Goal: Information Seeking & Learning: Learn about a topic

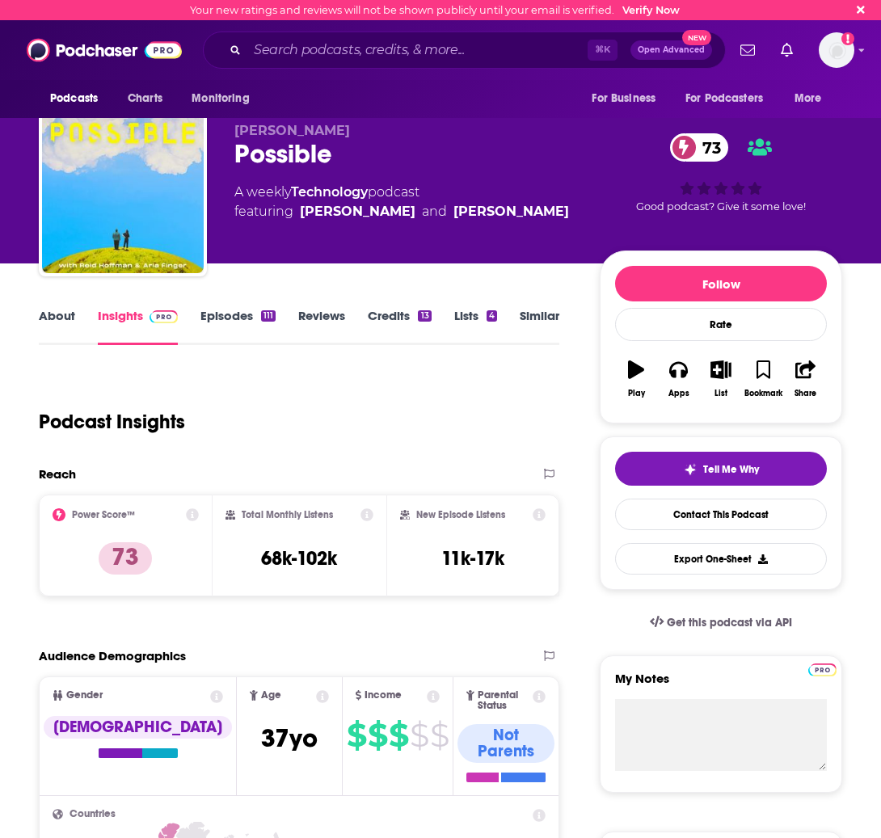
click at [296, 64] on div "⌘ K Open Advanced New" at bounding box center [464, 50] width 523 height 37
click at [300, 57] on input "Search podcasts, credits, & more..." at bounding box center [417, 50] width 340 height 26
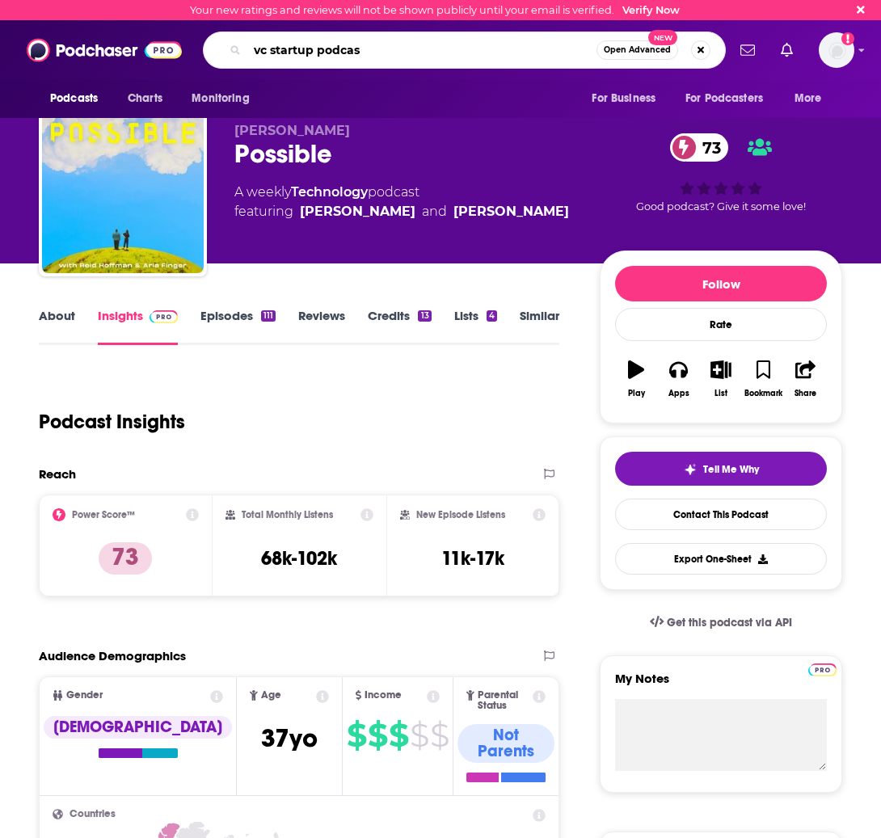
type input "vc startup podcast"
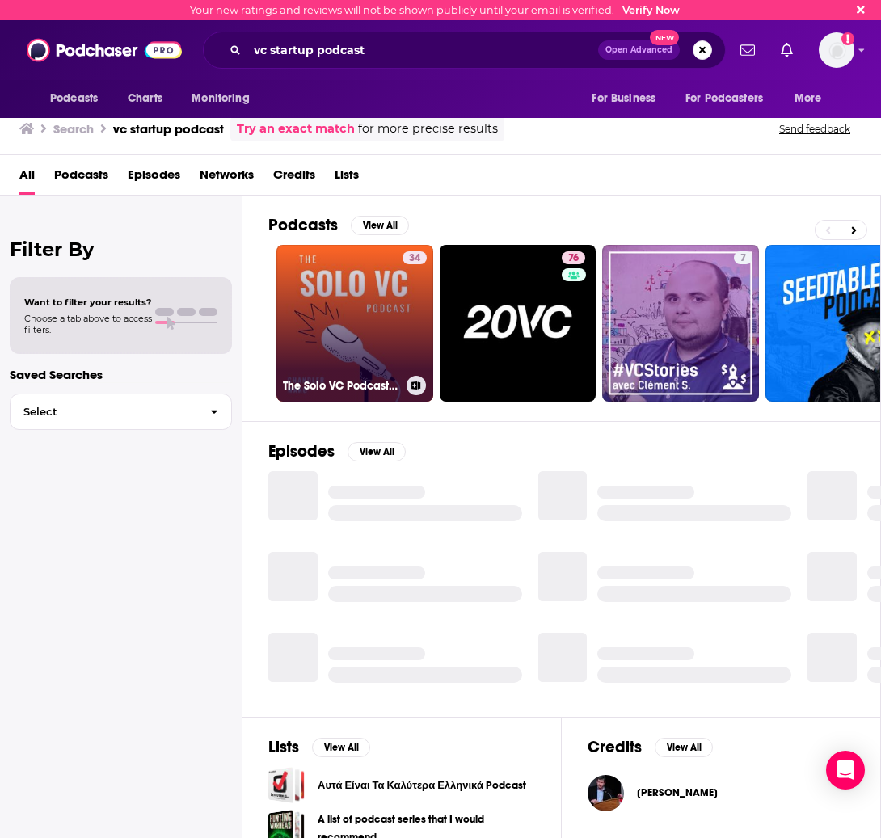
click at [368, 278] on link "34 The Solo VC Podcast: Startup Founders | Angel Investors | Venture Capital | …" at bounding box center [354, 323] width 157 height 157
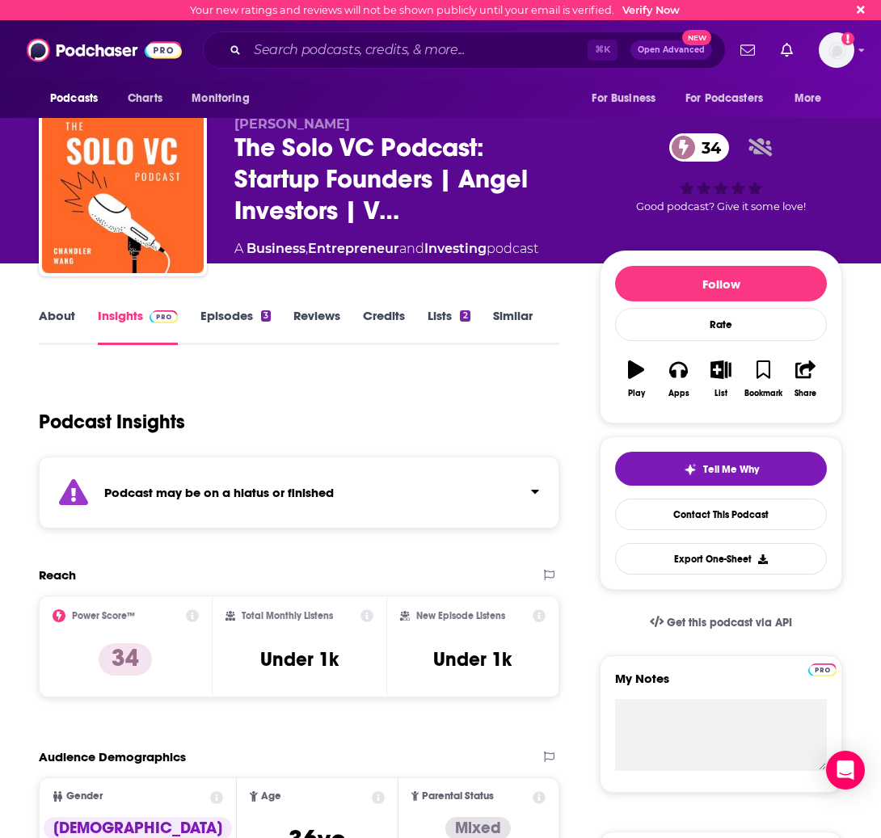
click at [58, 315] on link "About" at bounding box center [57, 326] width 36 height 37
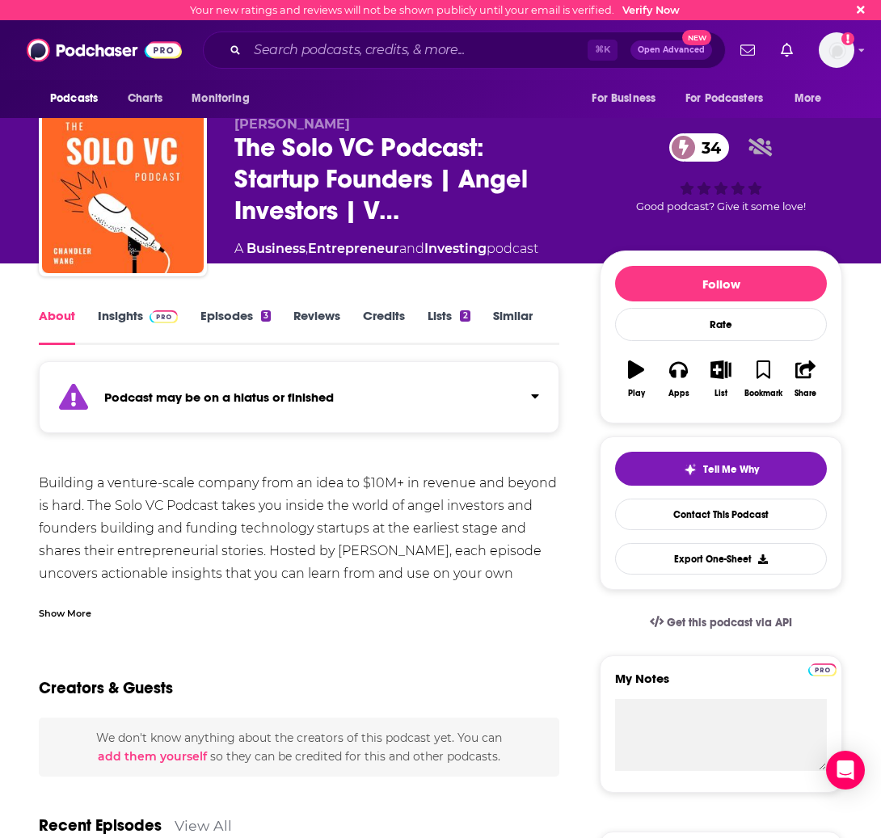
click at [230, 327] on link "Episodes 3" at bounding box center [235, 326] width 70 height 37
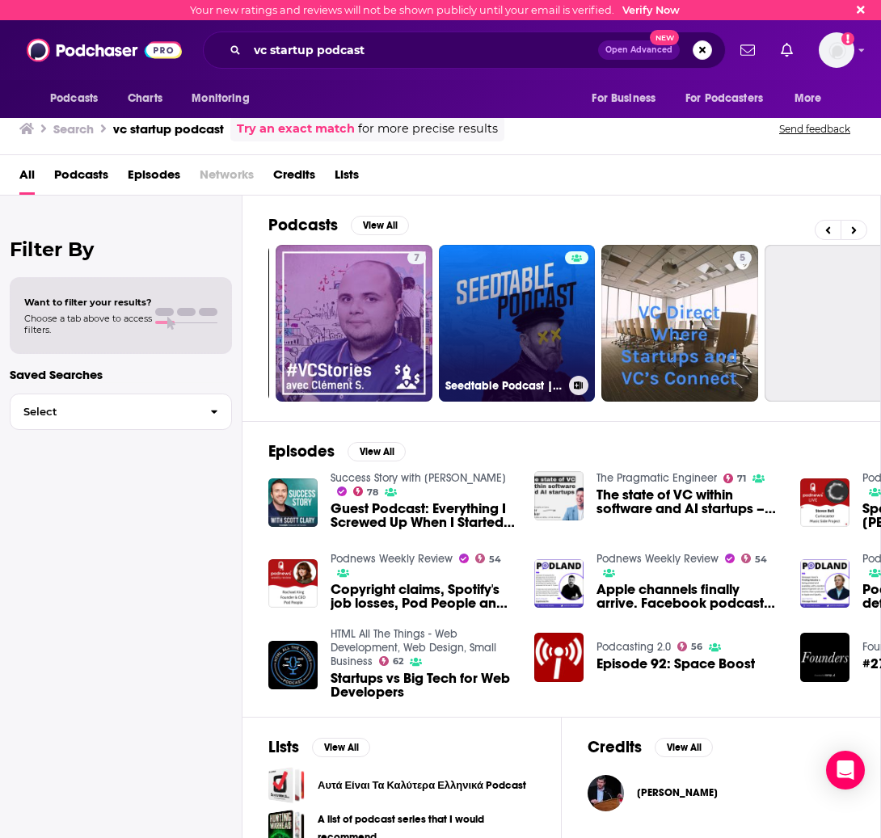
scroll to position [0, 327]
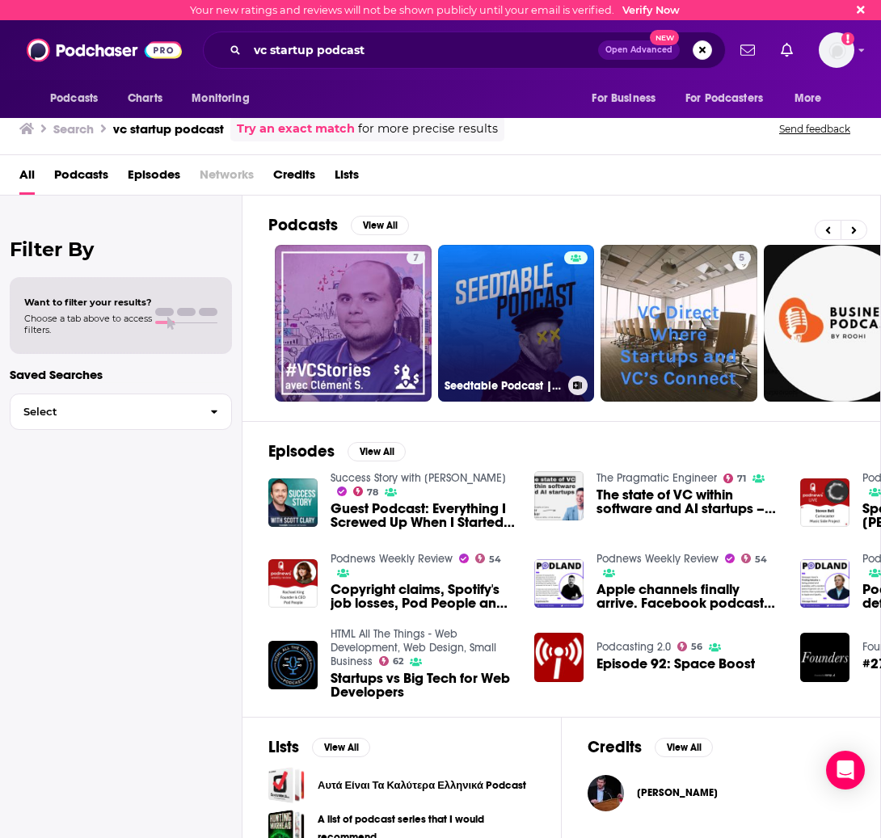
click at [534, 274] on link "Seedtable Podcast | European Tech, VC & Startups" at bounding box center [516, 323] width 157 height 157
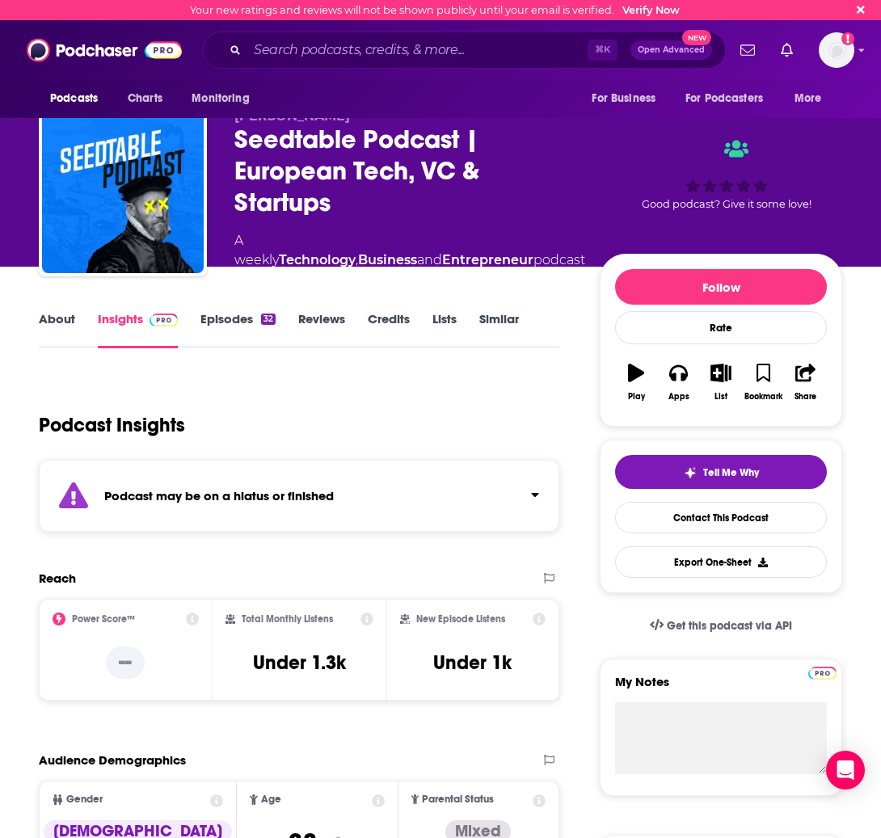
click at [61, 319] on link "About" at bounding box center [57, 329] width 36 height 37
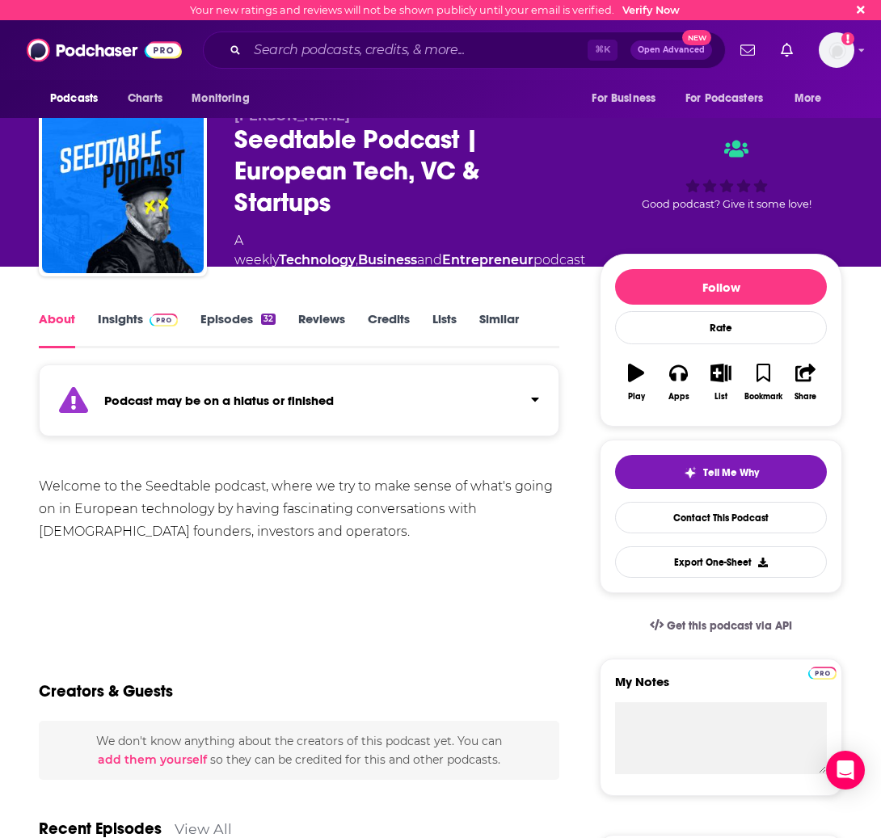
click at [243, 314] on link "Episodes 32" at bounding box center [237, 329] width 75 height 37
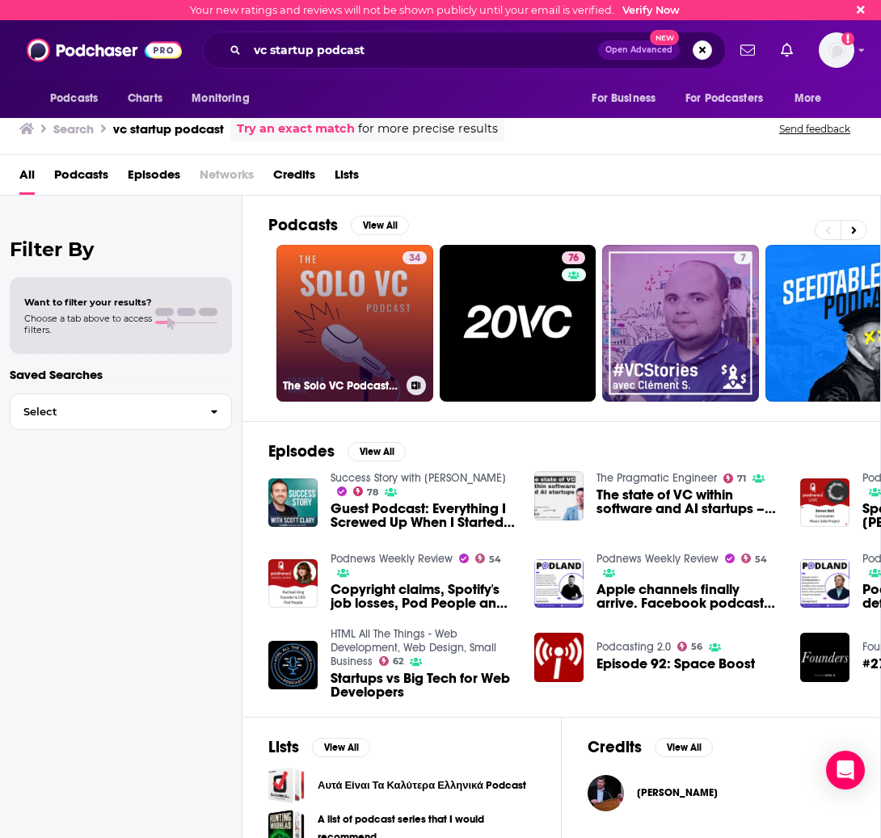
click at [364, 297] on link "34 The Solo VC Podcast: Startup Founders | Angel Investors | Venture Capital | …" at bounding box center [354, 323] width 157 height 157
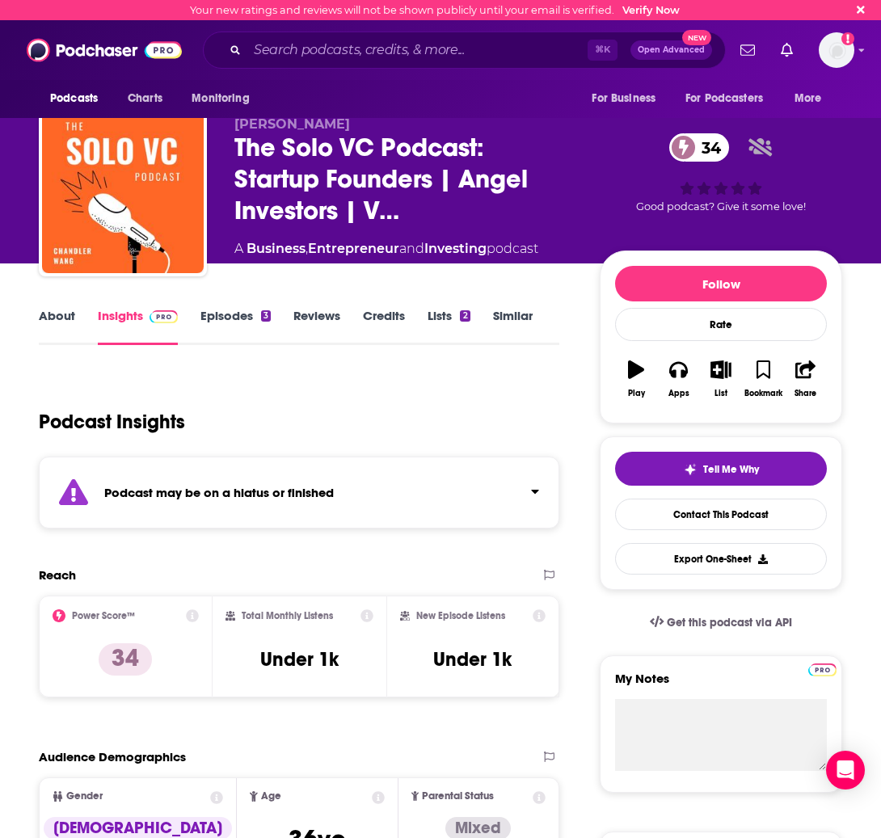
click at [523, 318] on link "Similar" at bounding box center [513, 326] width 40 height 37
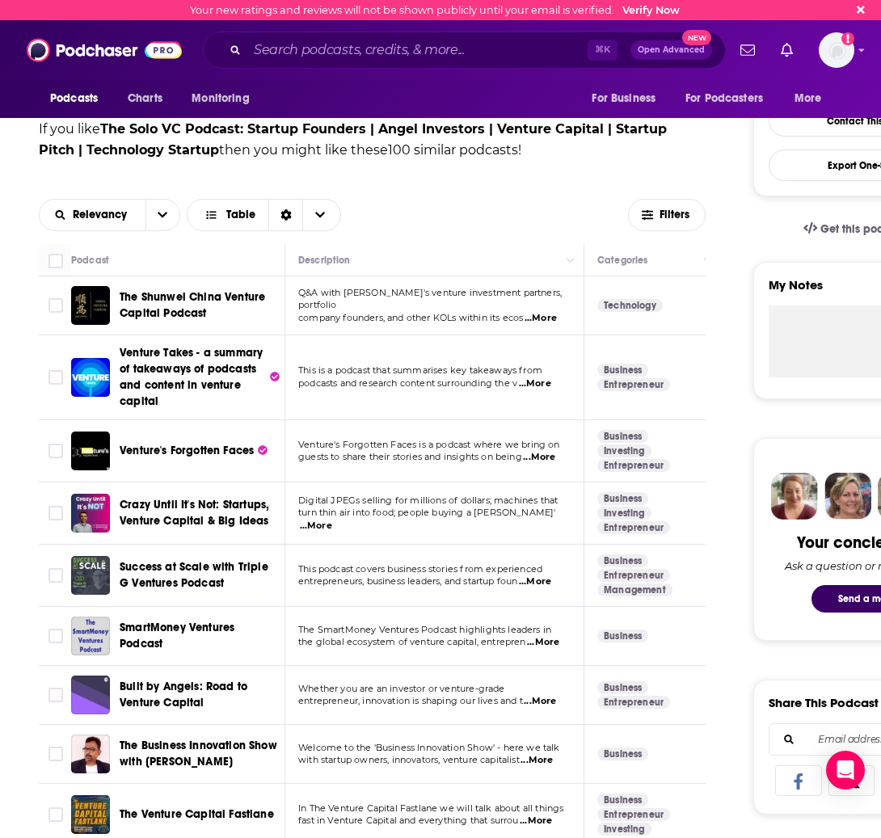
click at [390, 382] on span "podcasts and research content surrounding the v" at bounding box center [407, 383] width 219 height 11
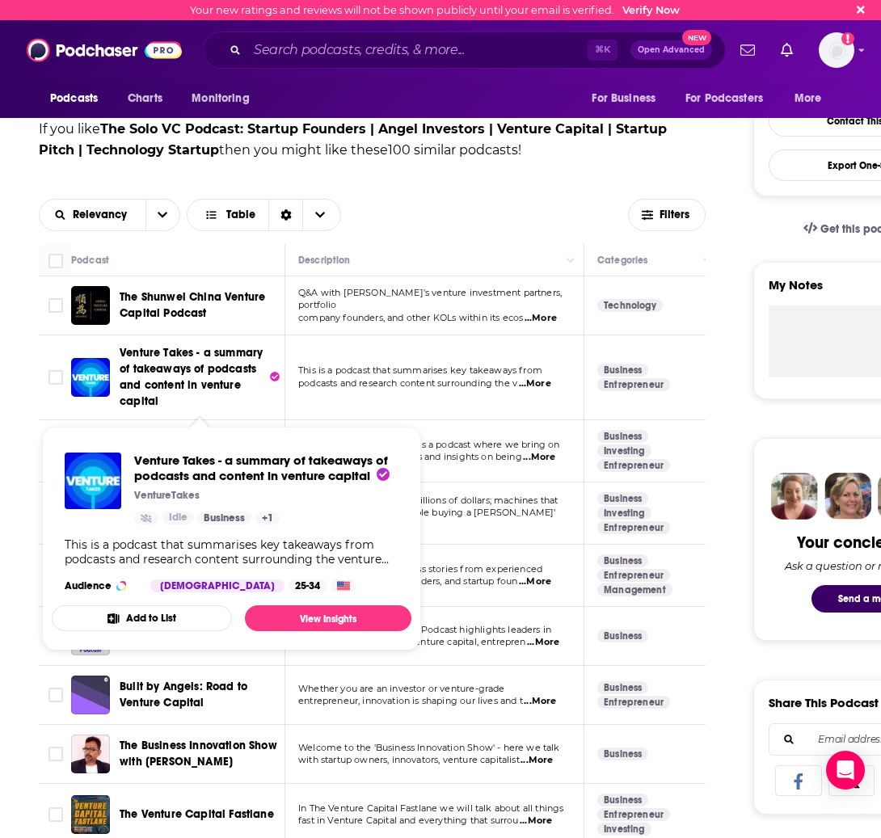
click at [170, 356] on span "Venture Takes - a summary of takeaways of podcasts and content in venture capit…" at bounding box center [191, 377] width 143 height 62
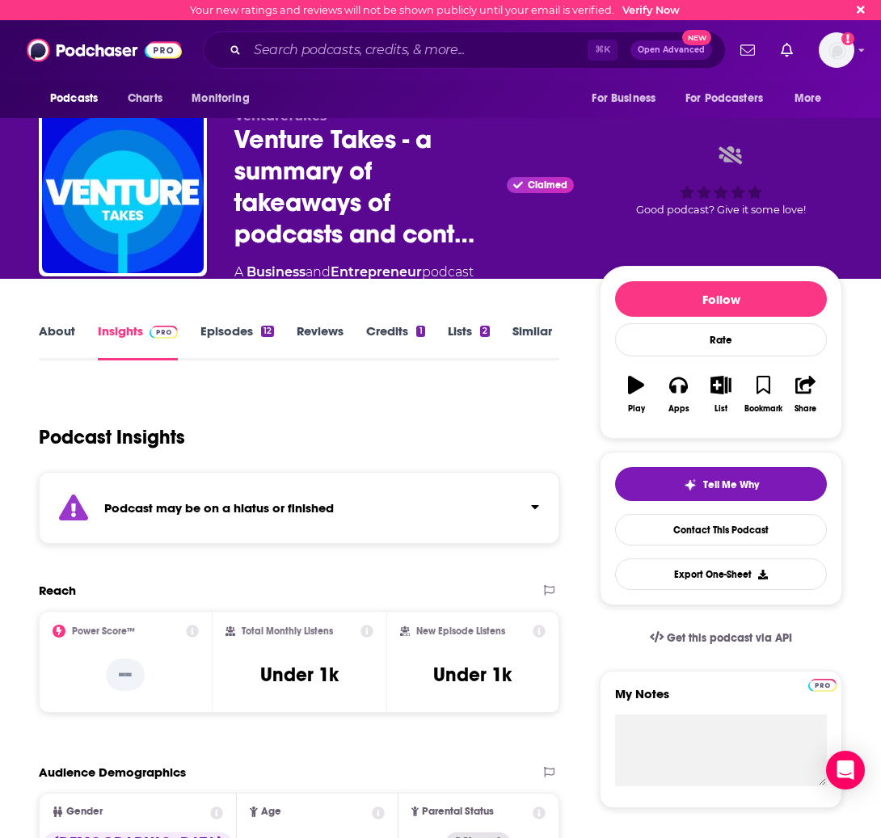
click at [205, 341] on link "Episodes 12" at bounding box center [237, 341] width 74 height 37
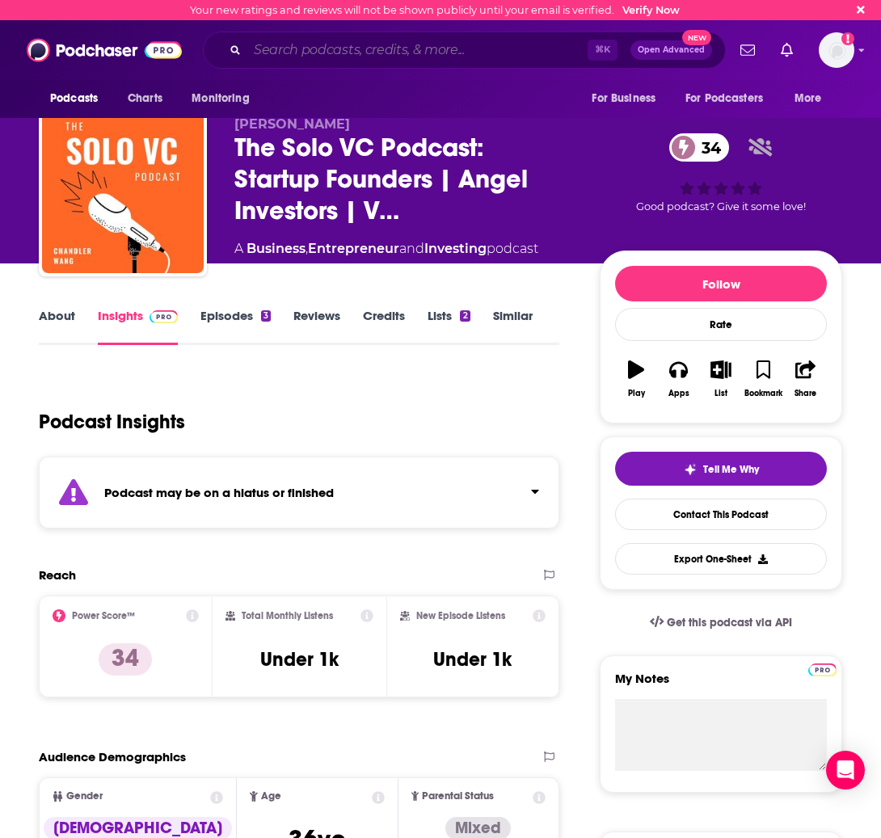
click at [310, 50] on input "Search podcasts, credits, & more..." at bounding box center [417, 50] width 340 height 26
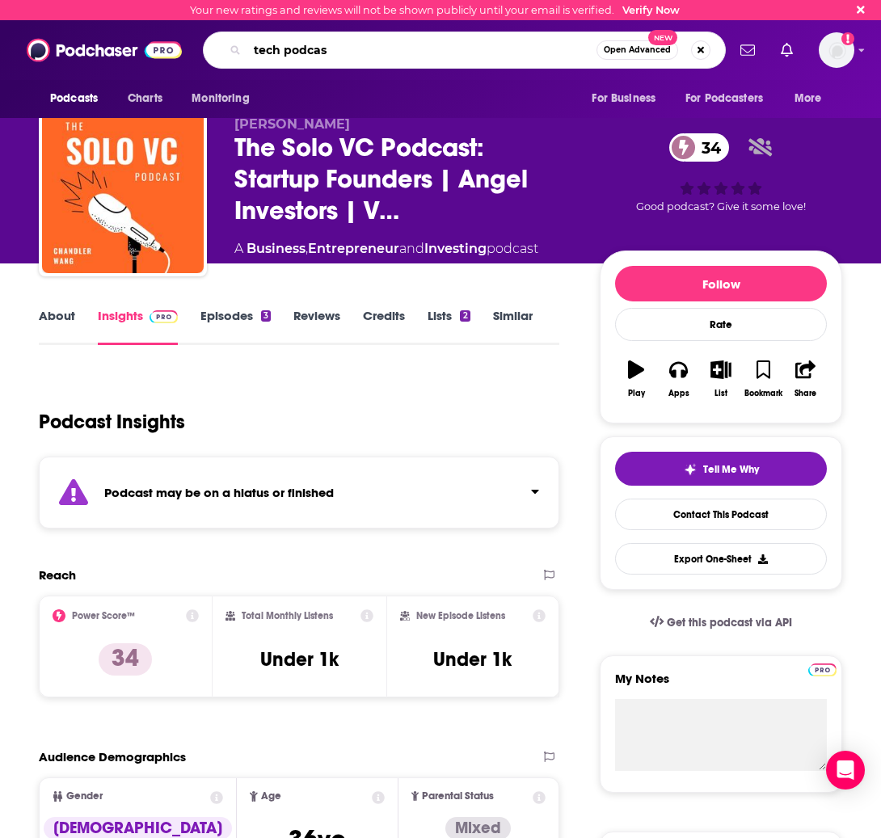
type input "tech podcast"
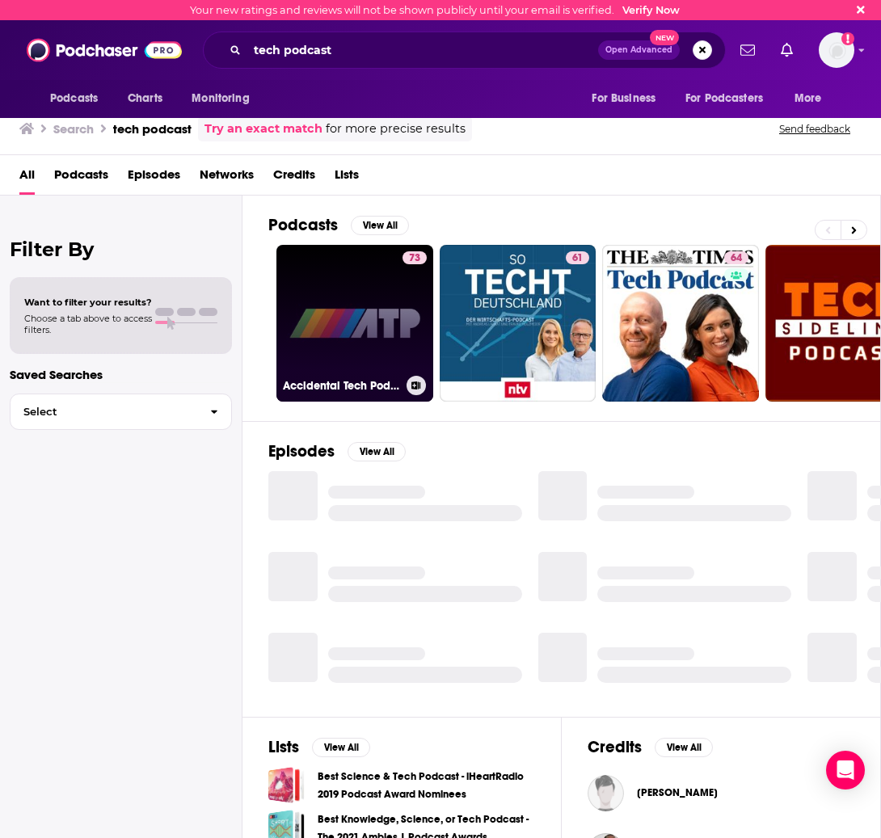
click at [369, 272] on link "73 Accidental Tech Podcast" at bounding box center [354, 323] width 157 height 157
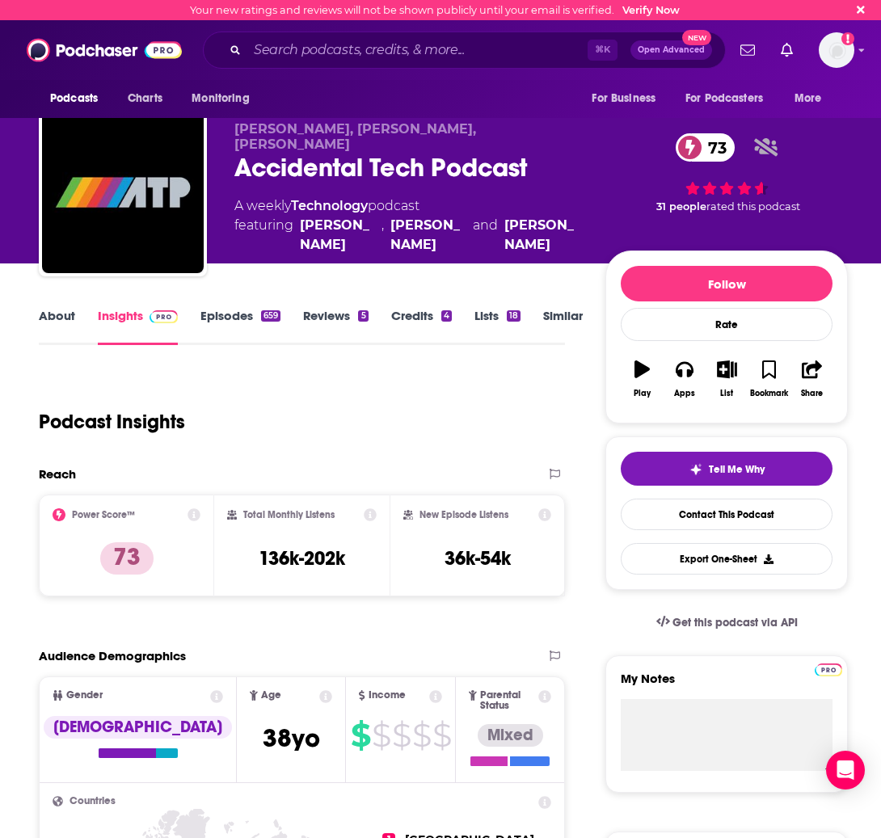
click at [544, 324] on link "Similar" at bounding box center [563, 326] width 40 height 37
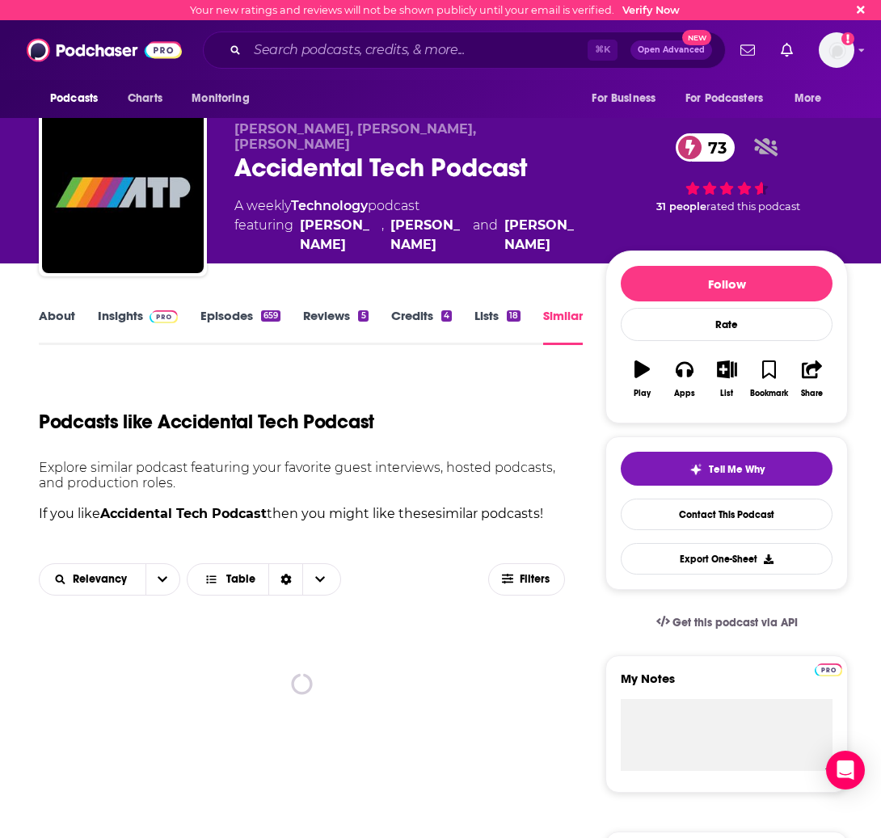
click at [123, 318] on link "Insights" at bounding box center [138, 326] width 80 height 37
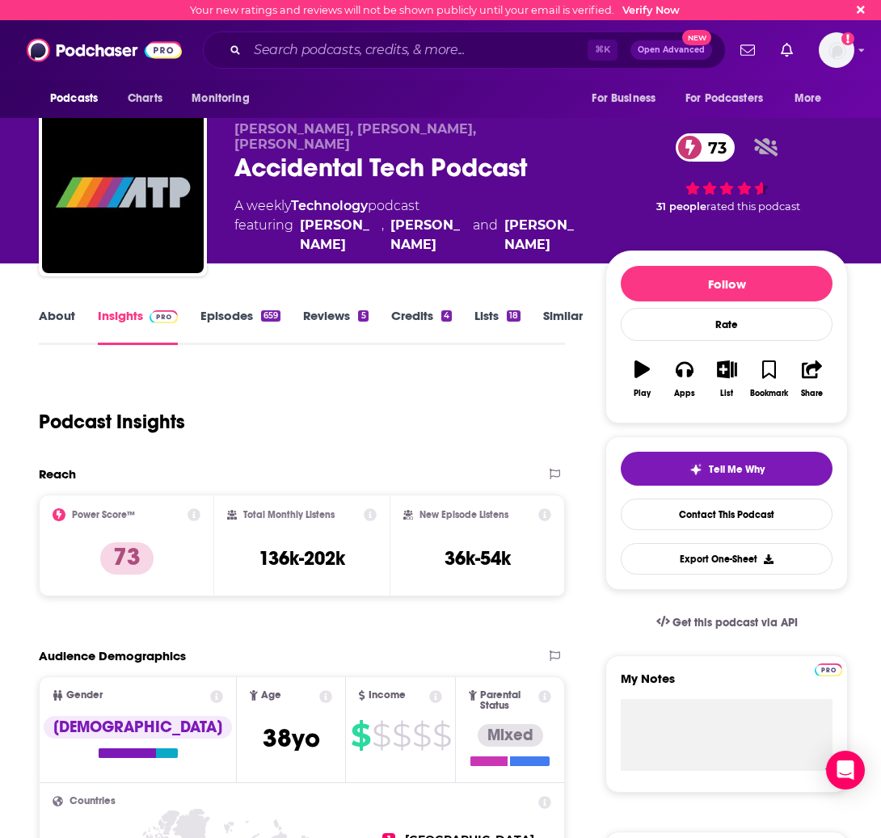
click at [228, 324] on link "Episodes 659" at bounding box center [240, 326] width 80 height 37
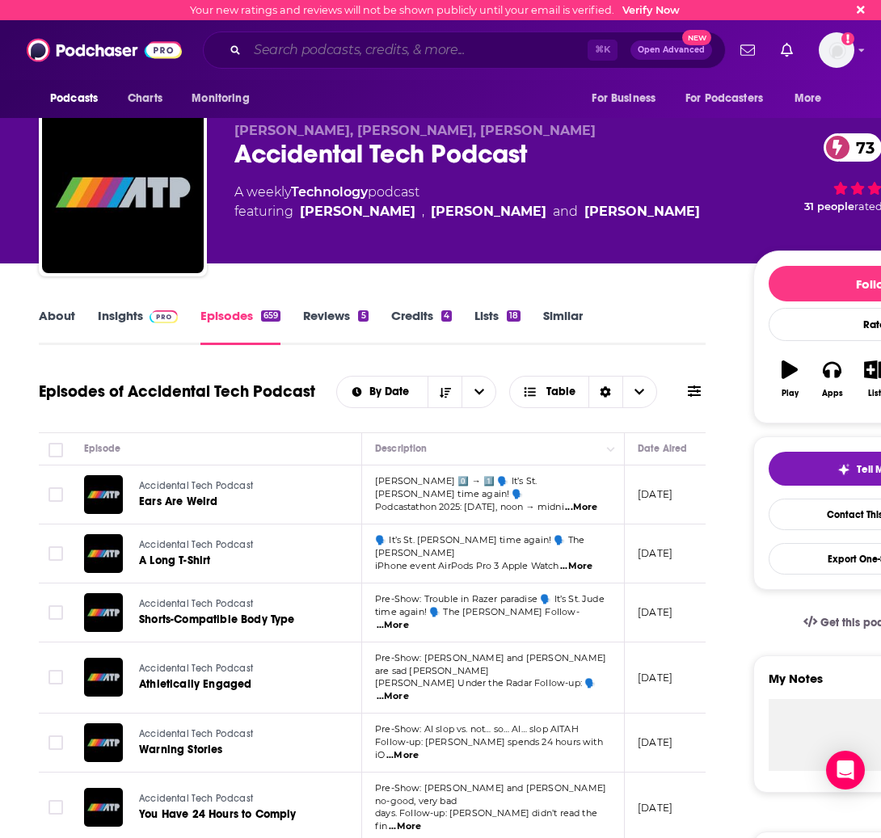
click at [365, 54] on input "Search podcasts, credits, & more..." at bounding box center [417, 50] width 340 height 26
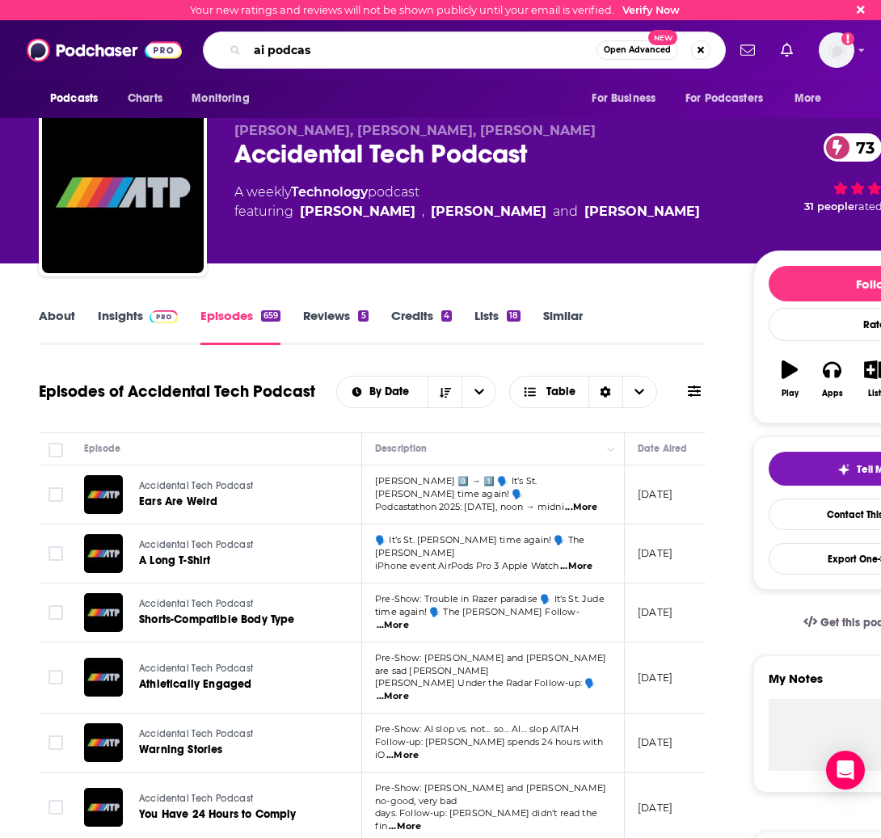
type input "ai podcast"
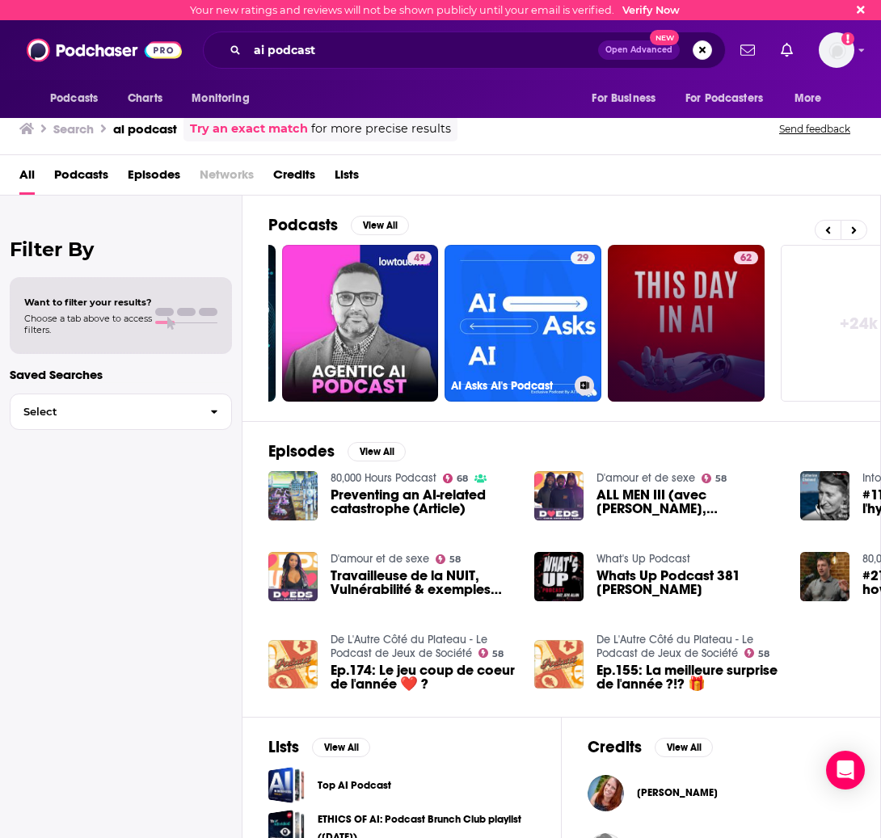
scroll to position [0, 872]
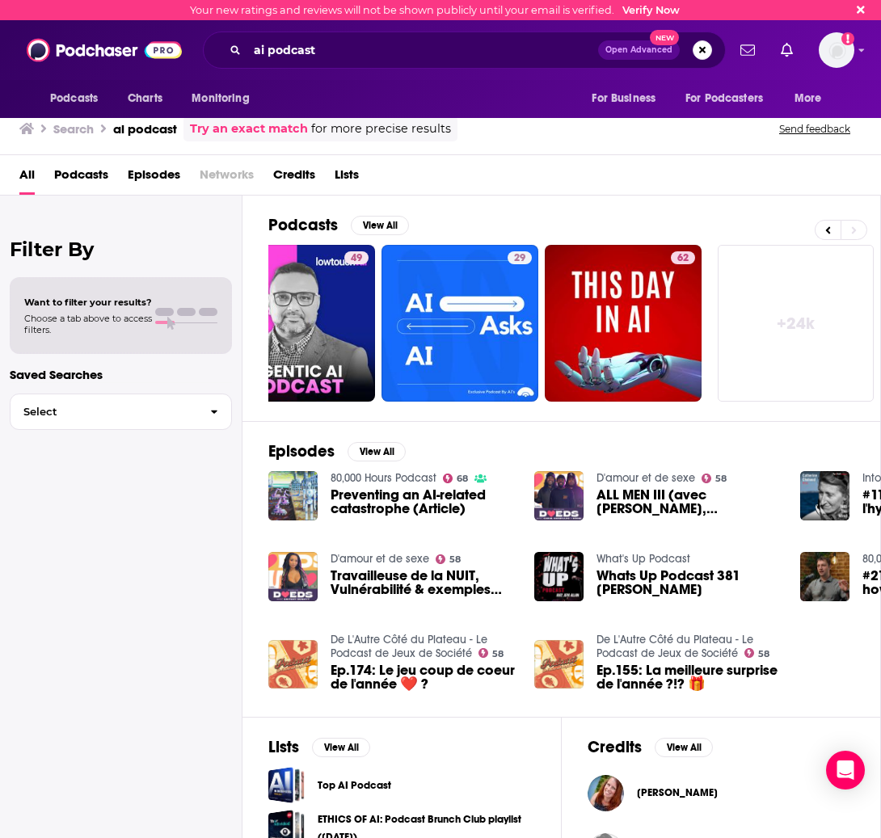
click at [799, 324] on link "+ 24k" at bounding box center [796, 323] width 157 height 157
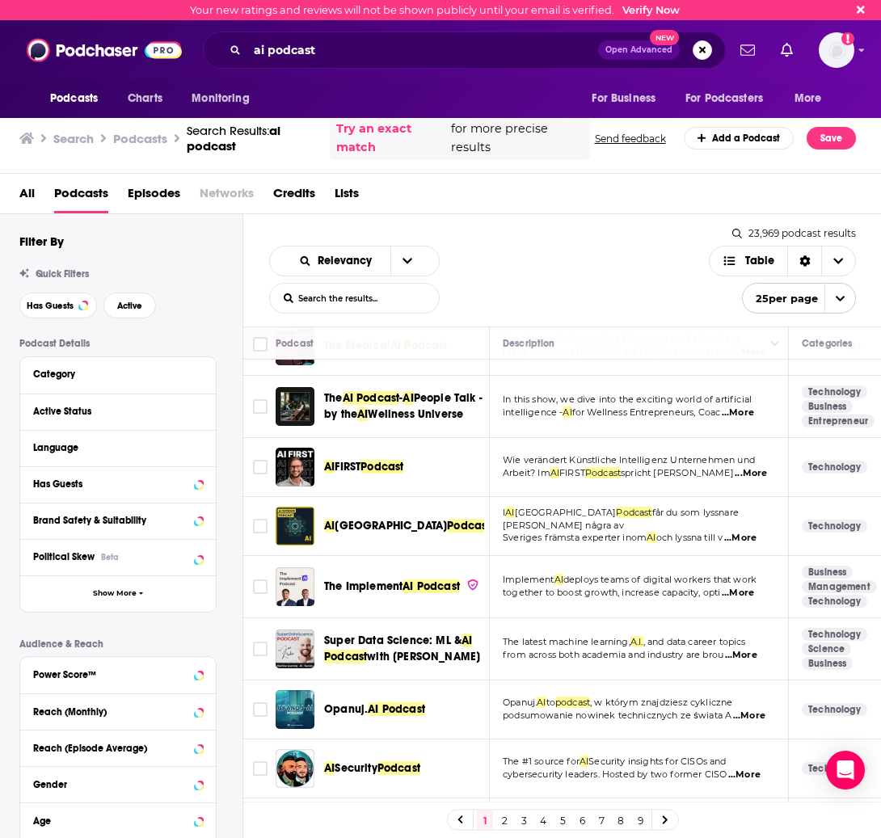
scroll to position [1063, 0]
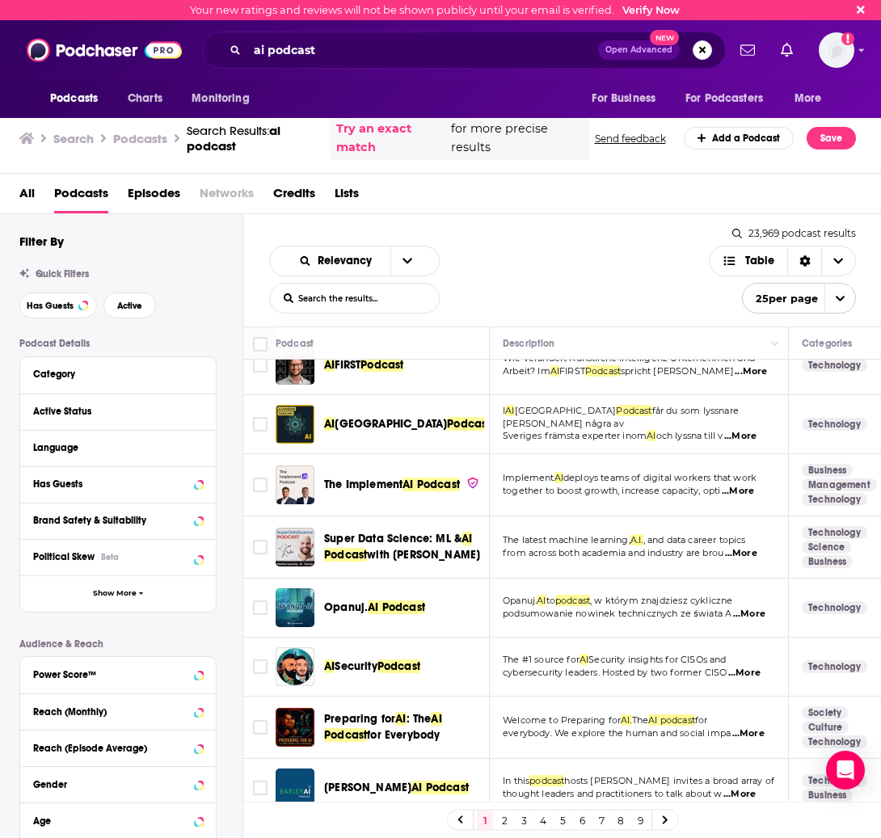
click at [505, 823] on link "2" at bounding box center [504, 820] width 16 height 19
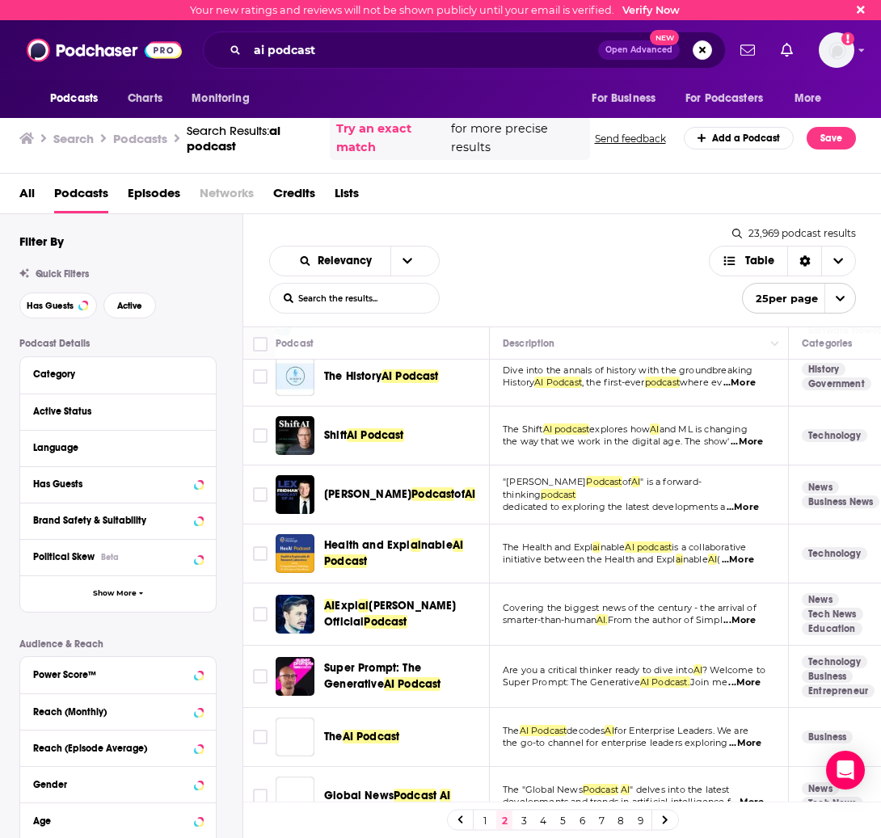
scroll to position [200, 0]
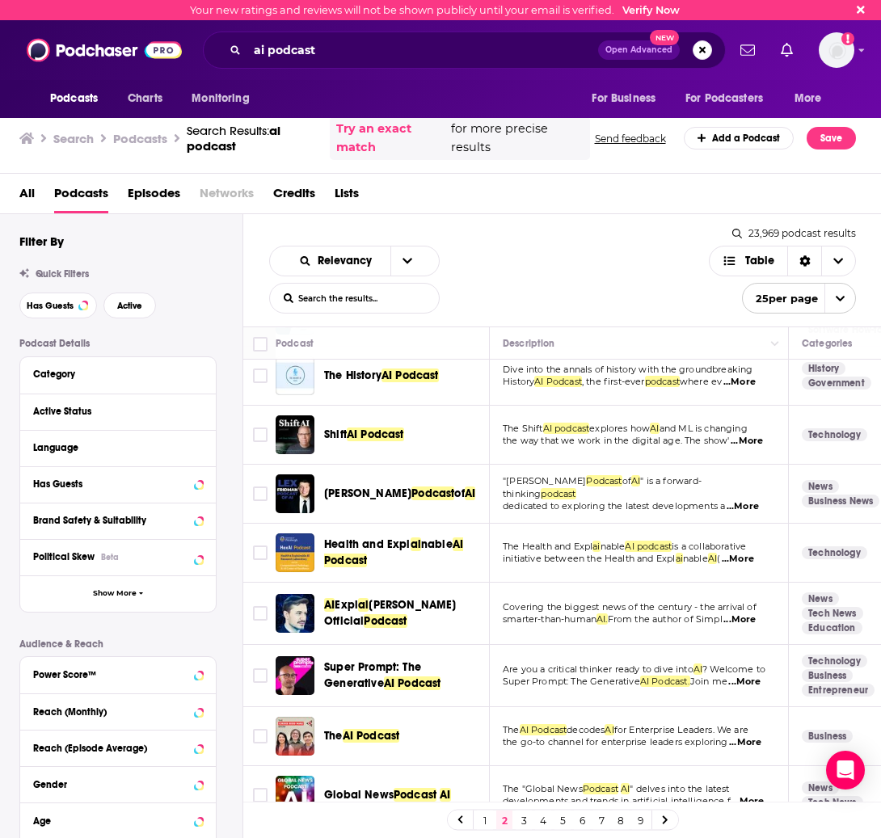
click at [755, 446] on span "...More" at bounding box center [747, 441] width 32 height 13
click at [824, 451] on td "Technology" at bounding box center [857, 435] width 137 height 59
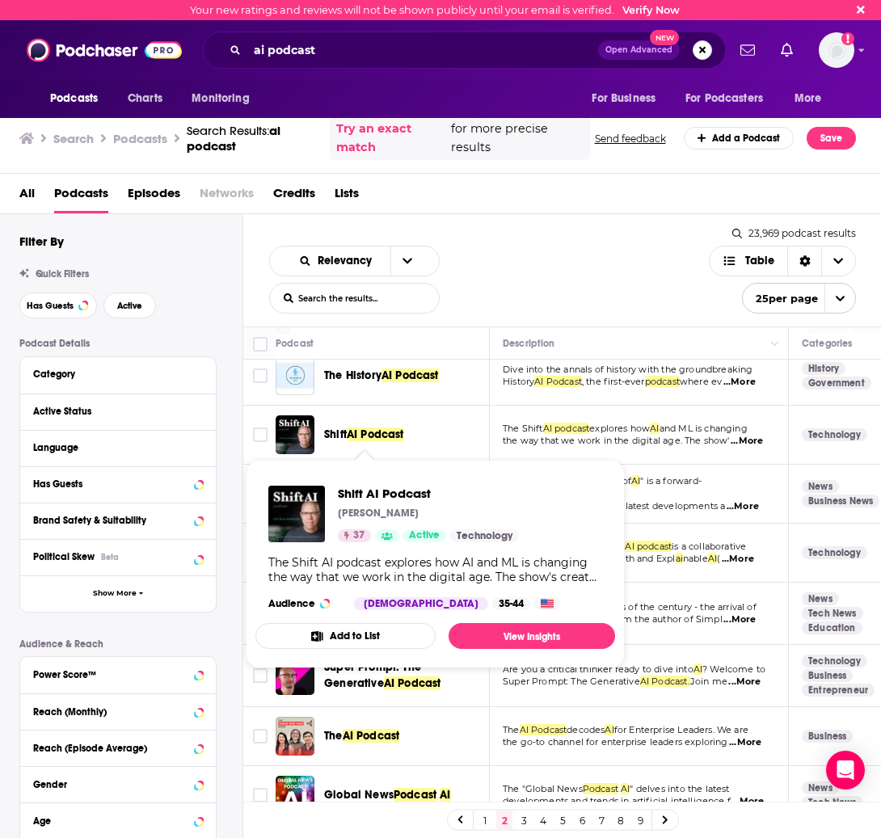
click at [361, 428] on span "AI Podcast" at bounding box center [375, 435] width 57 height 14
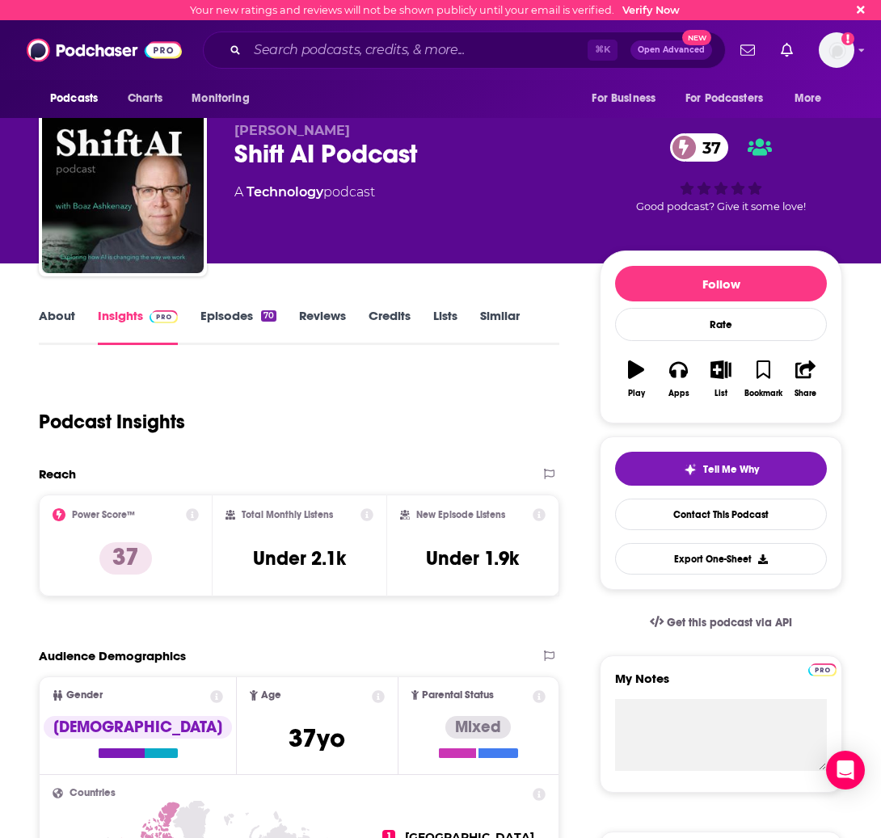
click at [234, 320] on link "Episodes 70" at bounding box center [238, 326] width 76 height 37
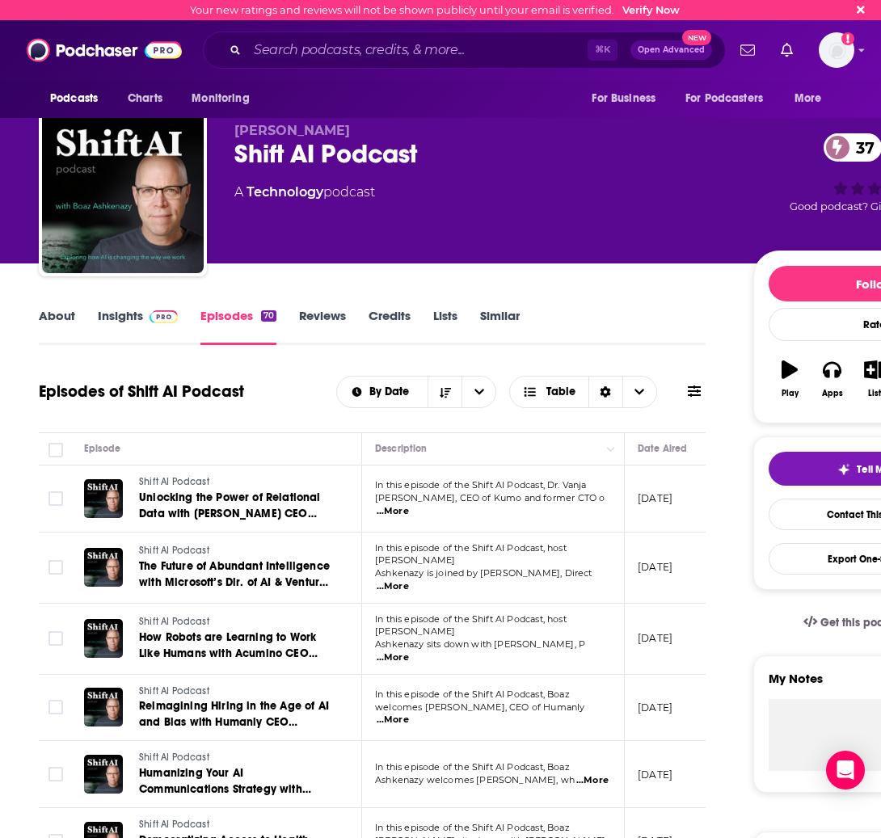
click at [166, 344] on link "Insights" at bounding box center [138, 326] width 80 height 37
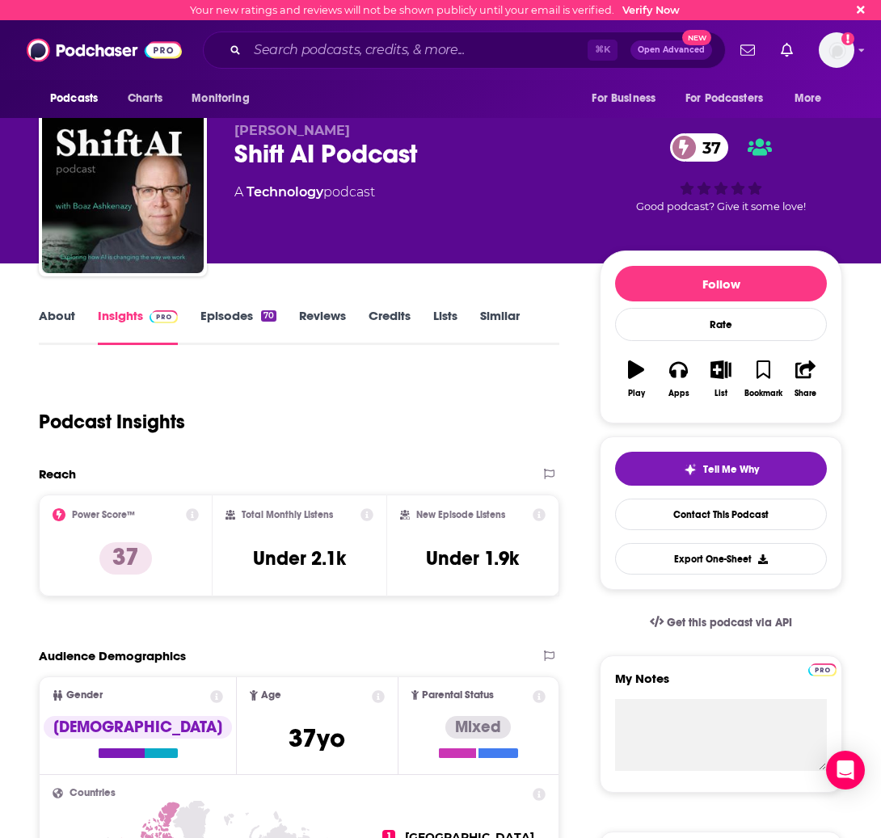
click at [61, 323] on link "About" at bounding box center [57, 326] width 36 height 37
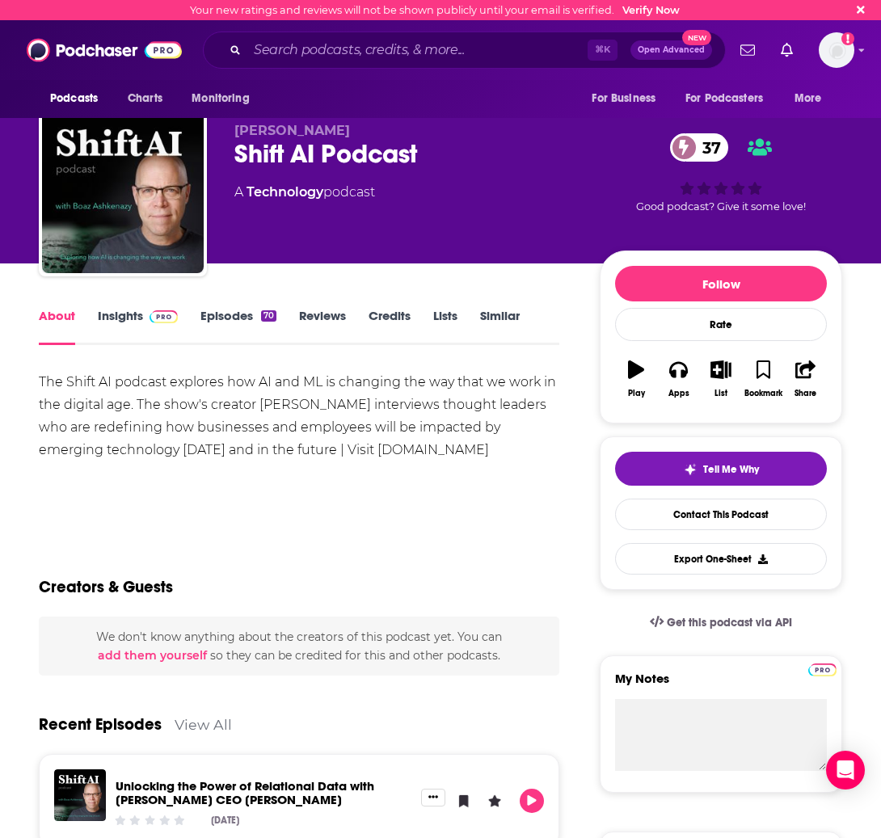
click at [128, 327] on link "Insights" at bounding box center [138, 326] width 80 height 37
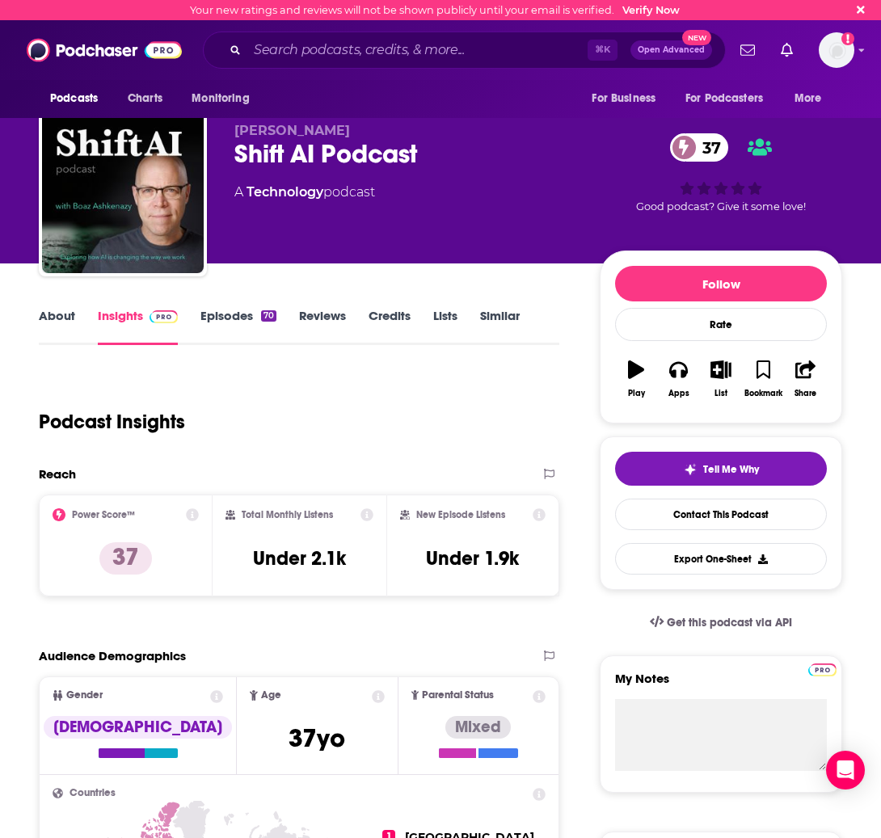
click at [65, 318] on link "About" at bounding box center [57, 326] width 36 height 37
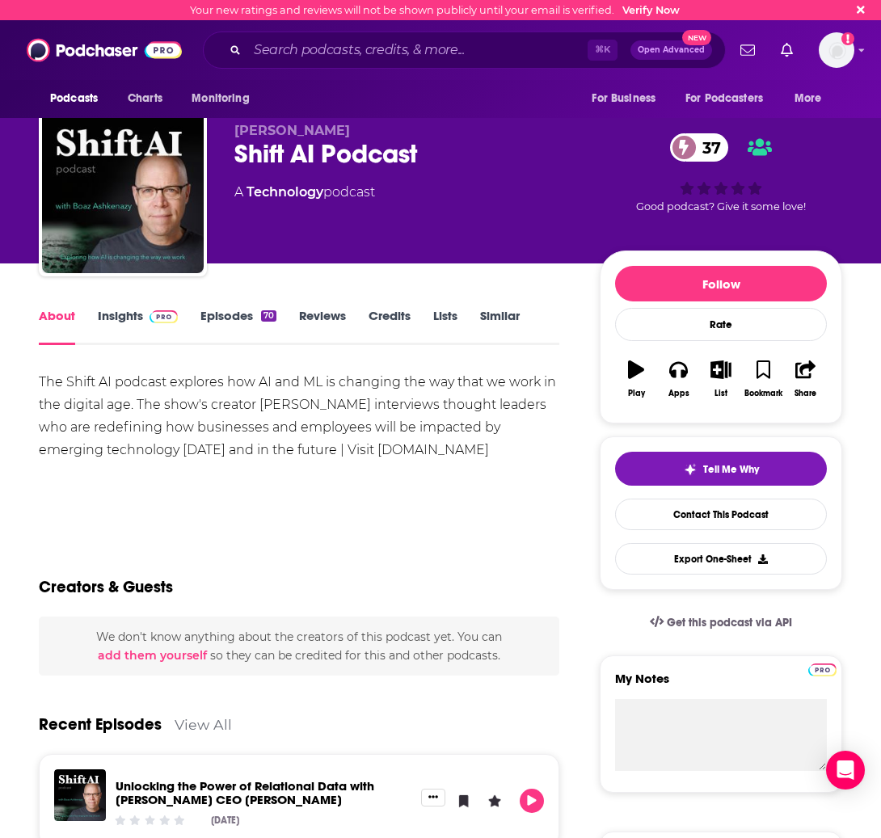
click at [234, 310] on link "Episodes 70" at bounding box center [238, 326] width 76 height 37
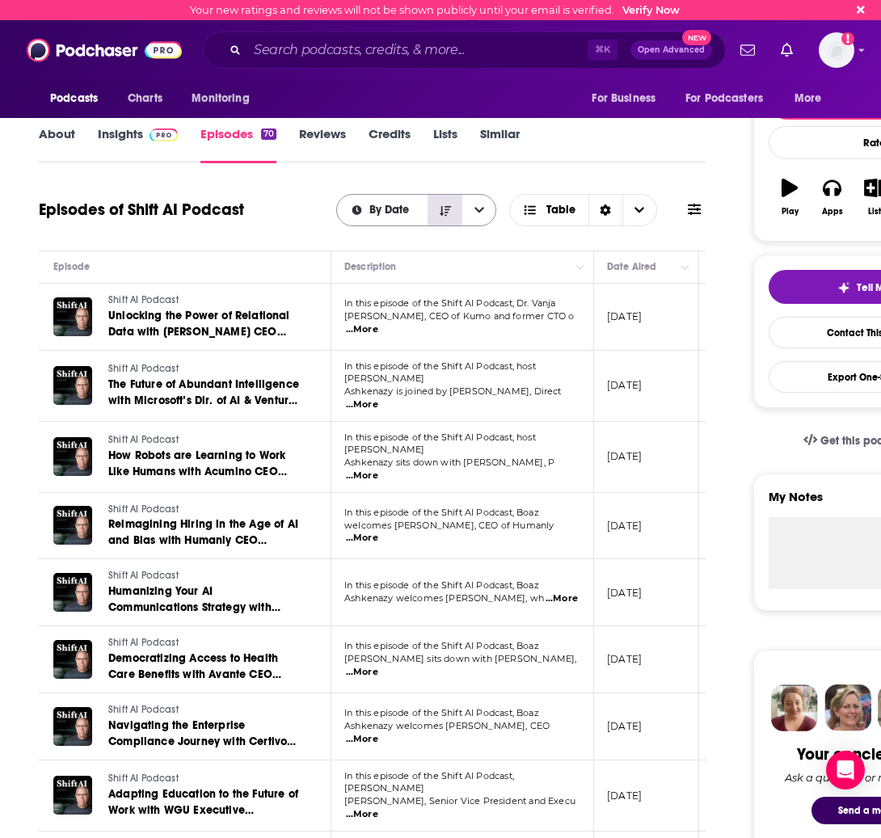
scroll to position [0, 49]
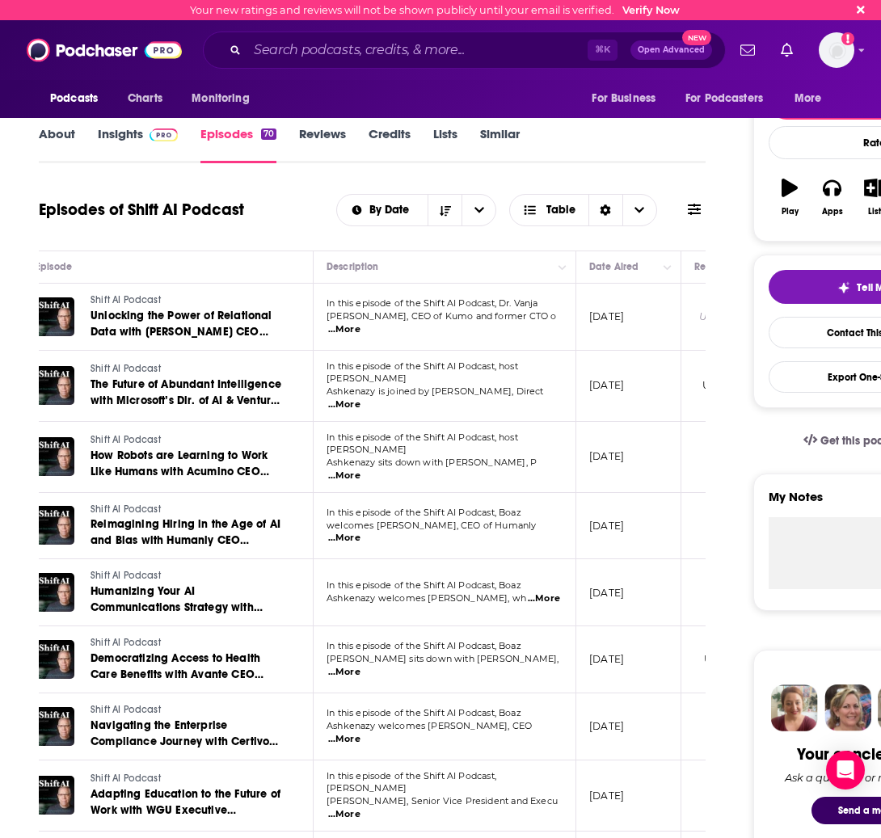
click at [54, 145] on link "About" at bounding box center [57, 144] width 36 height 37
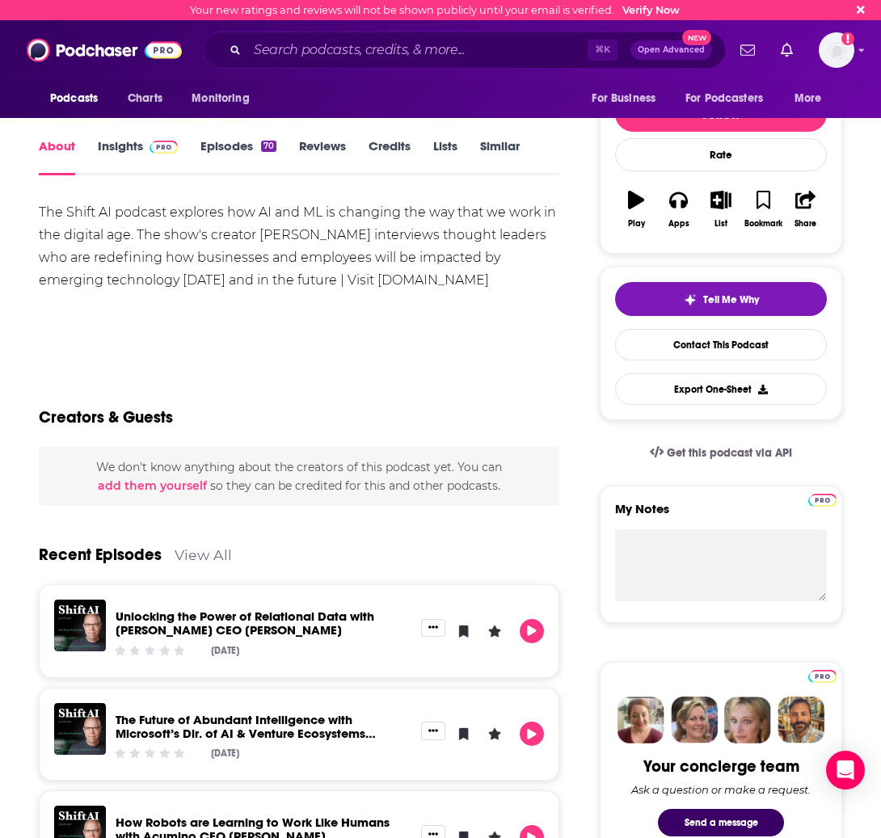
scroll to position [167, 0]
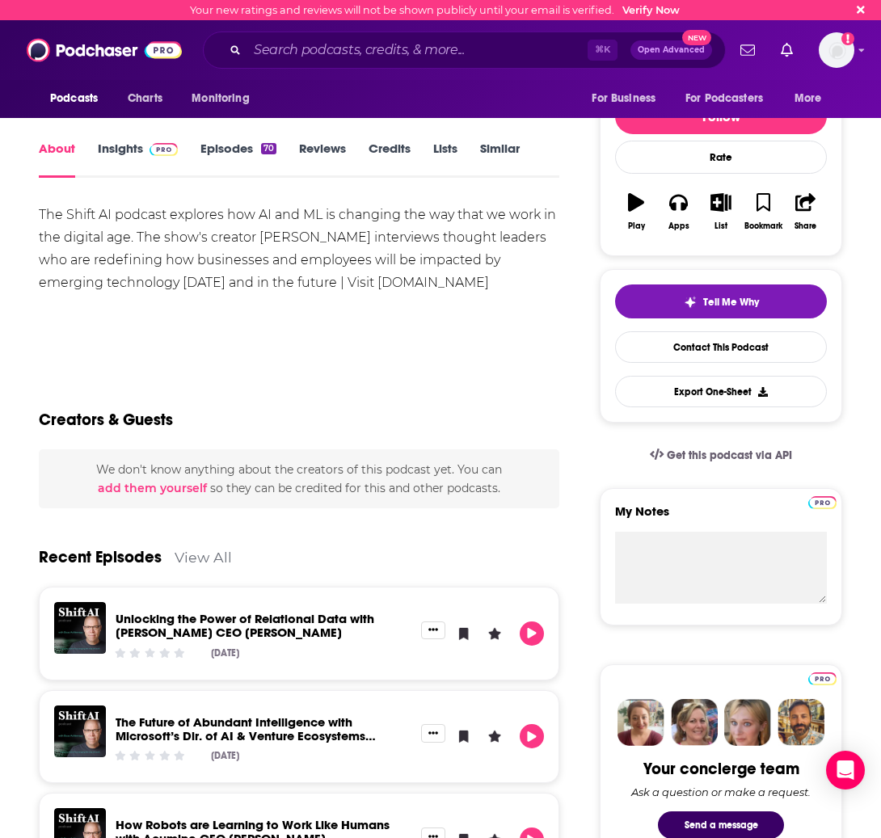
click at [125, 147] on link "Insights" at bounding box center [138, 159] width 80 height 37
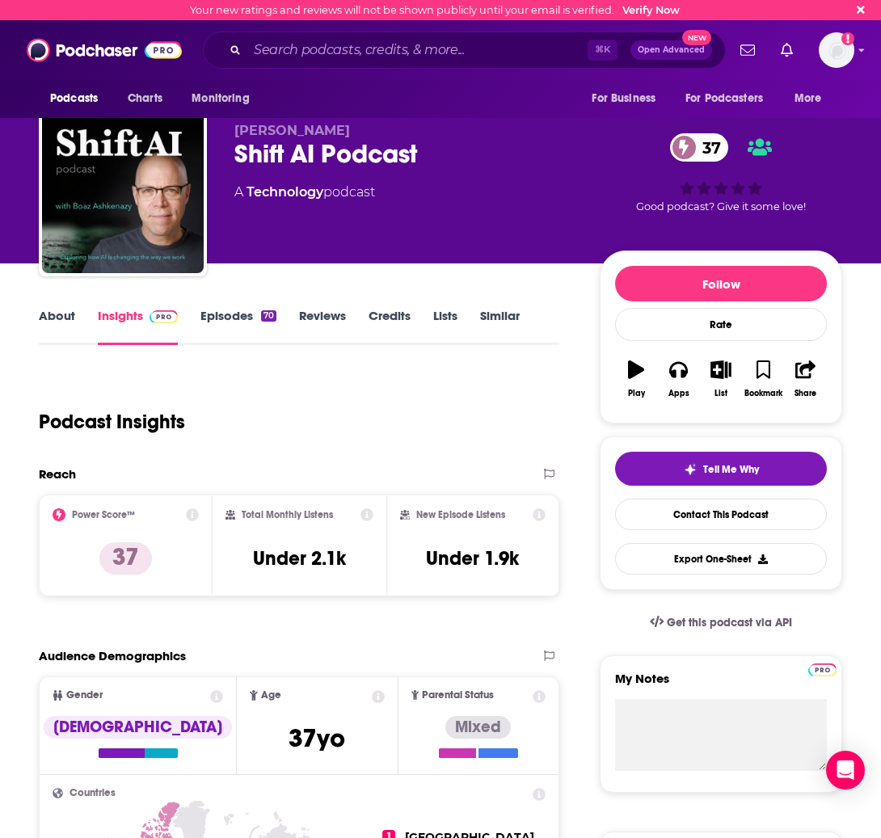
click at [348, 559] on div "Total Monthly Listens Under 2.1k" at bounding box center [300, 545] width 148 height 74
drag, startPoint x: 325, startPoint y: 557, endPoint x: 238, endPoint y: 559, distance: 86.5
click at [238, 559] on div "Total Monthly Listens Under 2.1k" at bounding box center [300, 545] width 148 height 74
copy h3 "Under 2.1k"
click at [234, 326] on link "Episodes 70" at bounding box center [238, 326] width 76 height 37
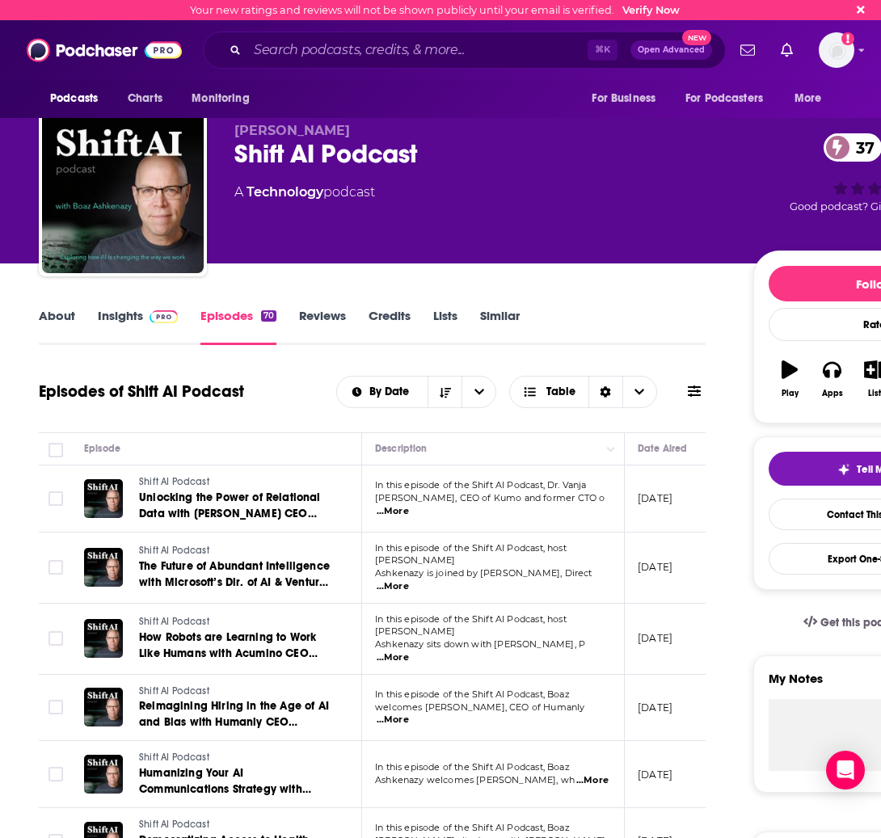
click at [409, 505] on span "...More" at bounding box center [393, 511] width 32 height 13
drag, startPoint x: 457, startPoint y: 475, endPoint x: 524, endPoint y: 493, distance: 69.6
click at [565, 504] on span "[PERSON_NAME], CEO of Kumo and former CTO o" at bounding box center [490, 497] width 230 height 11
click at [409, 505] on span "...More" at bounding box center [393, 511] width 32 height 13
drag, startPoint x: 520, startPoint y: 488, endPoint x: 494, endPoint y: 486, distance: 26.0
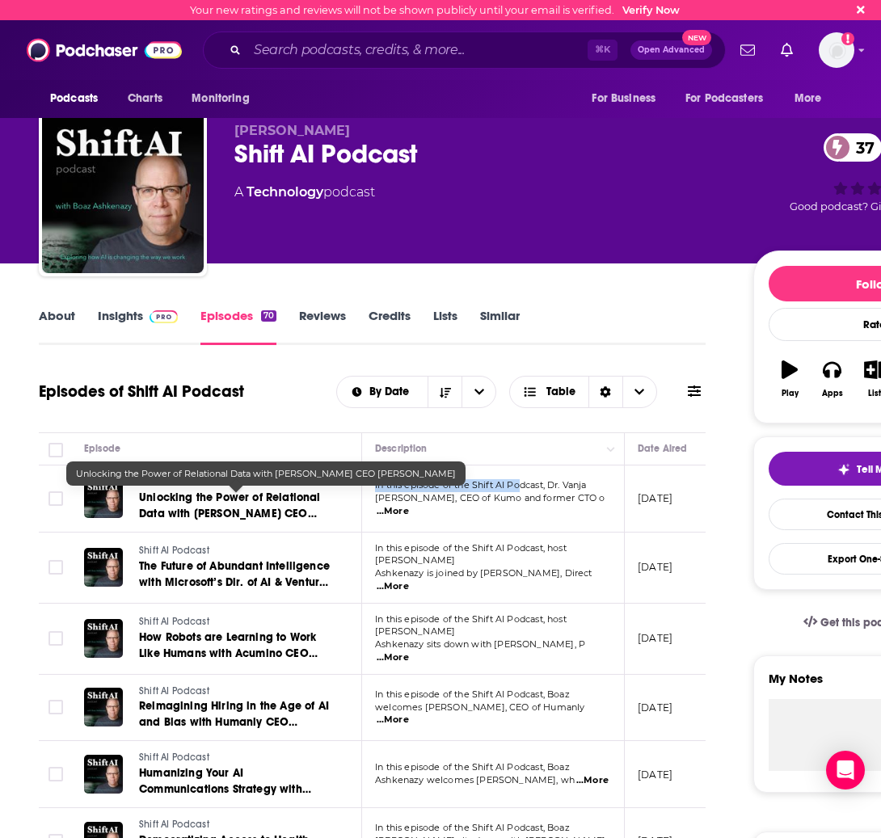
click at [298, 501] on span "Unlocking the Power of Relational Data with [PERSON_NAME] CEO [PERSON_NAME]" at bounding box center [230, 514] width 182 height 46
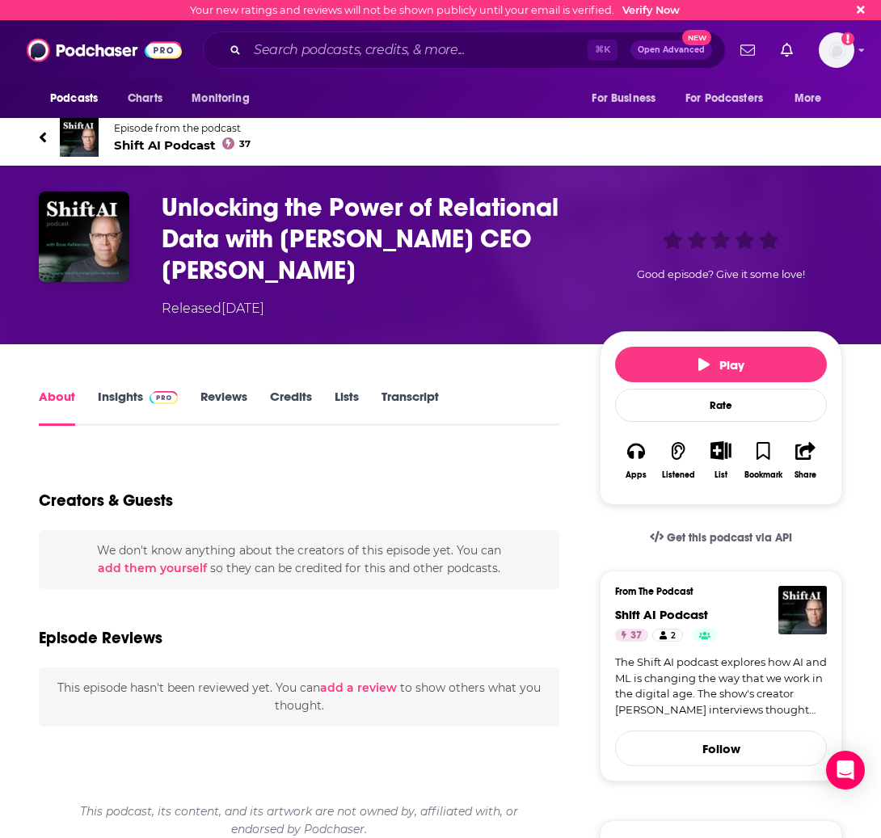
scroll to position [23, 0]
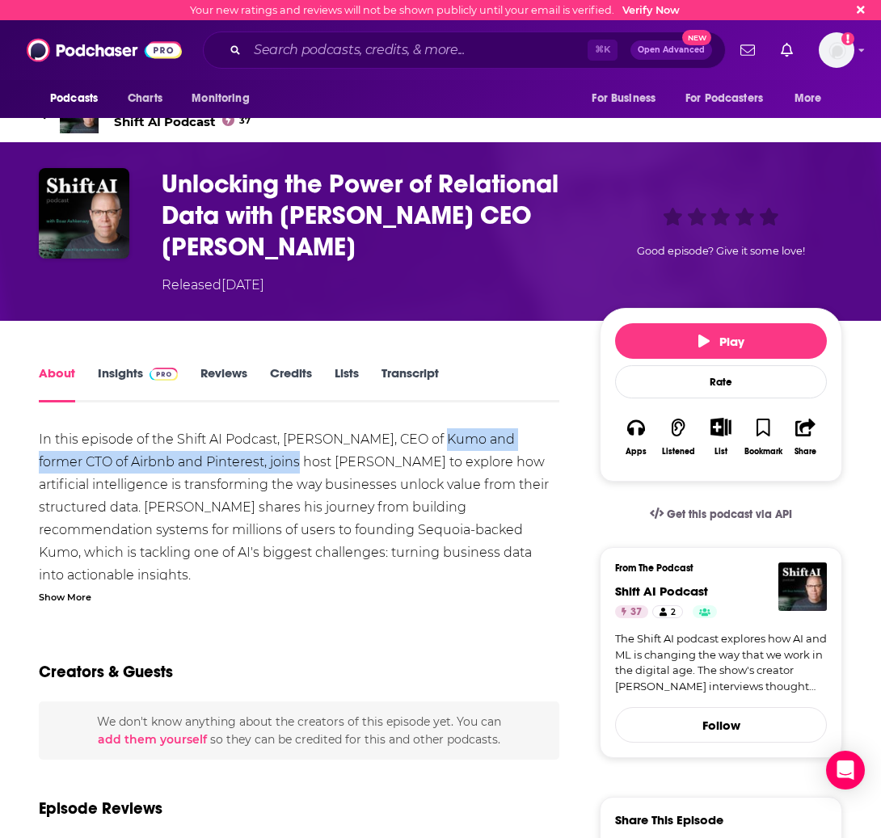
drag, startPoint x: 409, startPoint y: 444, endPoint x: 264, endPoint y: 468, distance: 147.5
copy div "CEO of Kumo and former CTO of Airbnb and Pinterest"
drag, startPoint x: 285, startPoint y: 443, endPoint x: 266, endPoint y: 467, distance: 30.6
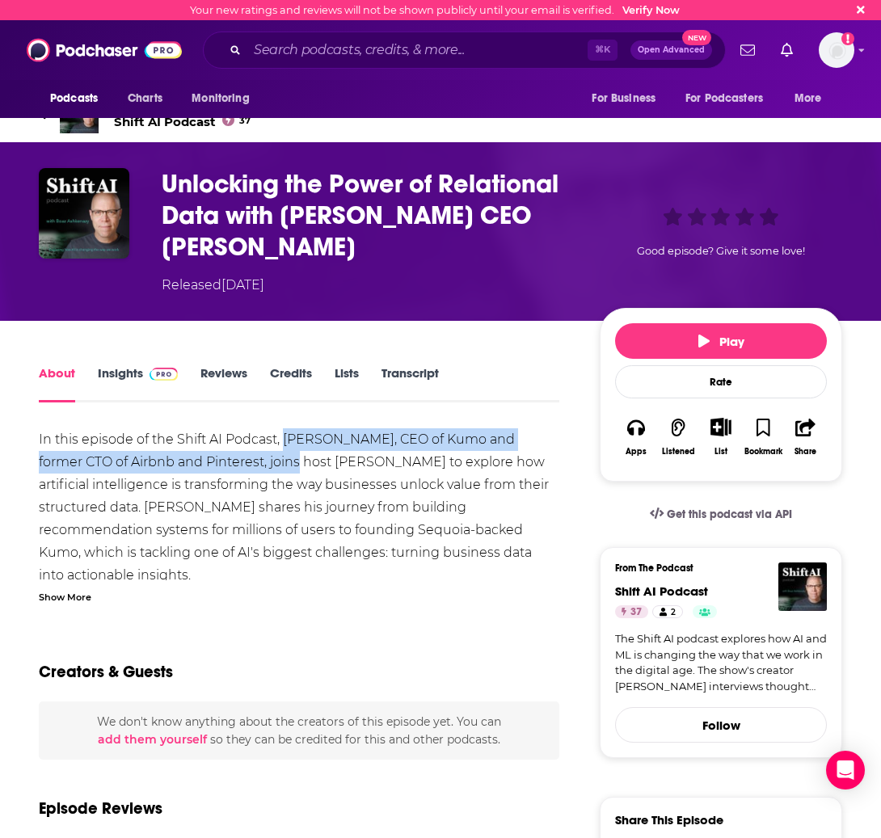
drag, startPoint x: 286, startPoint y: 440, endPoint x: 264, endPoint y: 464, distance: 32.6
copy div "[PERSON_NAME], CEO of Kumo and former CTO of Airbnb and Pinterest"
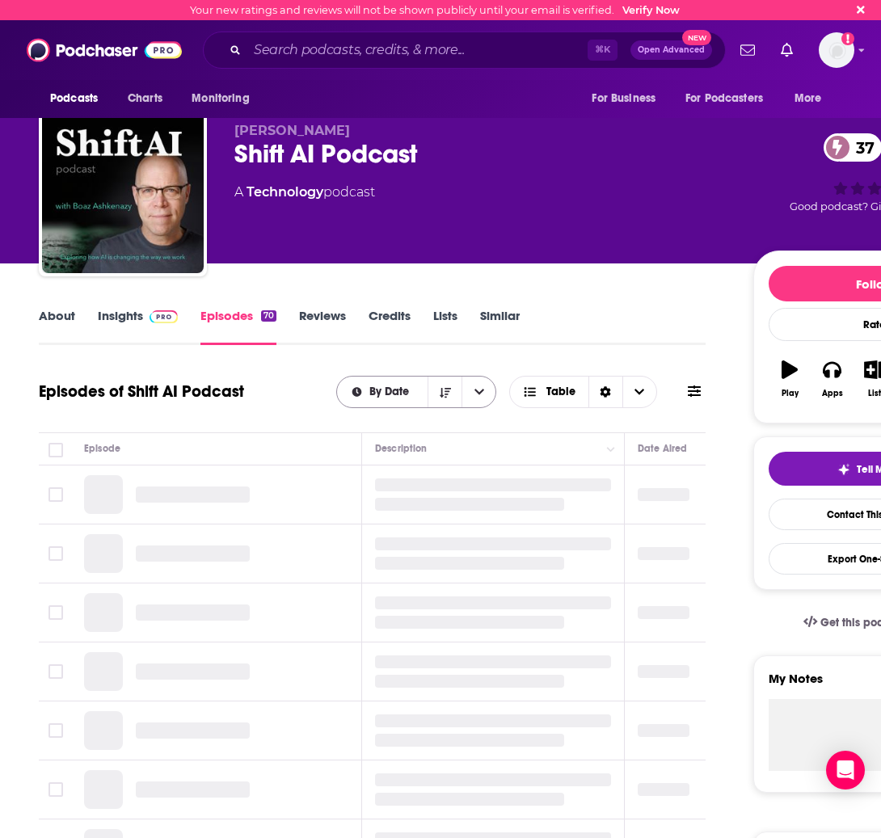
scroll to position [144, 0]
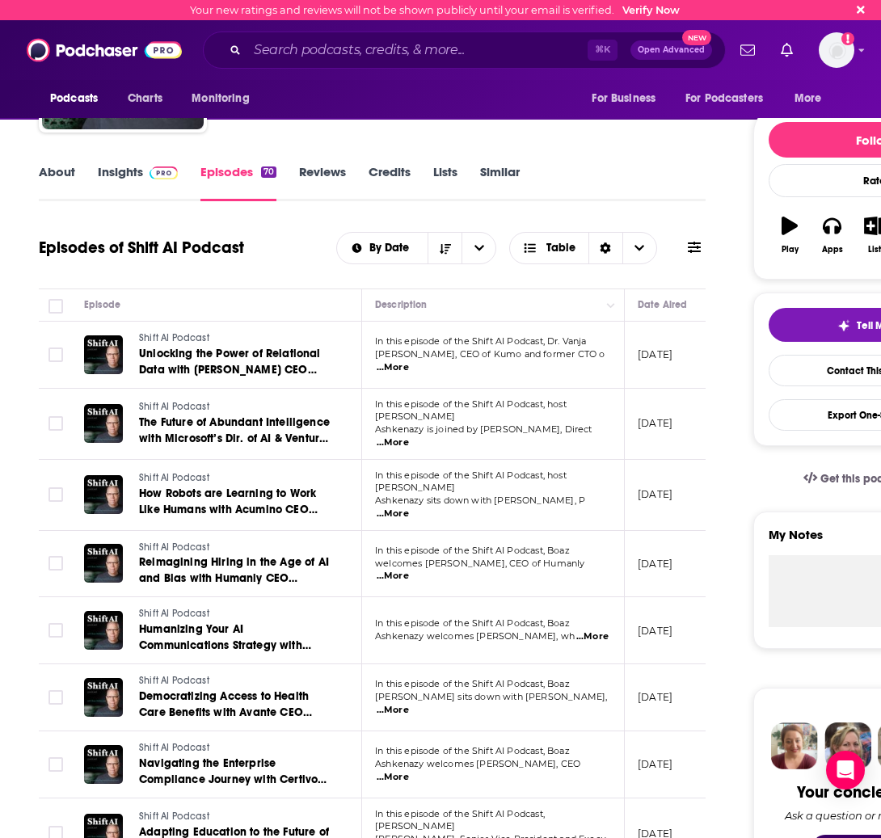
click at [466, 424] on p "Ashkenazy is joined by [PERSON_NAME], Direct ...More" at bounding box center [492, 437] width 235 height 26
click at [452, 424] on span "Ashkenazy is joined by [PERSON_NAME], Direct" at bounding box center [483, 429] width 217 height 11
click at [409, 437] on span "...More" at bounding box center [393, 443] width 32 height 13
click at [695, 405] on td "[DATE]" at bounding box center [677, 424] width 105 height 71
click at [203, 410] on span "Shift AI Podcast" at bounding box center [174, 406] width 70 height 11
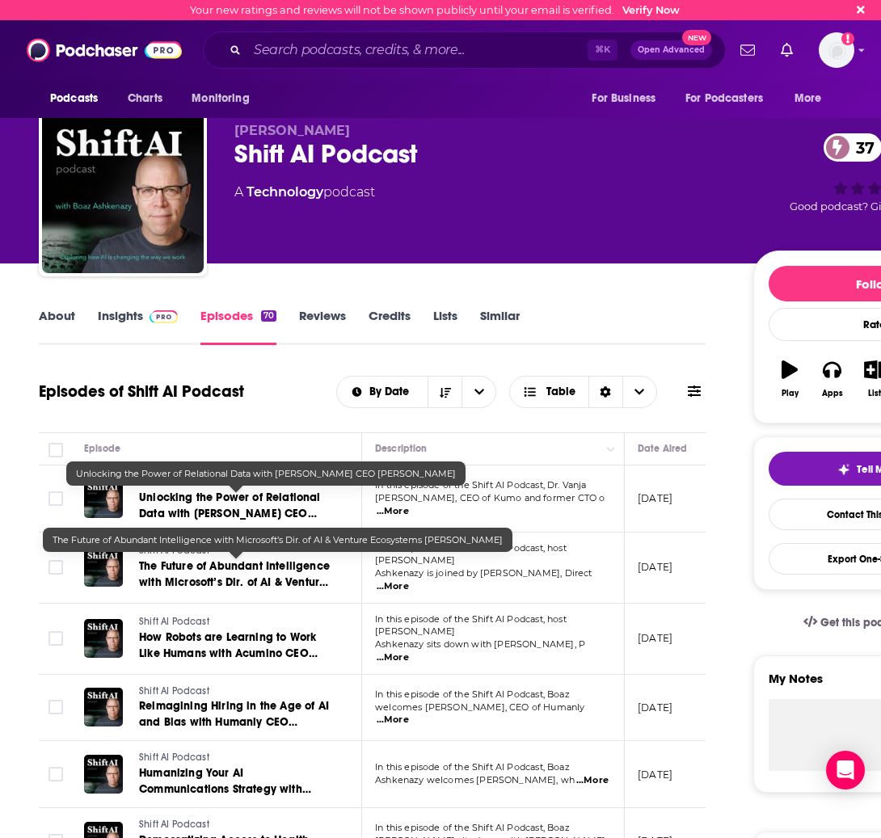
click at [229, 577] on span "The Future of Abundant Intelligence with Microsoft’s Dir. of AI & Venture Ecosy…" at bounding box center [234, 582] width 191 height 46
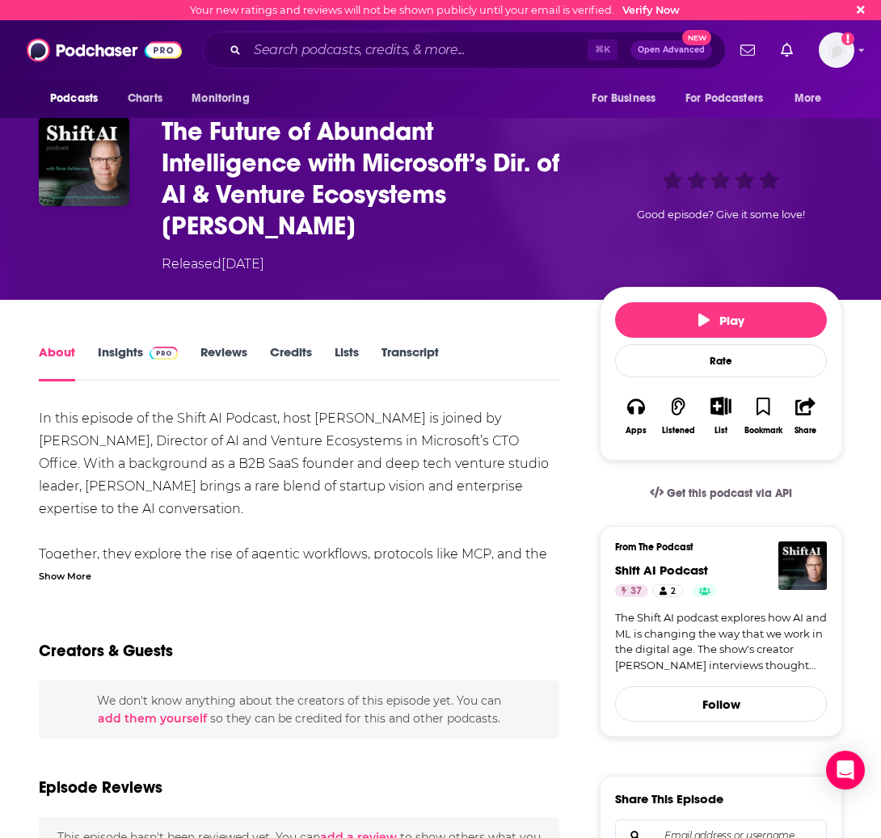
scroll to position [77, 0]
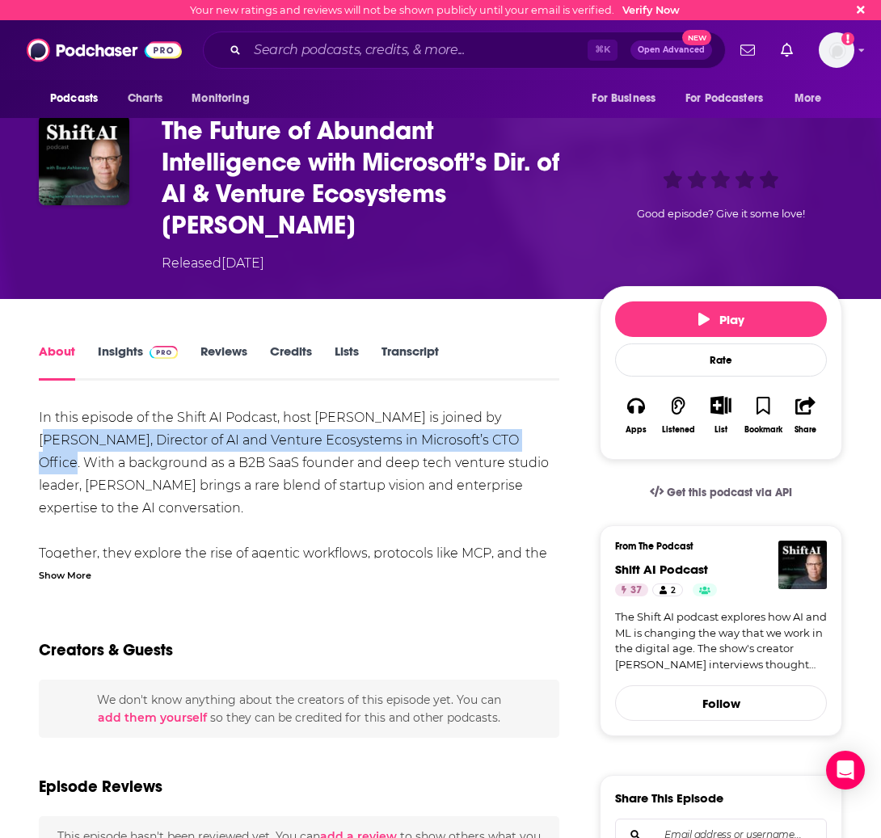
drag, startPoint x: 497, startPoint y: 416, endPoint x: 482, endPoint y: 443, distance: 30.8
copy div "[PERSON_NAME], Director of AI and Venture Ecosystems in Microsoft’s CTO Office"
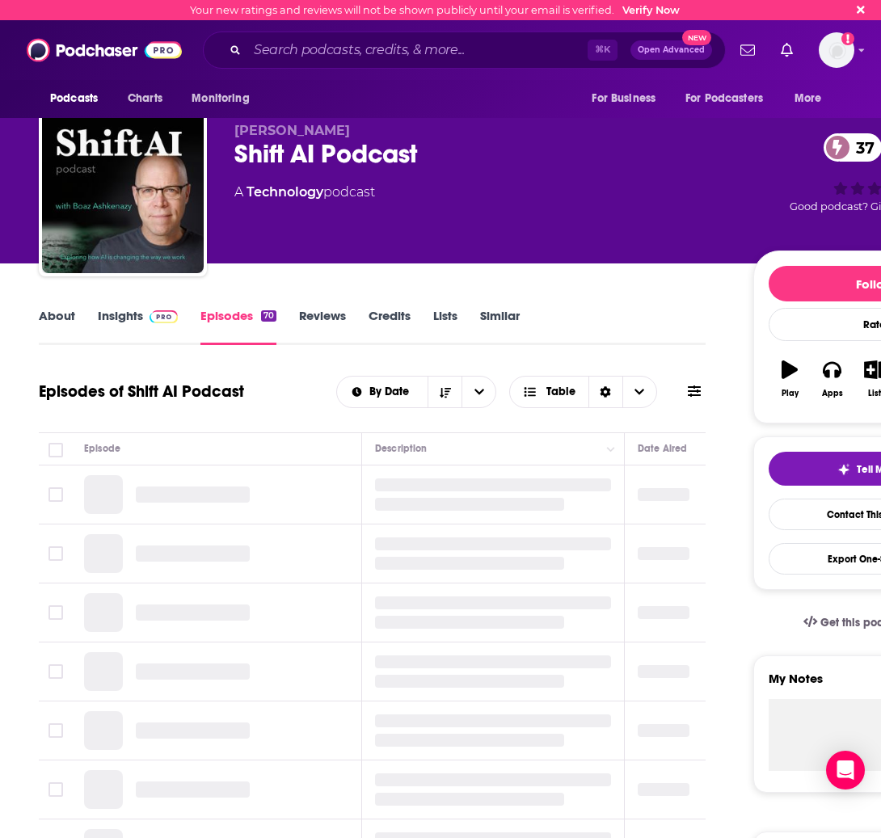
click at [490, 323] on link "Similar" at bounding box center [500, 326] width 40 height 37
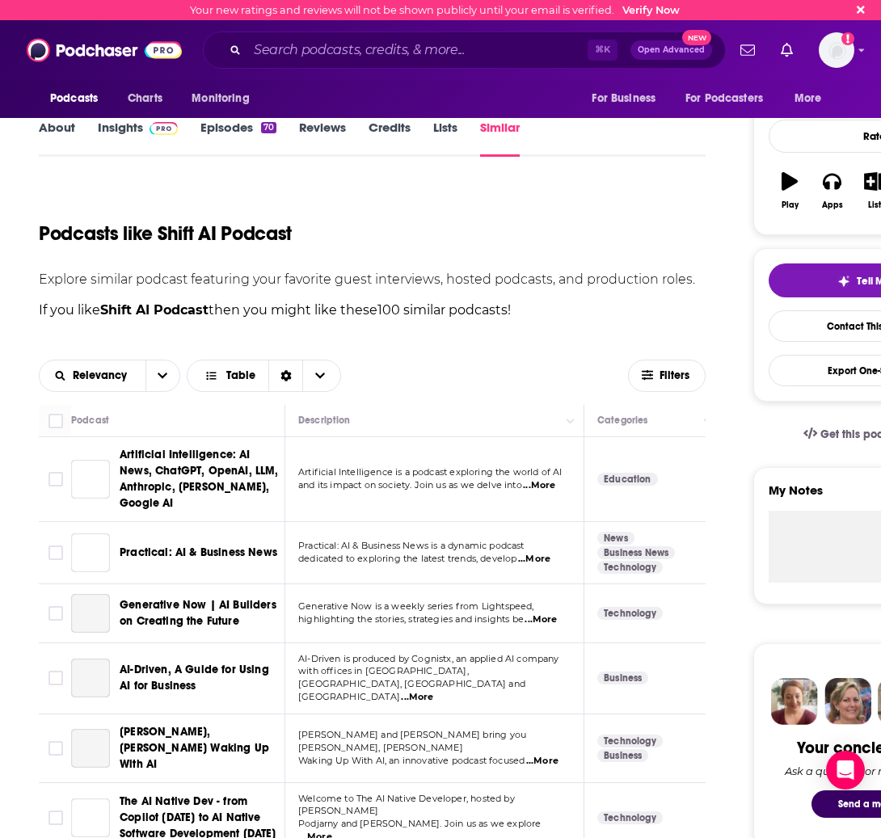
scroll to position [268, 0]
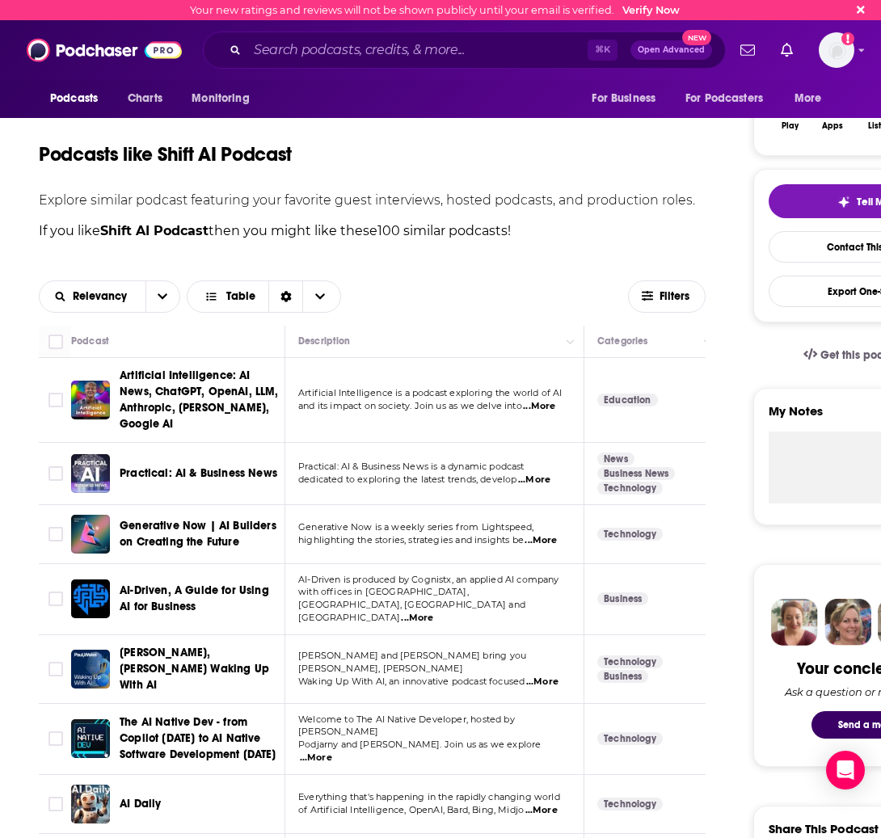
click at [452, 505] on td "Generative Now is a weekly series from Lightspeed, highlighting the stories, st…" at bounding box center [434, 534] width 299 height 59
click at [541, 534] on span "...More" at bounding box center [541, 540] width 32 height 13
click at [310, 534] on span "highlighting the stories, strategies and insights be" at bounding box center [411, 539] width 226 height 11
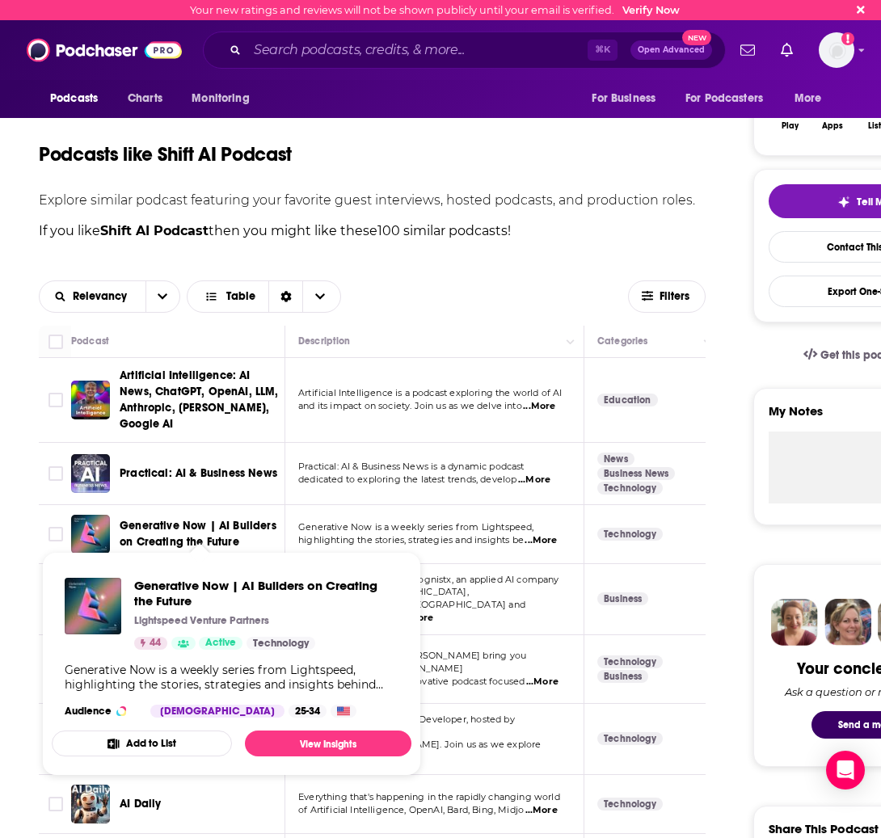
click at [179, 521] on span "Generative Now | AI Builders on Creating the Future" at bounding box center [198, 534] width 157 height 30
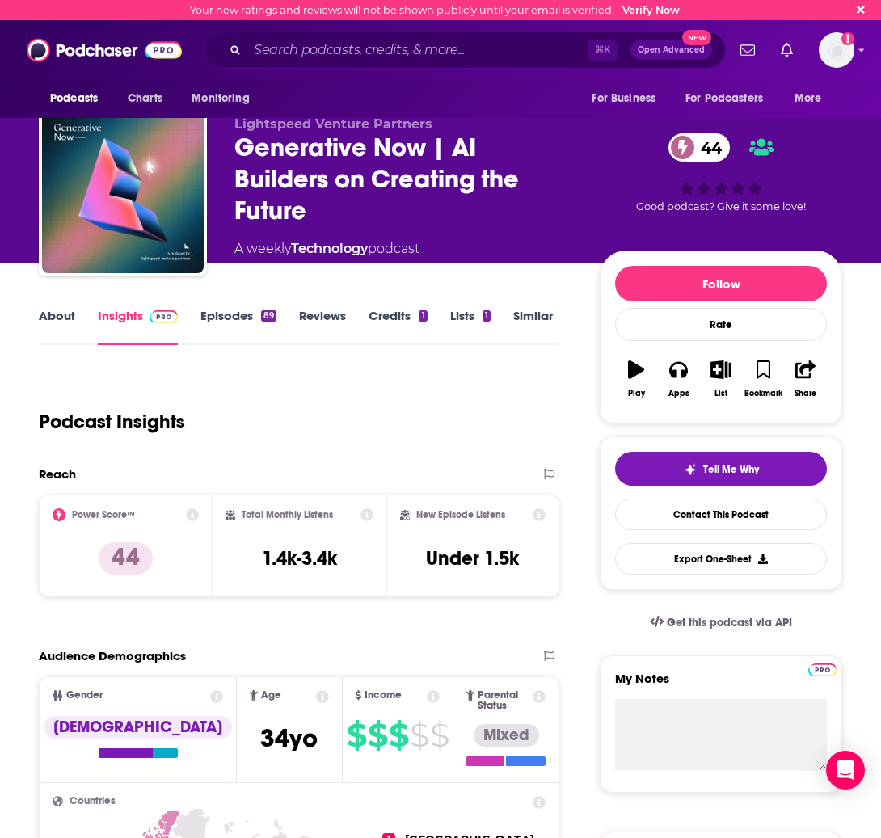
click at [234, 317] on link "Episodes 89" at bounding box center [238, 326] width 76 height 37
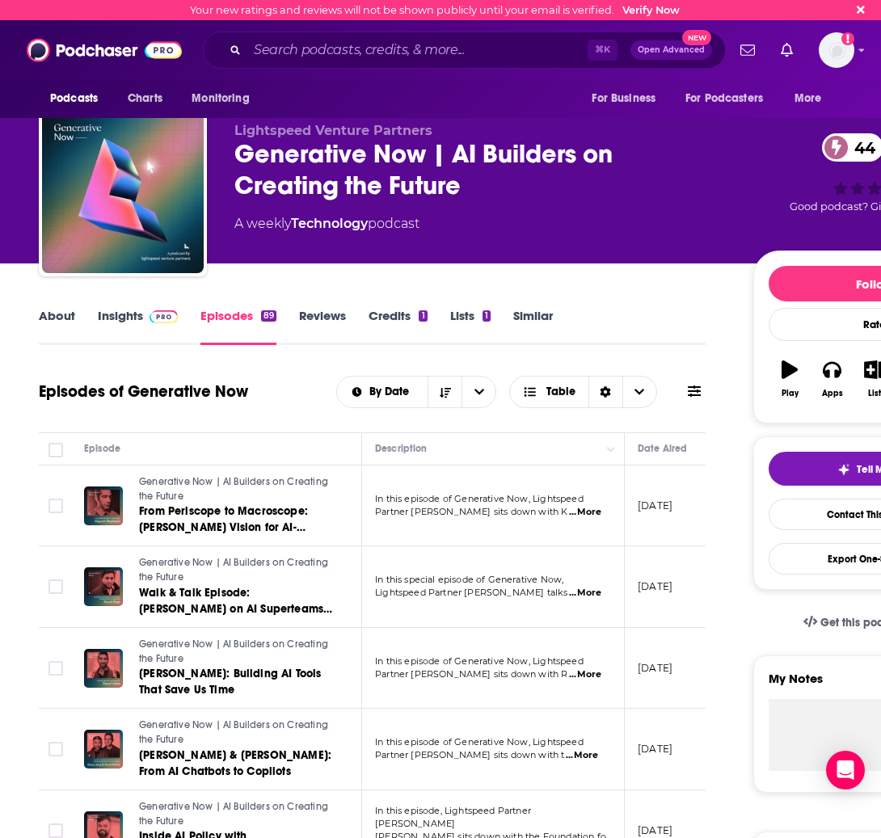
click at [61, 320] on link "About" at bounding box center [57, 326] width 36 height 37
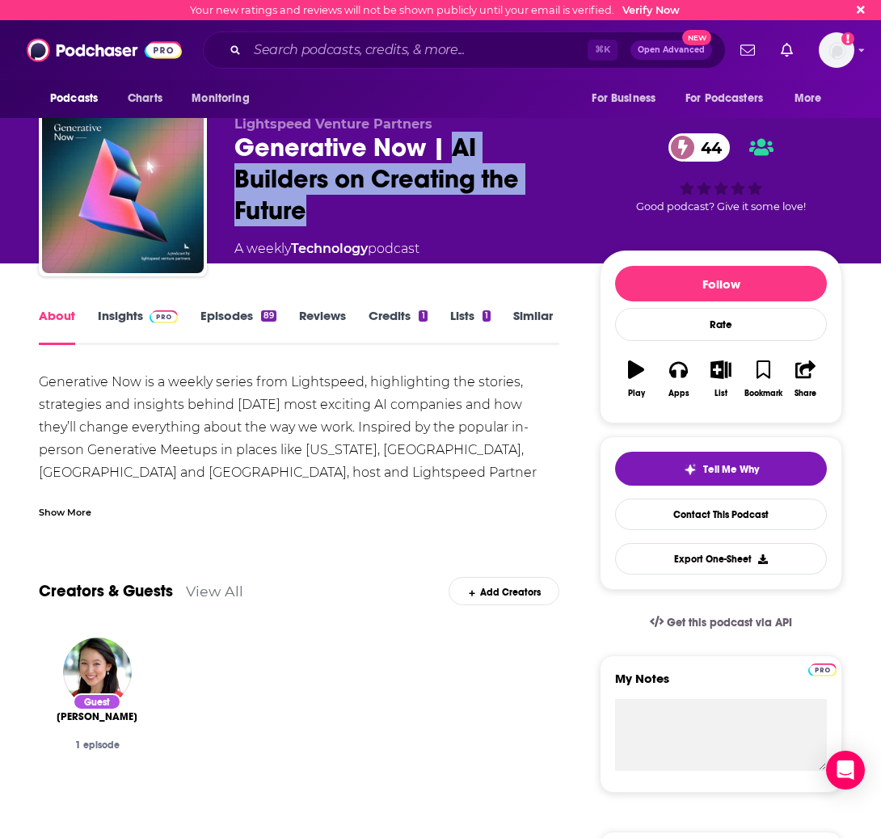
drag, startPoint x: 453, startPoint y: 147, endPoint x: 466, endPoint y: 196, distance: 51.2
click at [466, 196] on div "Generative Now | AI Builders on Creating the Future 44" at bounding box center [404, 179] width 340 height 95
copy h1 "AI Builders on Creating the Future"
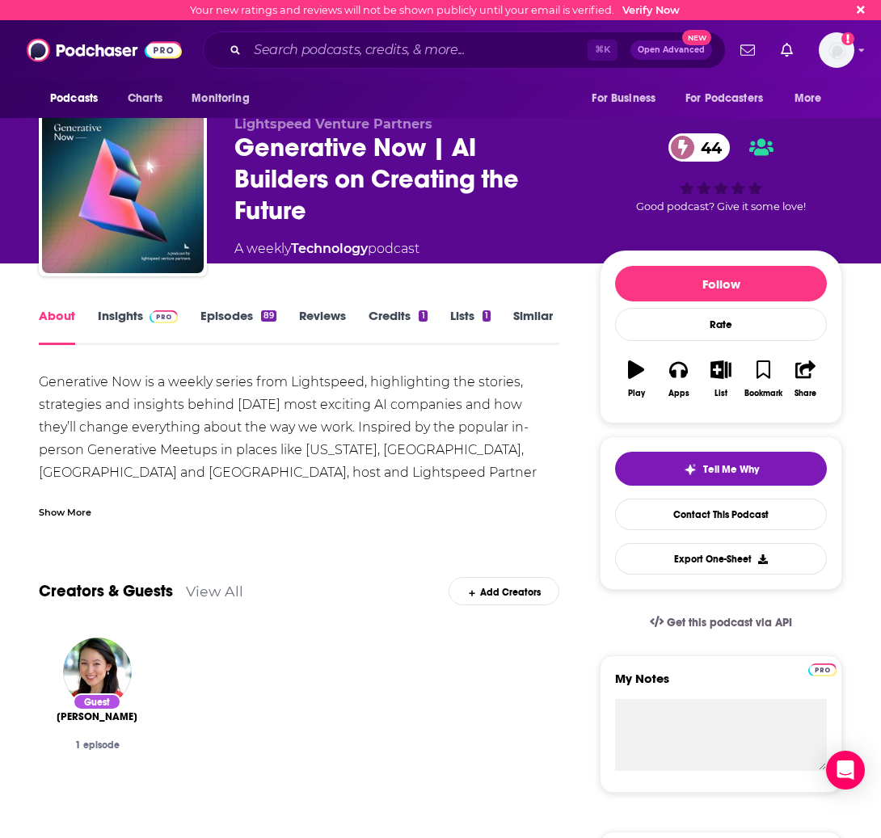
click at [210, 438] on div "Generative Now is a weekly series from Lightspeed, highlighting the stories, st…" at bounding box center [299, 461] width 521 height 181
drag, startPoint x: 94, startPoint y: 475, endPoint x: 390, endPoint y: 475, distance: 296.7
click at [390, 475] on div "Generative Now is a weekly series from Lightspeed, highlighting the stories, st…" at bounding box center [299, 461] width 521 height 181
click at [88, 513] on div "Show More" at bounding box center [65, 511] width 53 height 15
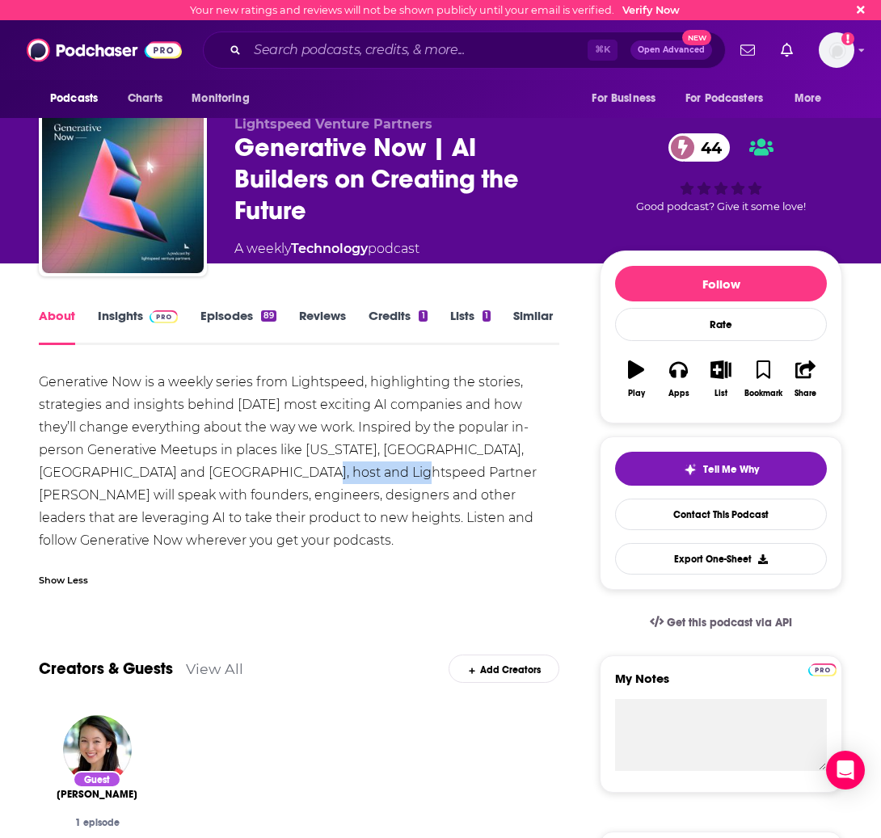
drag, startPoint x: 309, startPoint y: 476, endPoint x: 389, endPoint y: 475, distance: 80.0
click at [389, 475] on div "Generative Now is a weekly series from Lightspeed, highlighting the stories, st…" at bounding box center [299, 461] width 521 height 181
copy div "[PERSON_NAME]"
click at [171, 386] on div "Generative Now is a weekly series from Lightspeed, highlighting the stories, st…" at bounding box center [299, 461] width 521 height 181
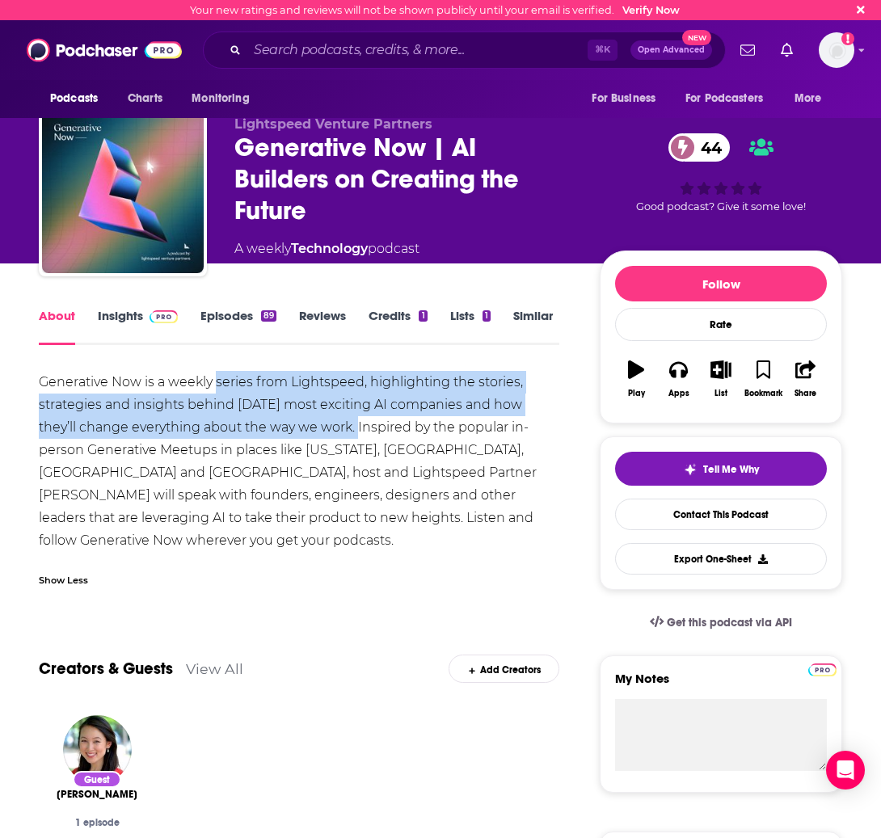
drag, startPoint x: 217, startPoint y: 388, endPoint x: 354, endPoint y: 432, distance: 143.4
click at [354, 432] on div "Generative Now is a weekly series from Lightspeed, highlighting the stories, st…" at bounding box center [299, 461] width 521 height 181
copy div "series from Lightspeed, highlighting the stories, strategies and insights behin…"
click at [115, 308] on link "Insights" at bounding box center [138, 326] width 80 height 37
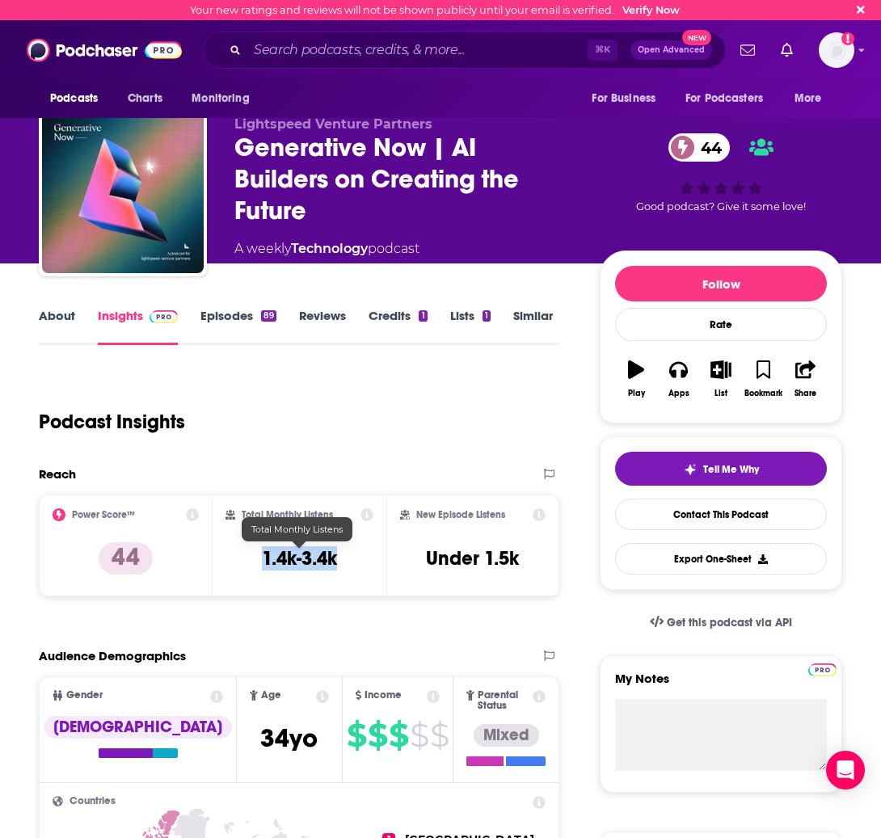
drag, startPoint x: 343, startPoint y: 551, endPoint x: 264, endPoint y: 552, distance: 79.2
click at [264, 552] on div "Total Monthly Listens 1.4k-3.4k" at bounding box center [300, 545] width 148 height 74
copy h3 "1.4k-3.4k"
click at [69, 314] on link "About" at bounding box center [57, 326] width 36 height 37
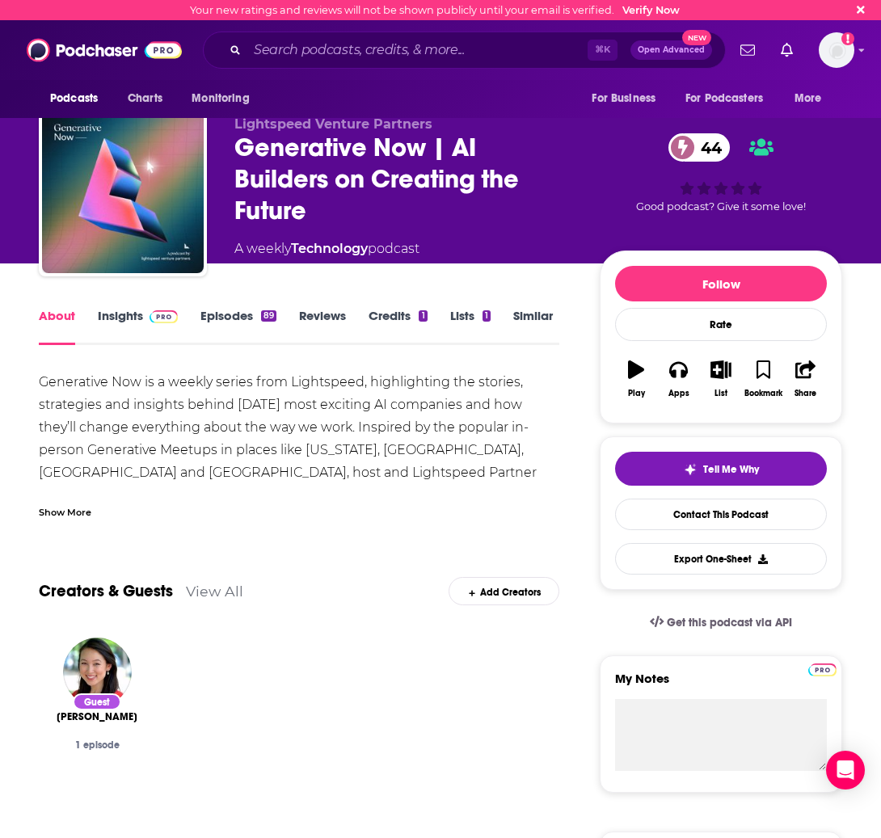
click at [234, 335] on link "Episodes 89" at bounding box center [238, 326] width 76 height 37
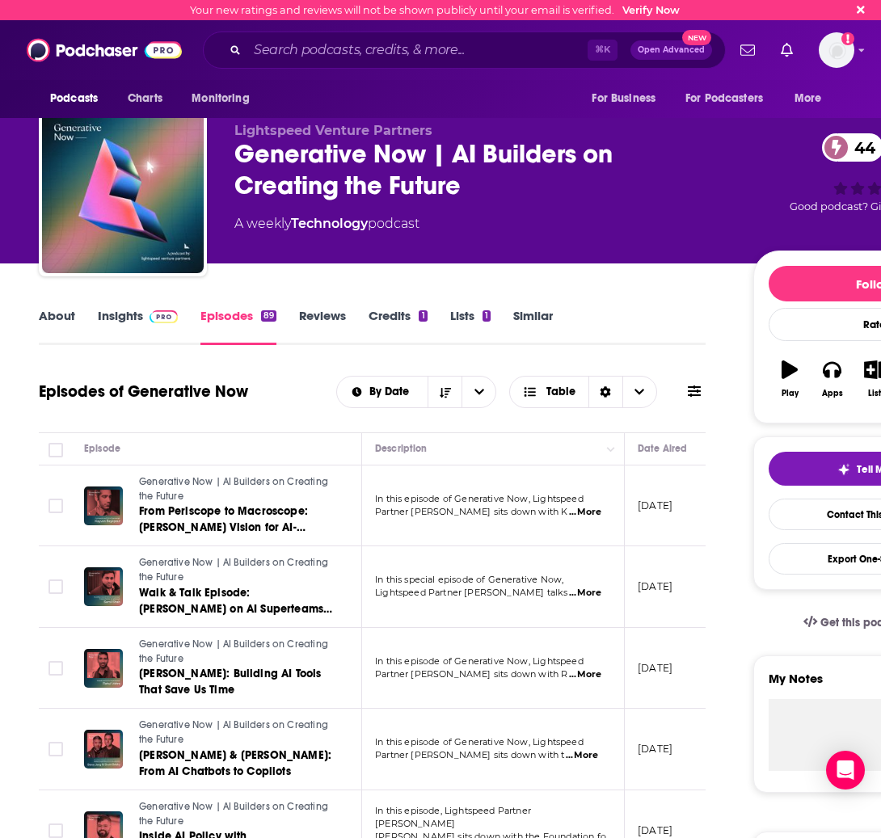
click at [572, 512] on span "...More" at bounding box center [585, 512] width 32 height 13
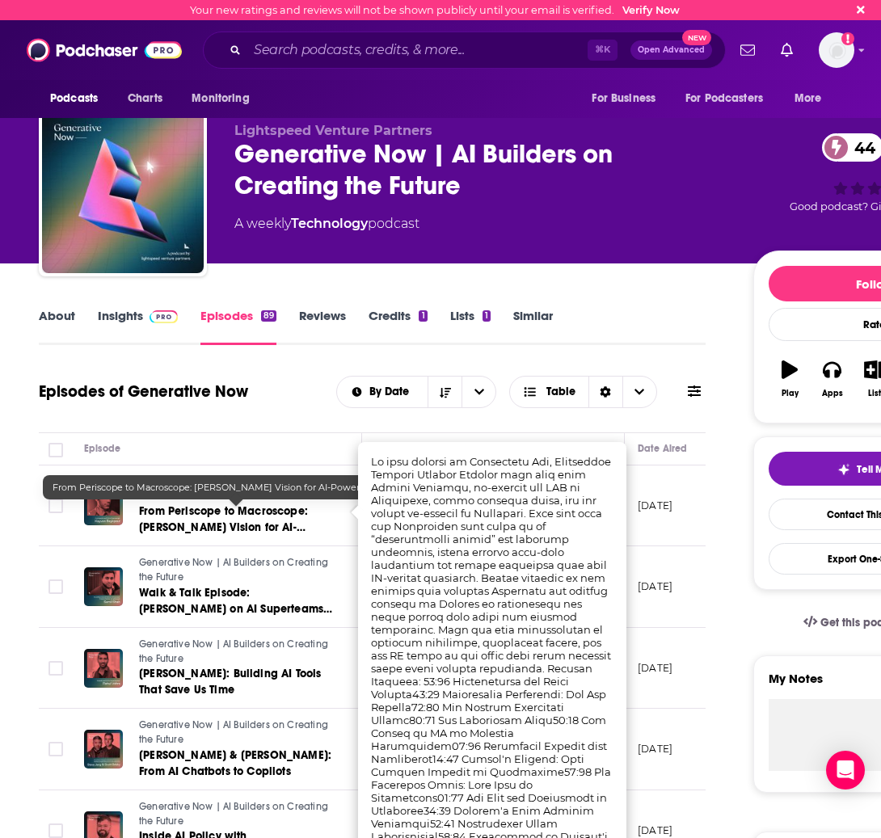
drag, startPoint x: 292, startPoint y: 502, endPoint x: 225, endPoint y: 494, distance: 67.6
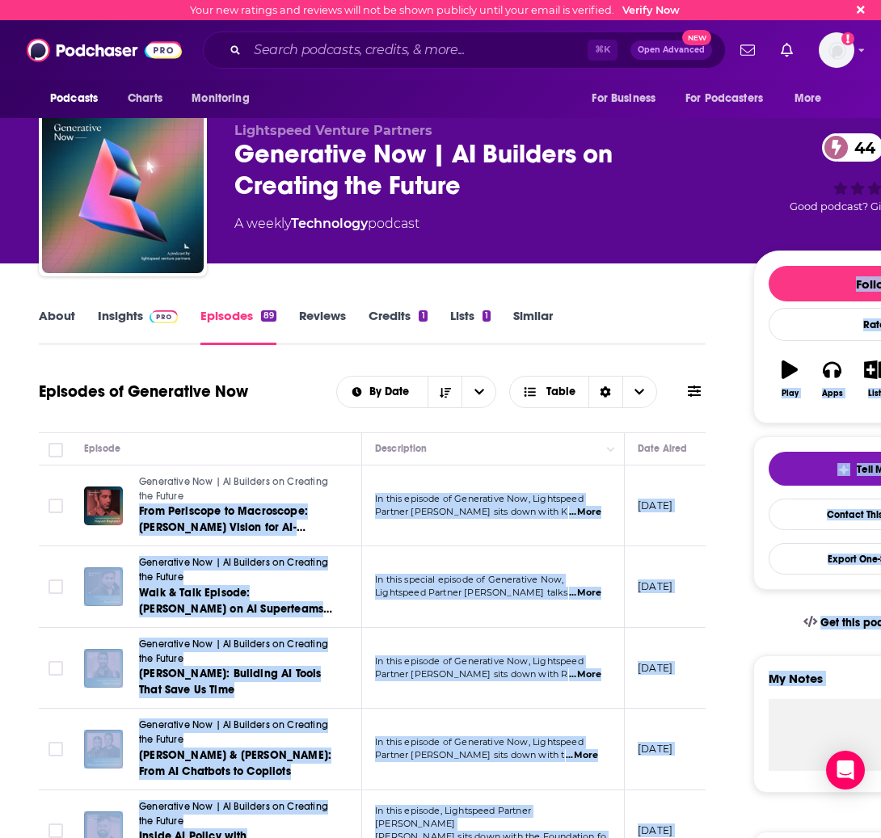
click at [164, 480] on span "Generative Now | AI Builders on Creating the Future" at bounding box center [233, 489] width 189 height 26
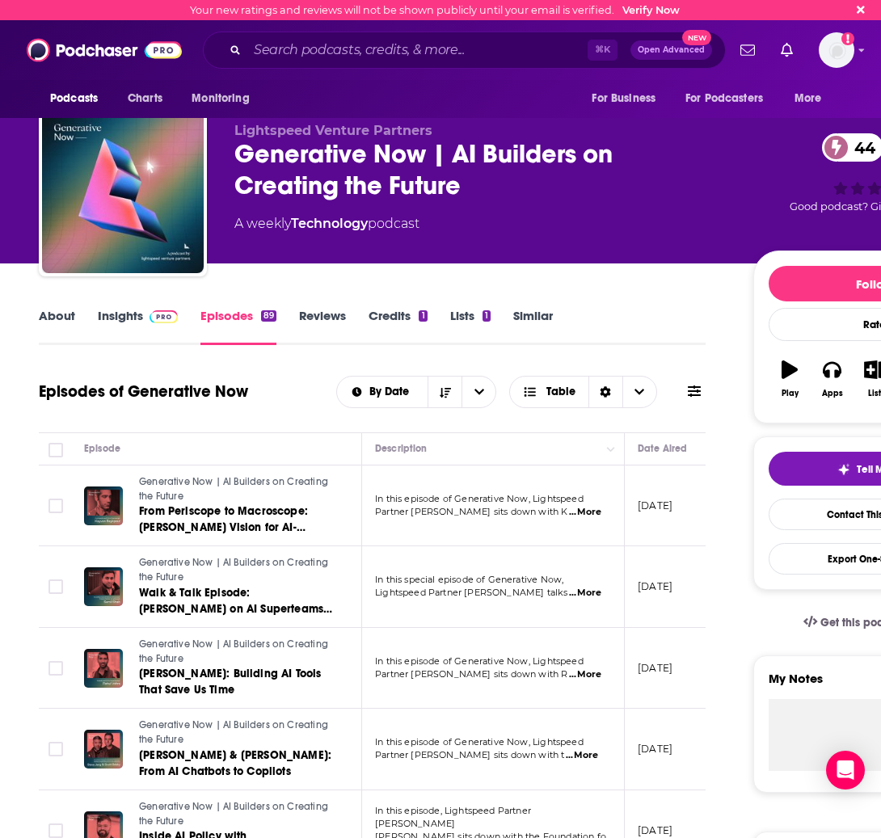
click at [182, 512] on span "From Periscope to Macroscope: [PERSON_NAME] Vision for AI-Powered Development" at bounding box center [223, 527] width 169 height 46
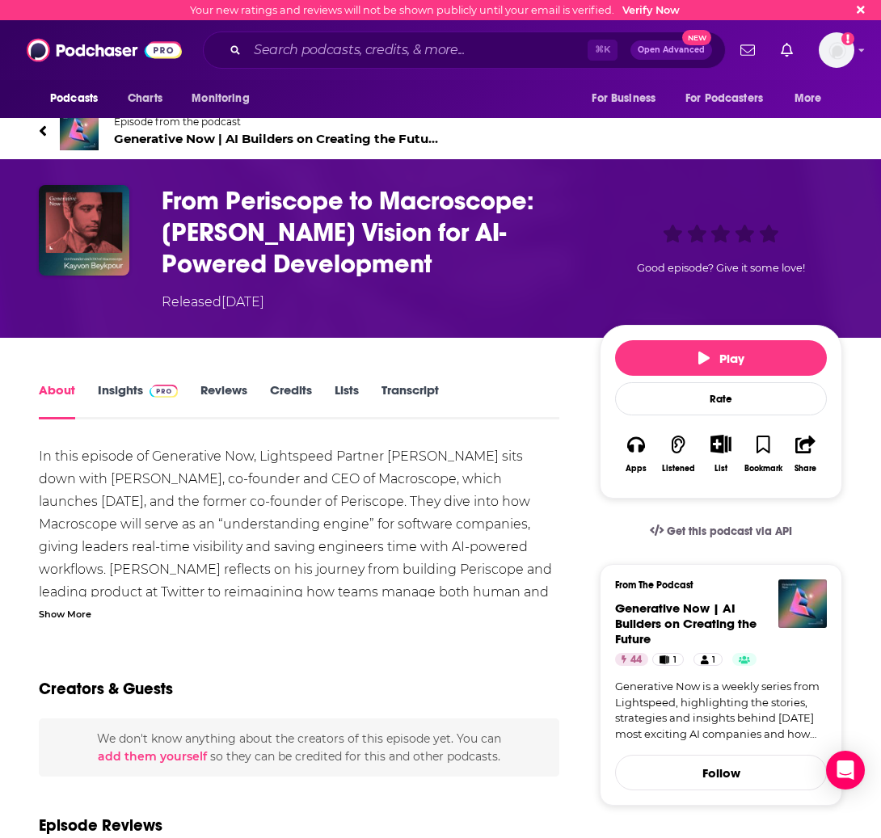
scroll to position [9, 0]
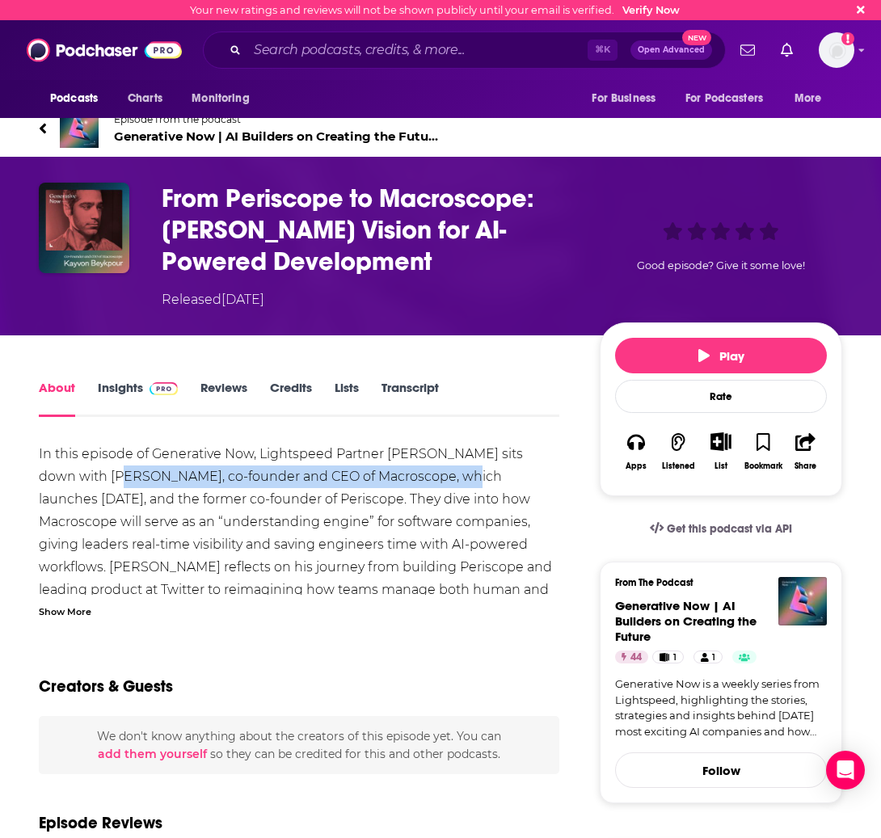
drag, startPoint x: 113, startPoint y: 485, endPoint x: 454, endPoint y: 483, distance: 341.1
copy div "[PERSON_NAME], co-founder and CEO of Macroscope"
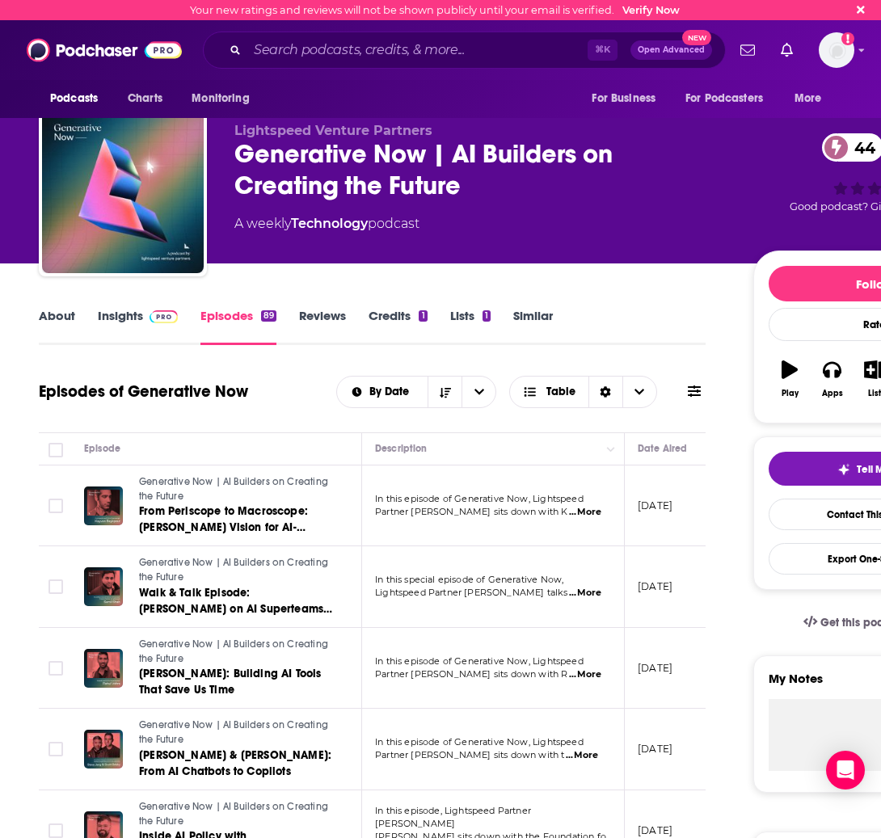
click at [551, 588] on span "Lightspeed Partner [PERSON_NAME] talks" at bounding box center [471, 592] width 193 height 11
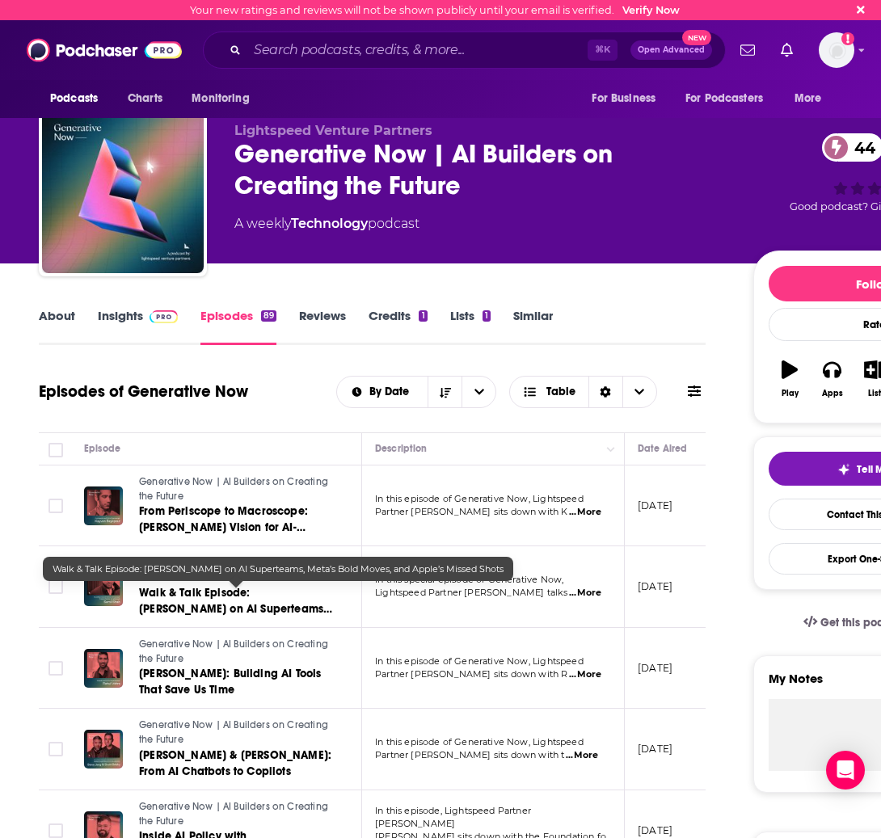
click at [286, 599] on span "Walk & Talk Episode: [PERSON_NAME] on AI Superteams, Meta’s Bold Moves, and App…" at bounding box center [235, 617] width 193 height 62
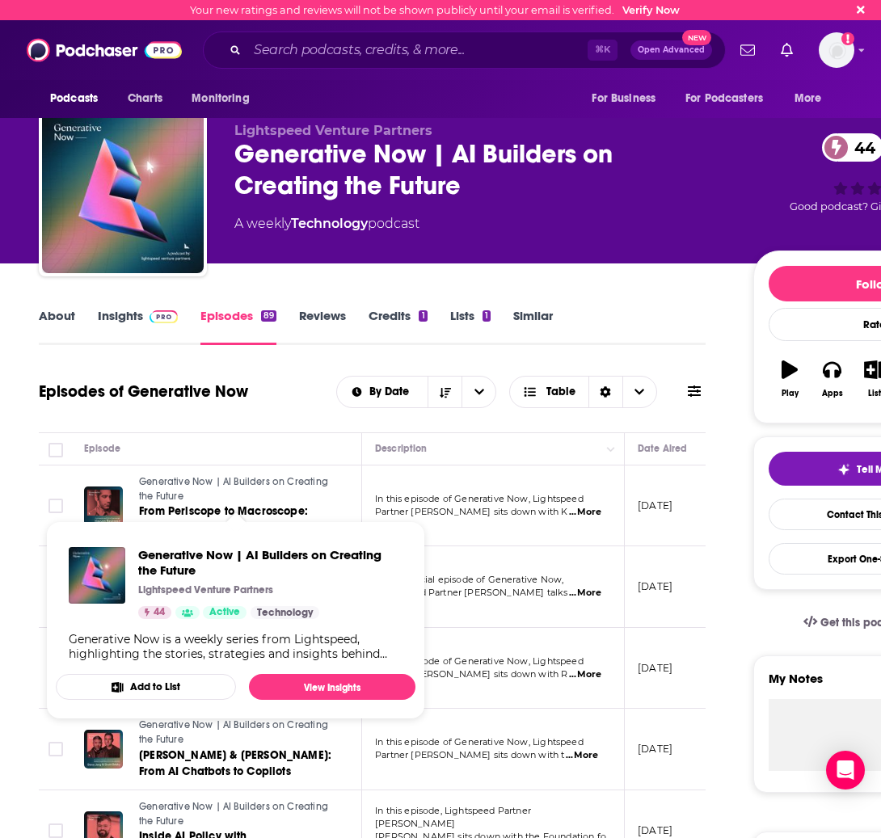
click at [518, 601] on td "In this special episode of Generative Now, Lightspeed Partner [PERSON_NAME] tal…" at bounding box center [493, 587] width 263 height 82
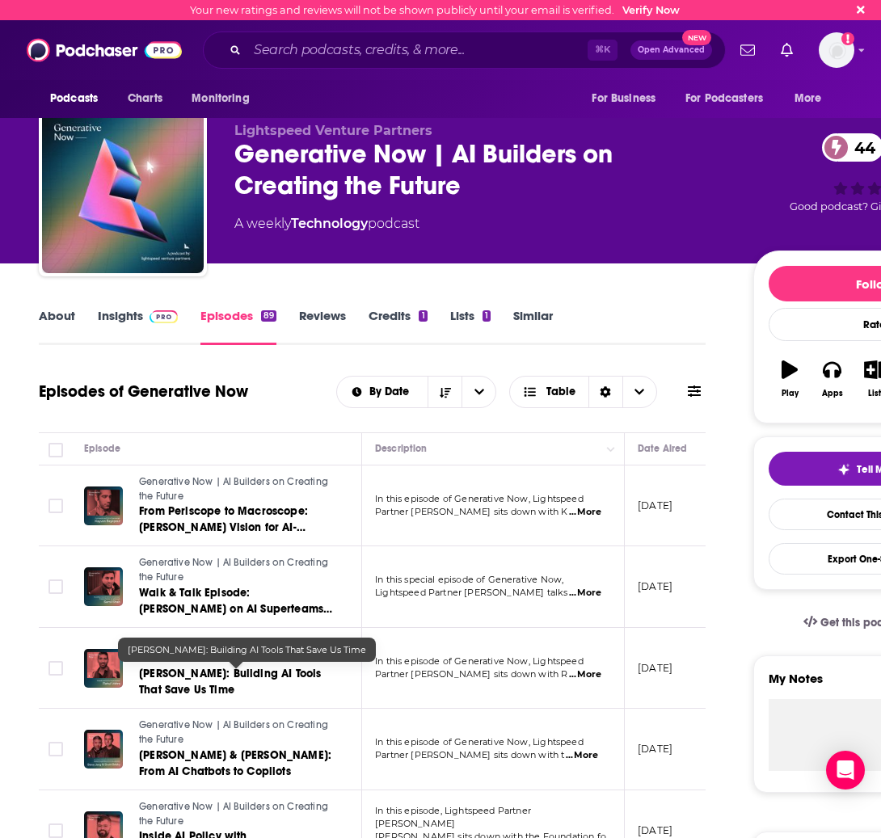
click at [197, 687] on span "[PERSON_NAME]: Building AI Tools That Save Us Time" at bounding box center [230, 682] width 182 height 30
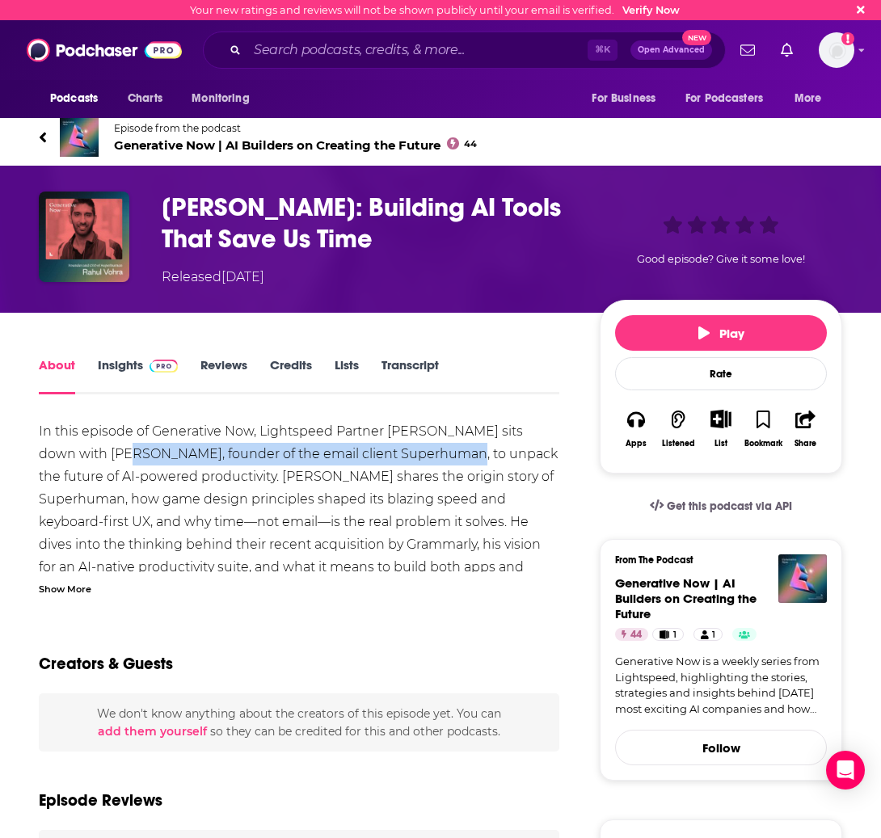
drag, startPoint x: 115, startPoint y: 454, endPoint x: 451, endPoint y: 464, distance: 336.4
copy div "[PERSON_NAME], founder of the email client Superhuman"
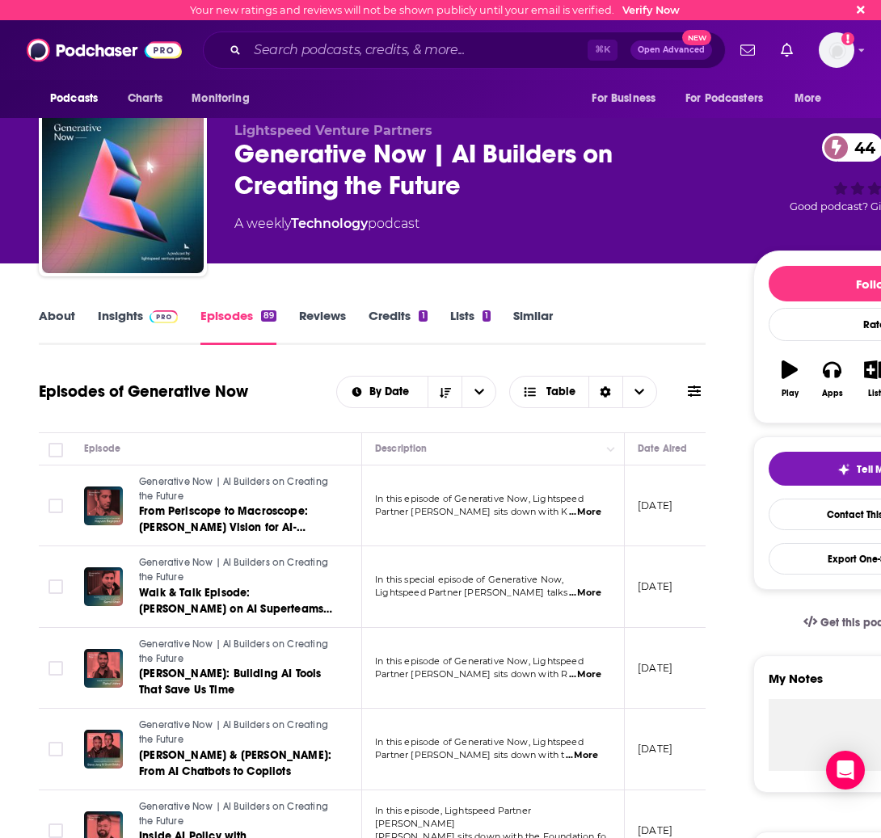
click at [543, 336] on link "Similar" at bounding box center [533, 326] width 40 height 37
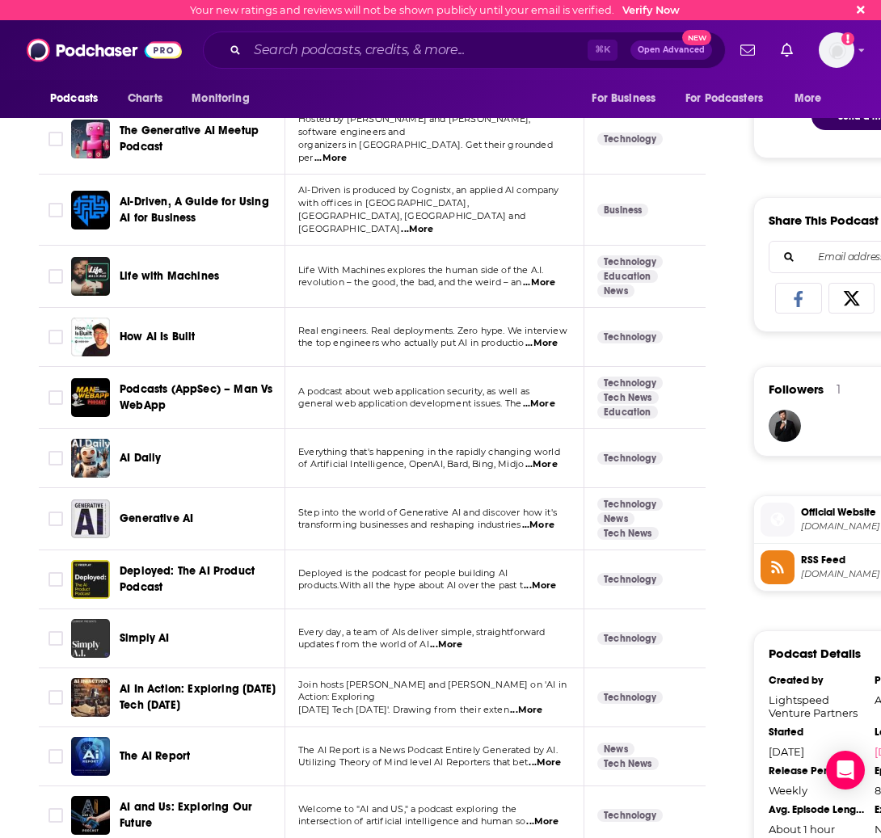
scroll to position [877, 0]
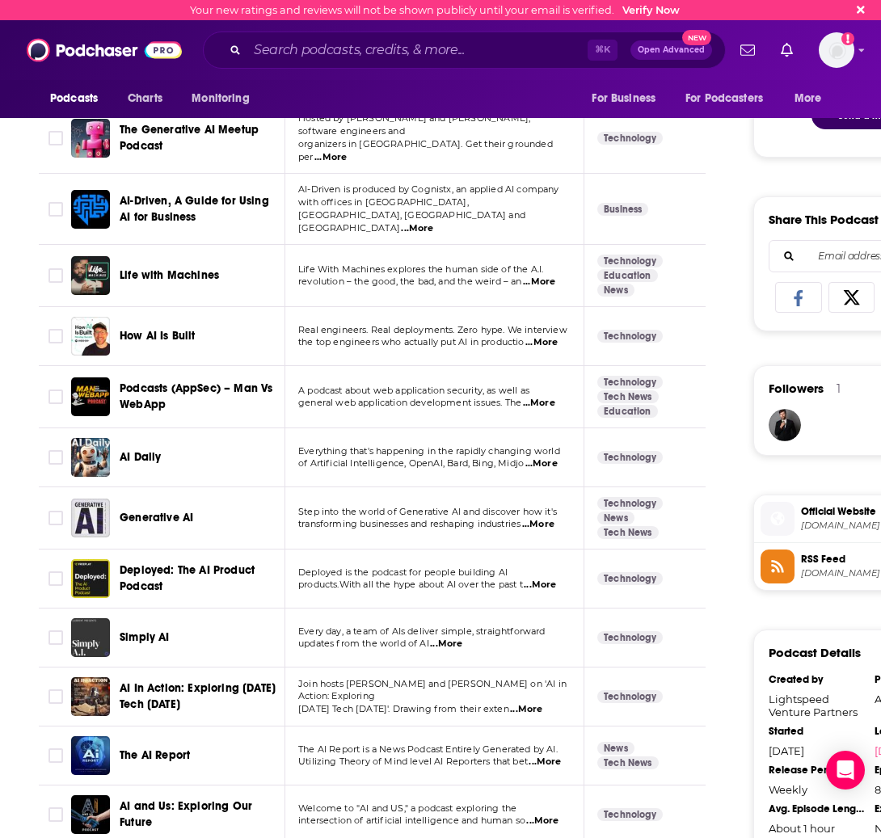
click at [457, 567] on p "Deployed is the podcast for people building AI" at bounding box center [434, 573] width 272 height 13
click at [548, 579] on span "...More" at bounding box center [540, 585] width 32 height 13
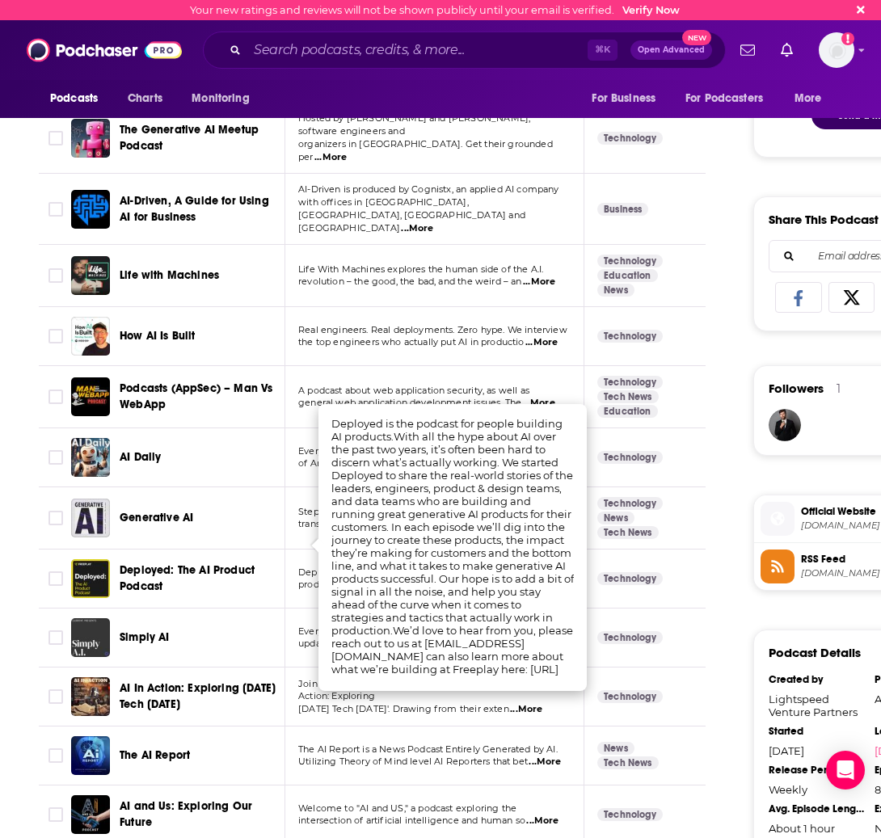
click at [282, 550] on td "Deployed: The AI Product Podcast" at bounding box center [178, 579] width 214 height 59
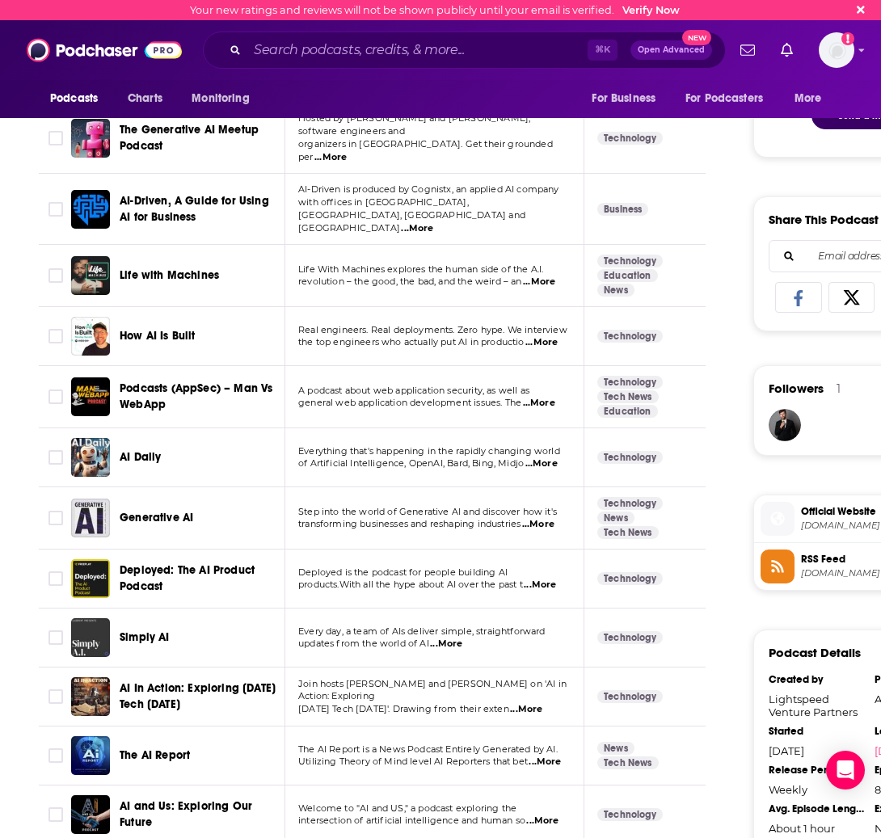
click at [179, 563] on span "Deployed: The AI Product Podcast" at bounding box center [187, 578] width 135 height 30
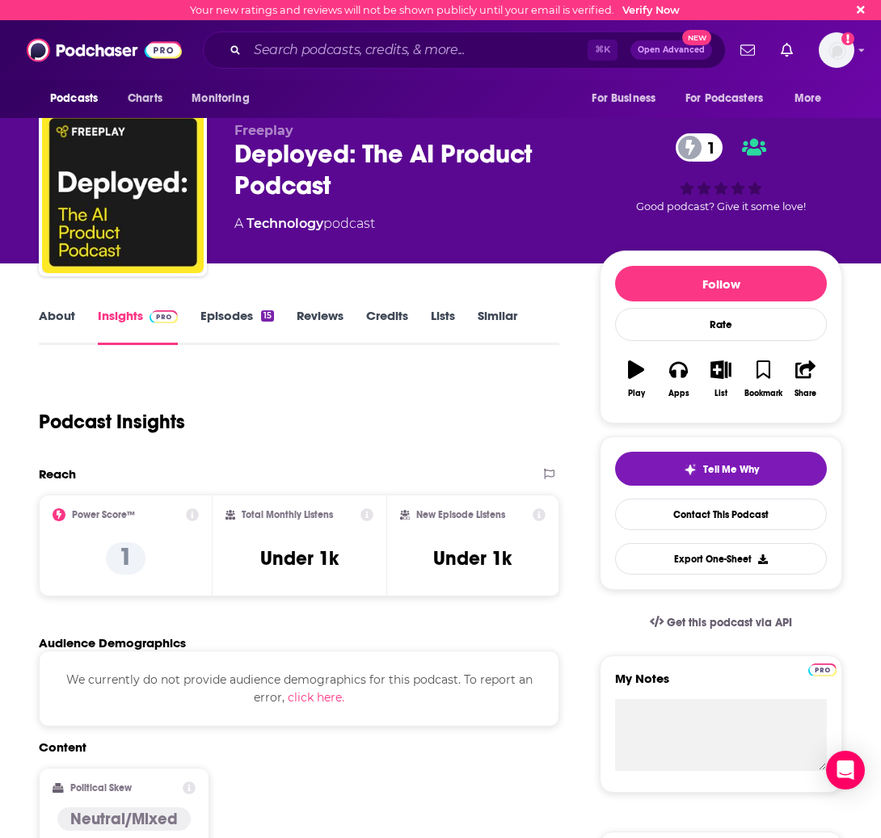
click at [225, 323] on link "Episodes 15" at bounding box center [237, 326] width 74 height 37
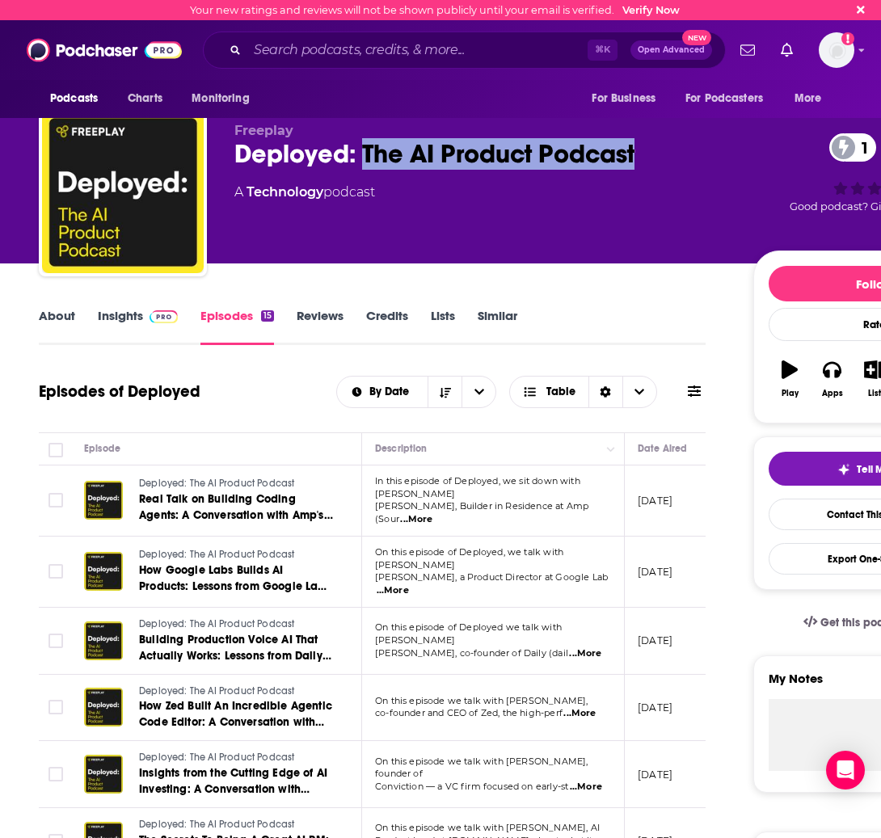
drag, startPoint x: 615, startPoint y: 161, endPoint x: 365, endPoint y: 157, distance: 249.8
click at [365, 157] on div "Deployed: The AI Product Podcast 1" at bounding box center [480, 154] width 493 height 32
click at [39, 323] on link "About" at bounding box center [57, 326] width 36 height 37
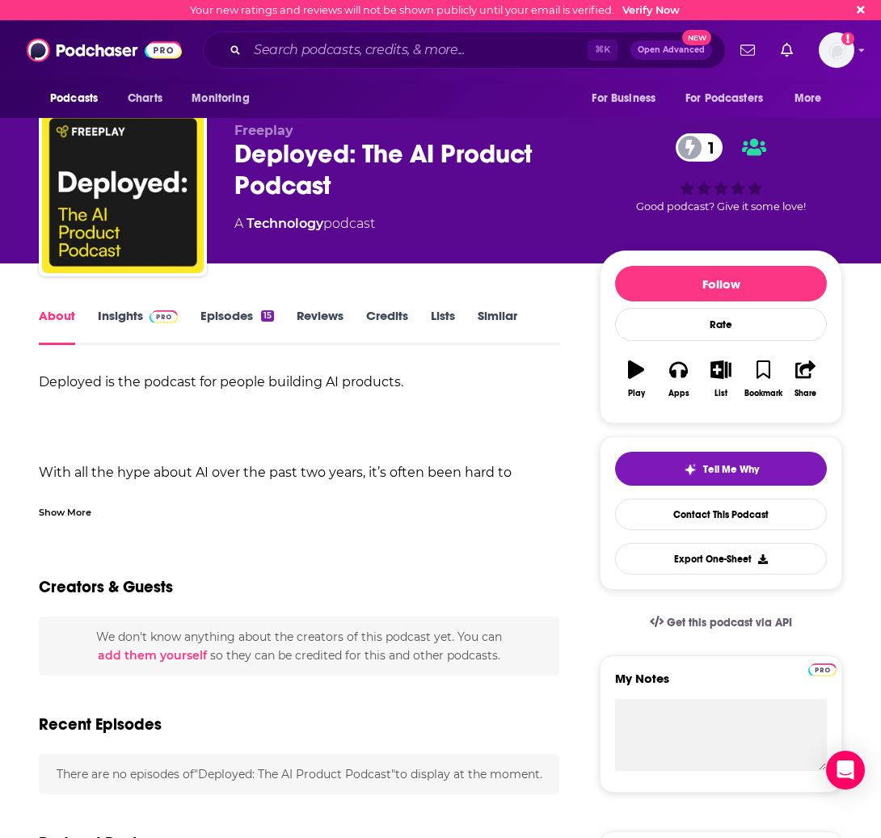
click at [64, 318] on link "About" at bounding box center [57, 326] width 36 height 37
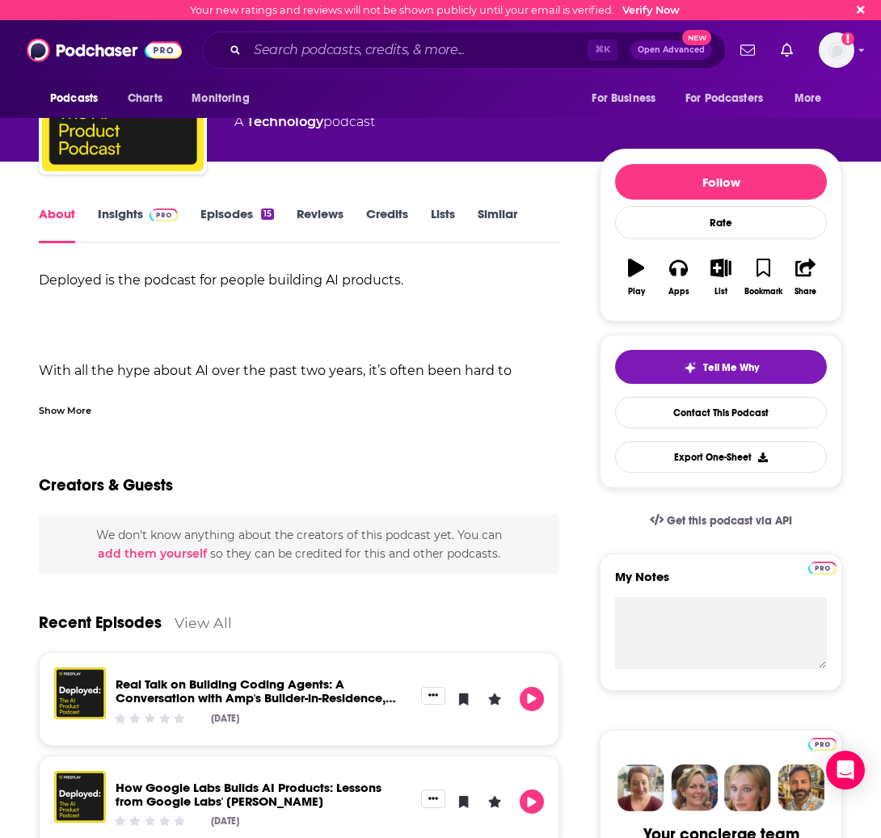
scroll to position [103, 0]
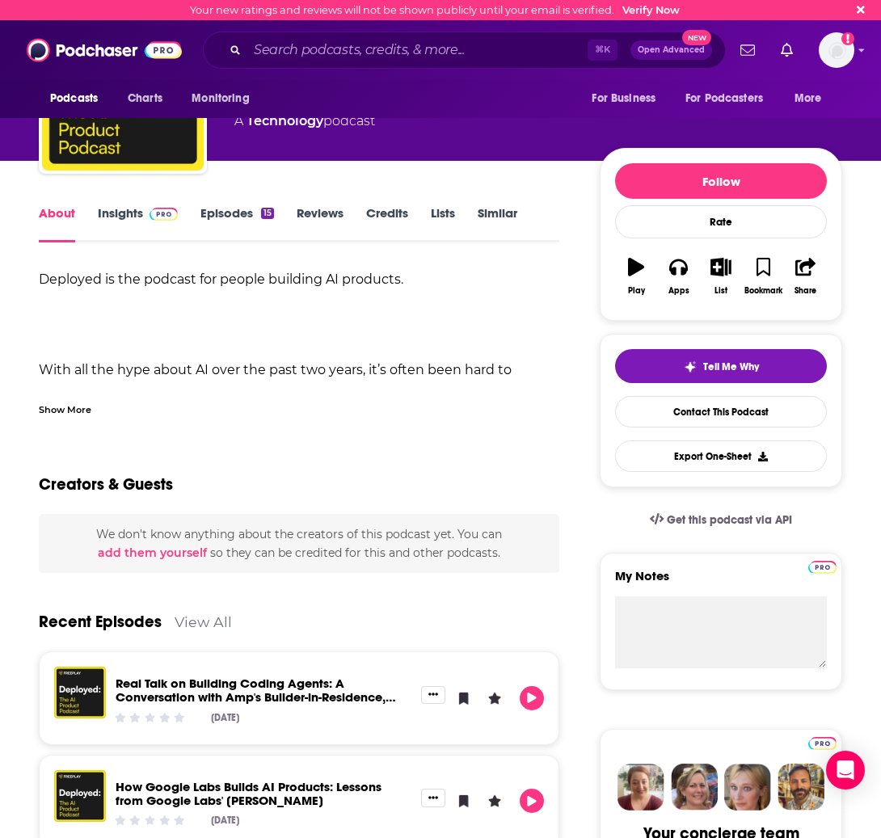
click at [190, 314] on div "Deployed is the podcast for people building AI products. With all the hype abou…" at bounding box center [299, 551] width 521 height 566
click at [227, 229] on link "Episodes 15" at bounding box center [237, 223] width 74 height 37
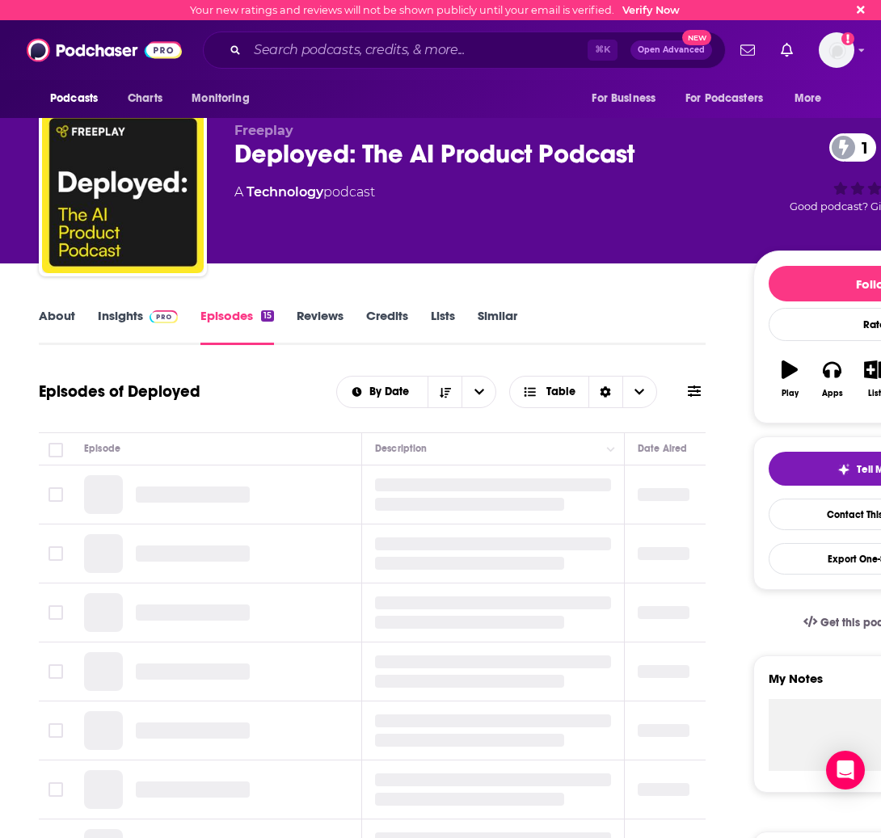
click at [129, 306] on div "About Insights Episodes 15 Reviews Credits Lists Similar" at bounding box center [372, 326] width 667 height 40
click at [119, 314] on link "Insights" at bounding box center [138, 326] width 80 height 37
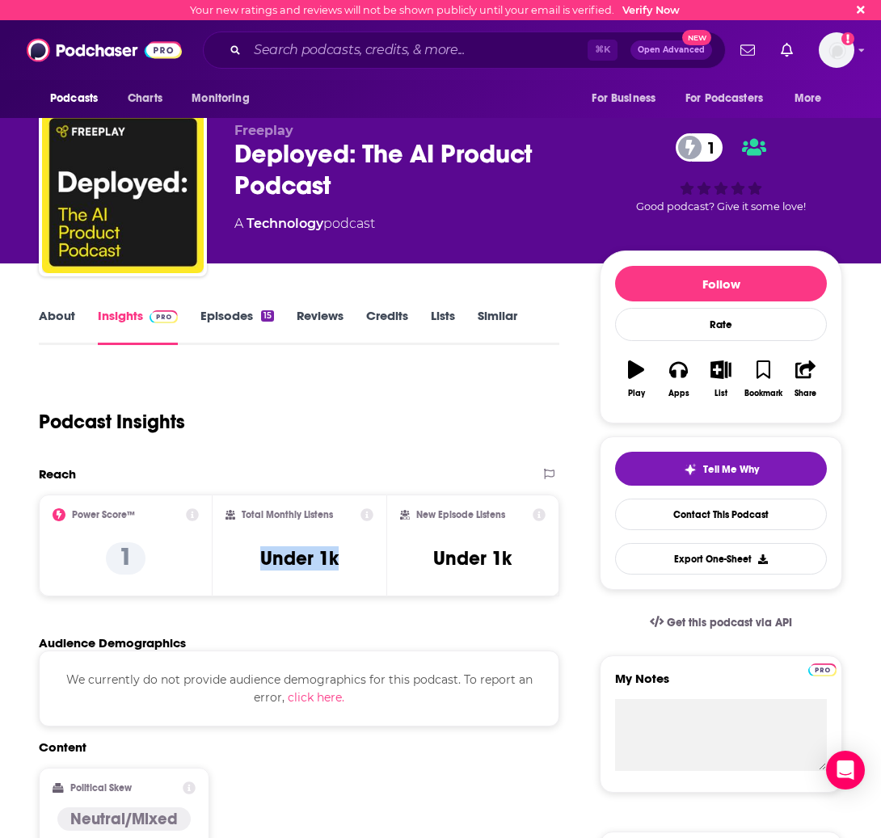
drag, startPoint x: 309, startPoint y: 559, endPoint x: 355, endPoint y: 559, distance: 46.1
click at [355, 559] on div "Total Monthly Listens Under 1k" at bounding box center [300, 545] width 148 height 74
drag, startPoint x: 252, startPoint y: 380, endPoint x: 233, endPoint y: 339, distance: 45.6
click at [250, 376] on div "Podcast Insights" at bounding box center [293, 412] width 508 height 82
click at [234, 314] on link "Episodes 15" at bounding box center [237, 326] width 74 height 37
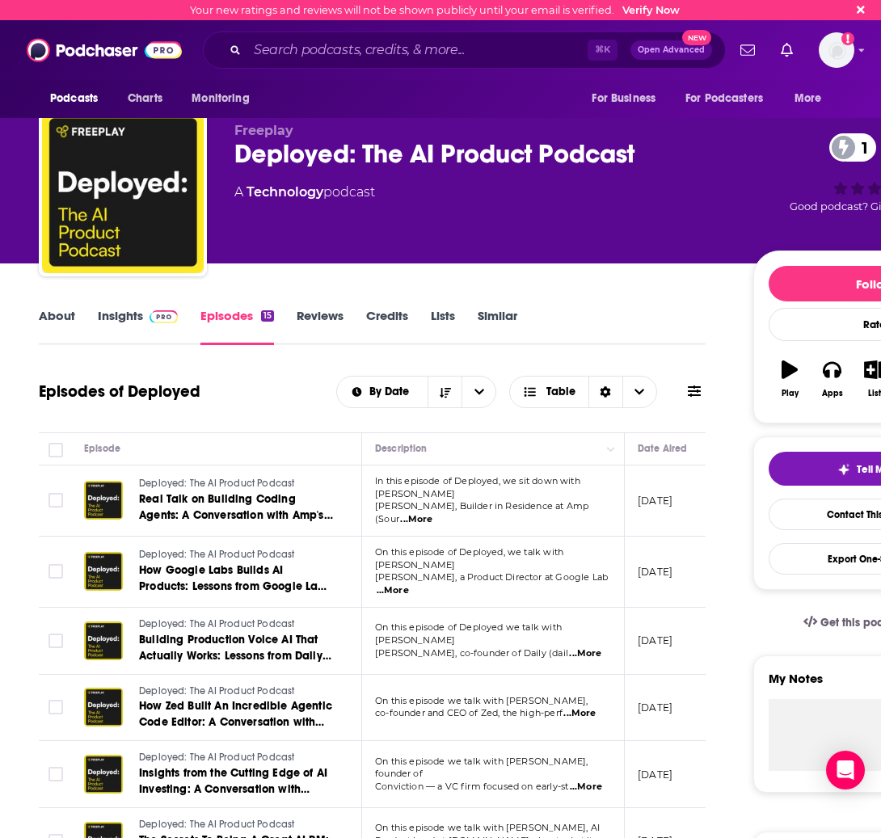
click at [502, 511] on span "[PERSON_NAME], Builder in Residence at Amp (Sour" at bounding box center [481, 512] width 213 height 24
click at [432, 513] on span "...More" at bounding box center [416, 519] width 32 height 13
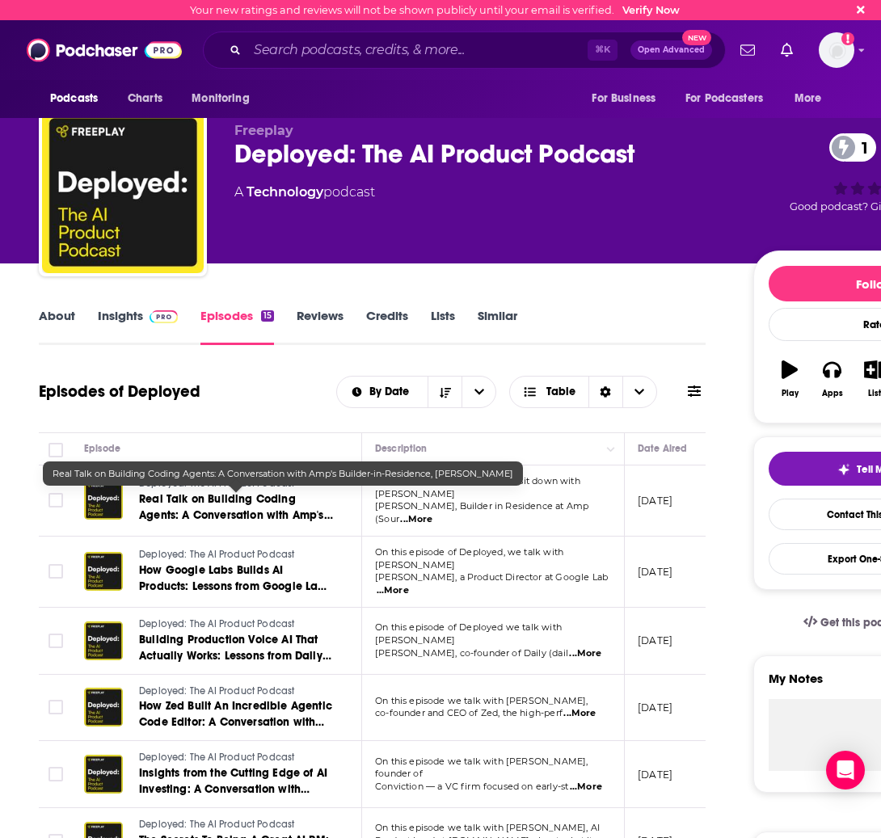
click at [270, 504] on span "Real Talk on Building Coding Agents: A Conversation with Amp's Builder-in-Resid…" at bounding box center [236, 523] width 194 height 62
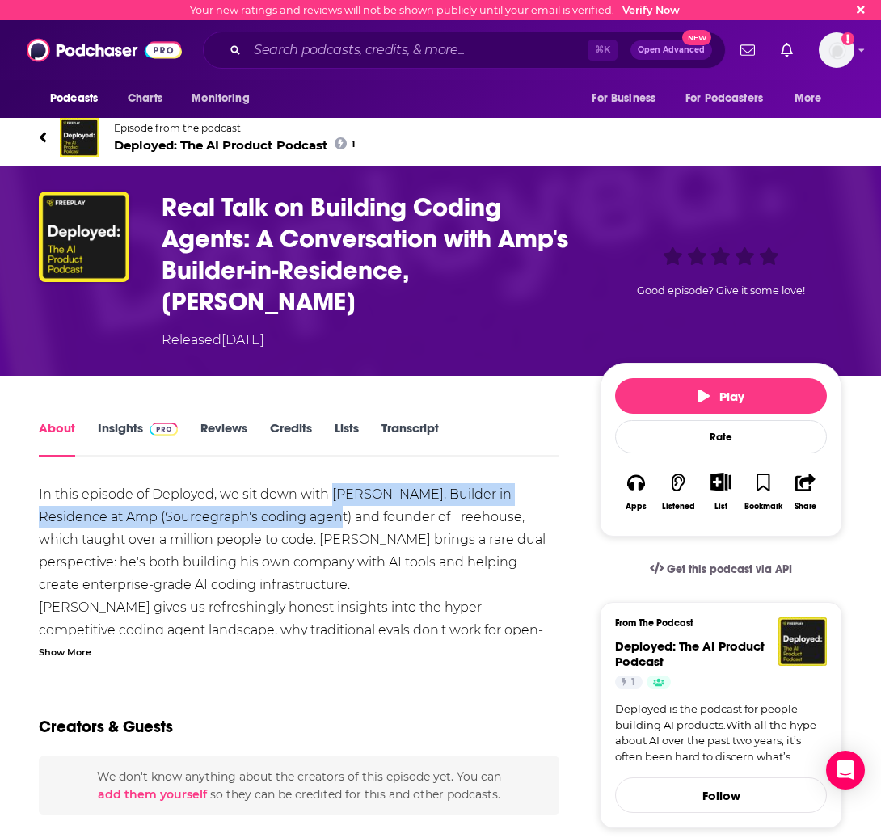
drag, startPoint x: 344, startPoint y: 469, endPoint x: 281, endPoint y: 491, distance: 67.0
click at [279, 490] on div "In this episode of Deployed, we sit down with [PERSON_NAME], Builder in Residen…" at bounding box center [299, 686] width 521 height 407
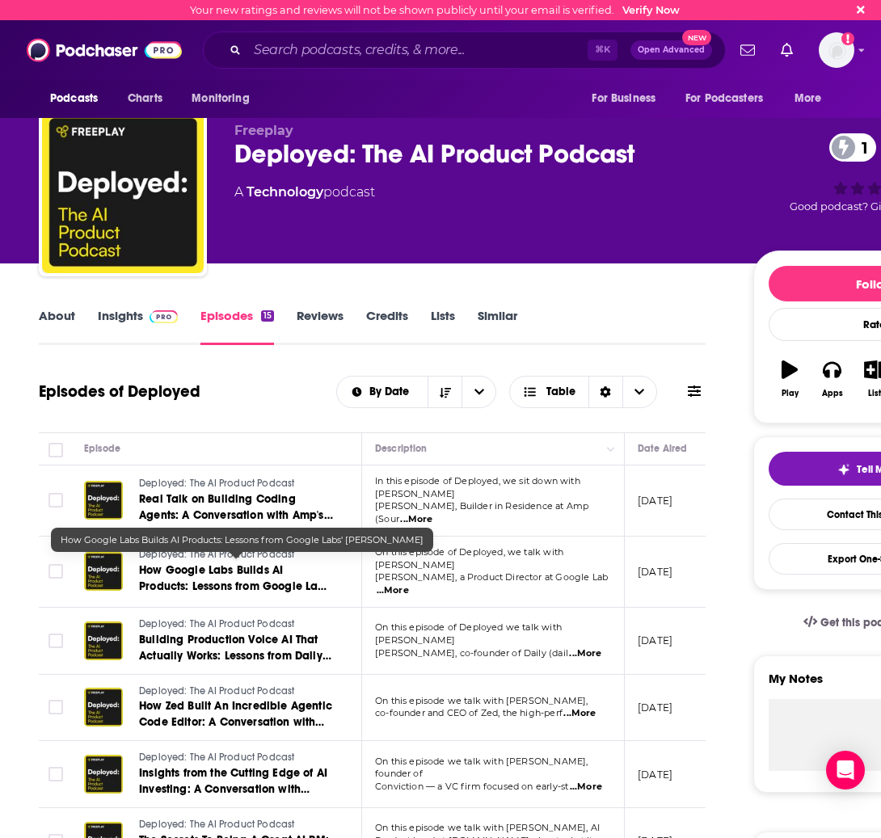
click at [294, 563] on link "How Google Labs Builds AI Products: Lessons from Google Labs' [PERSON_NAME]" at bounding box center [236, 579] width 194 height 32
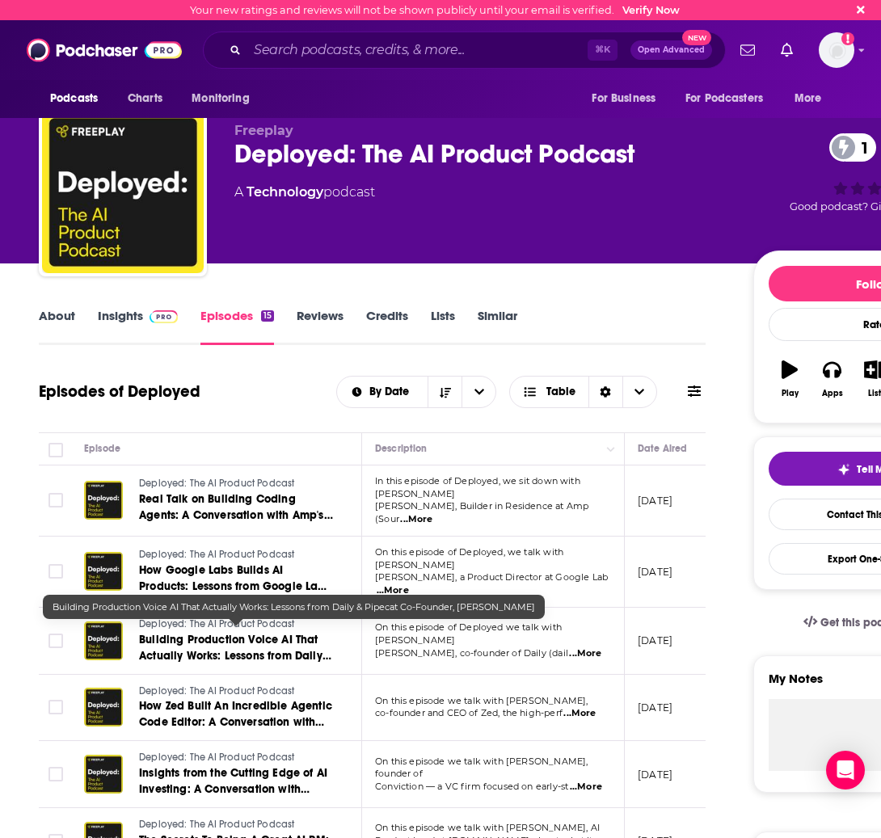
click at [276, 635] on span "Building Production Voice AI That Actually Works: Lessons from Daily & Pipecat …" at bounding box center [235, 664] width 192 height 62
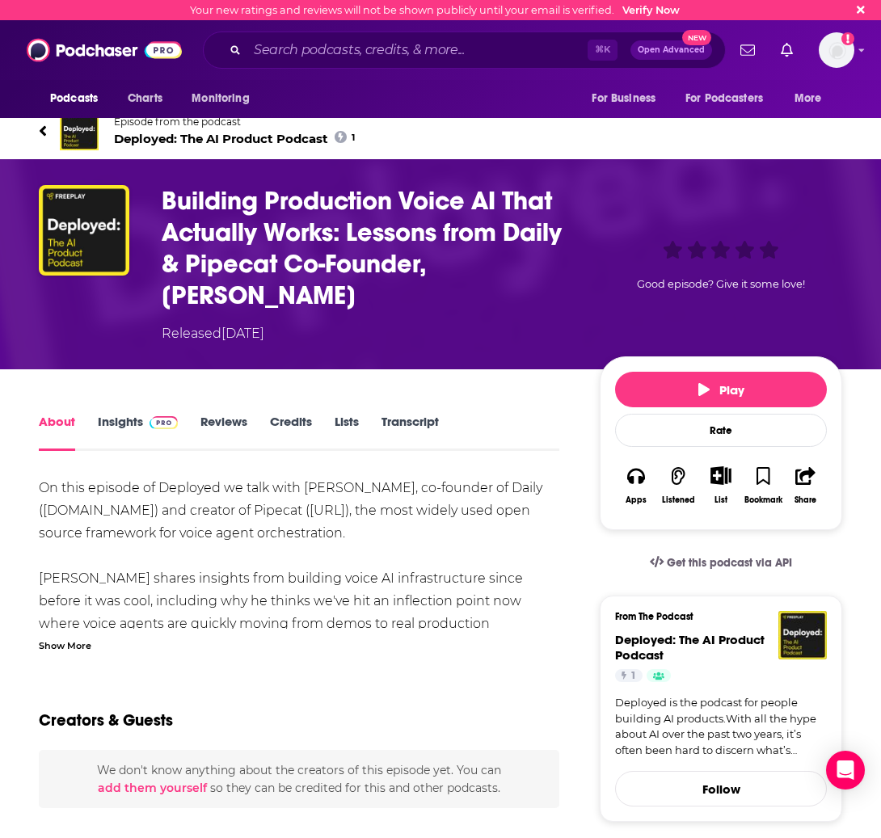
scroll to position [7, 0]
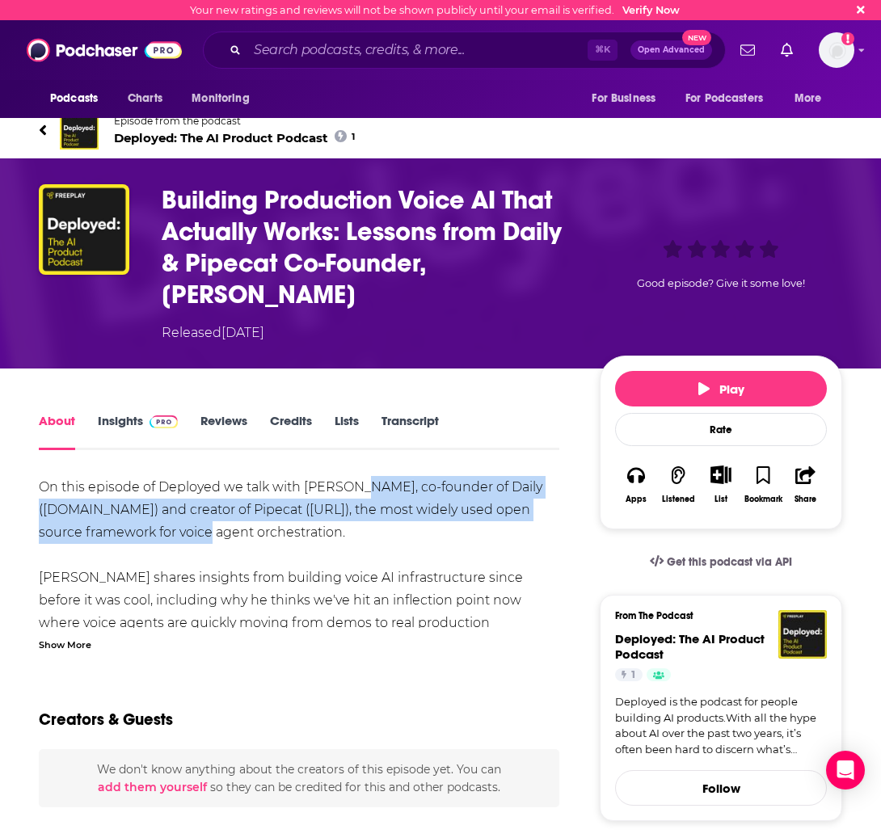
drag, startPoint x: 360, startPoint y: 491, endPoint x: 211, endPoint y: 528, distance: 153.3
click at [211, 528] on div "On this episode of Deployed we talk with [PERSON_NAME], co-founder of Daily ( […" at bounding box center [299, 725] width 521 height 498
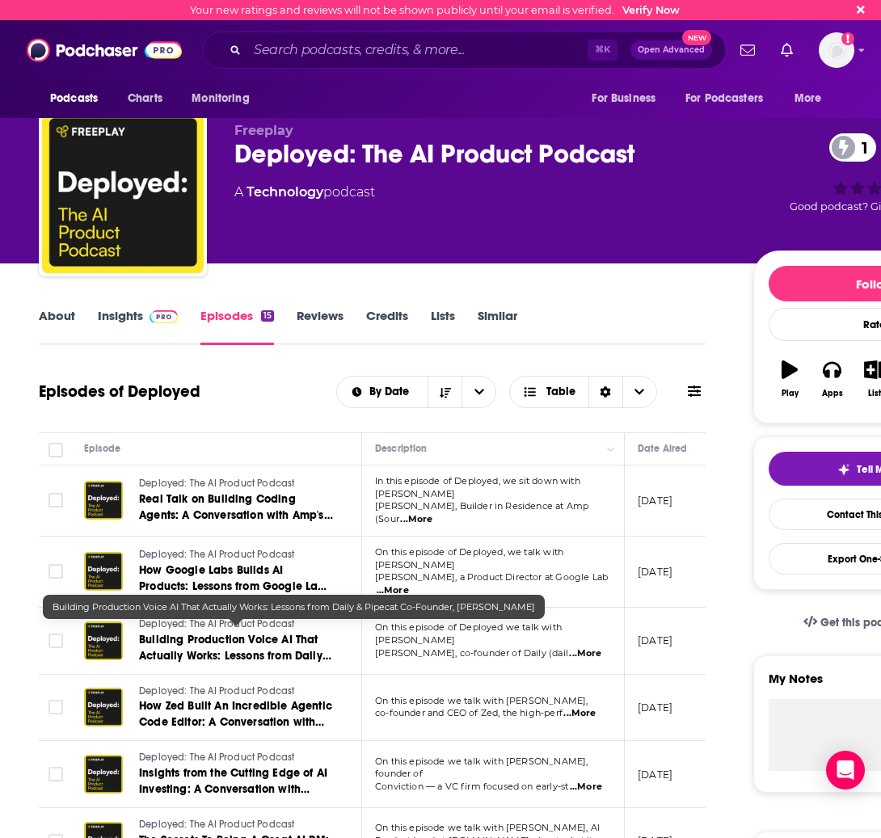
click at [238, 633] on span "Building Production Voice AI That Actually Works: Lessons from Daily & Pipecat …" at bounding box center [235, 664] width 192 height 62
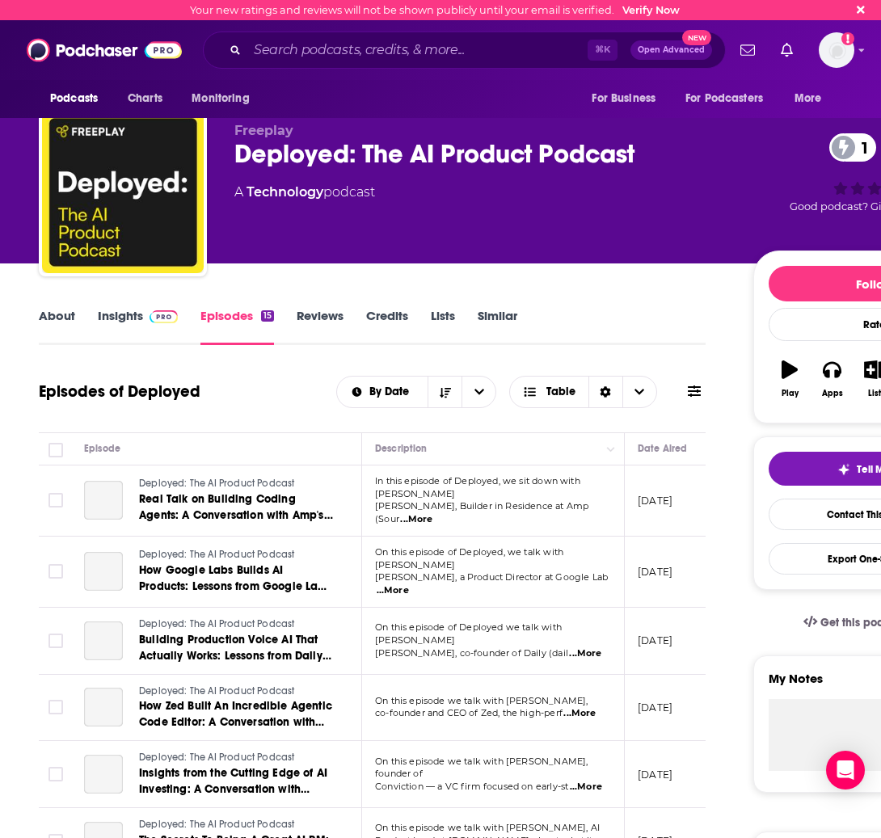
scroll to position [137, 0]
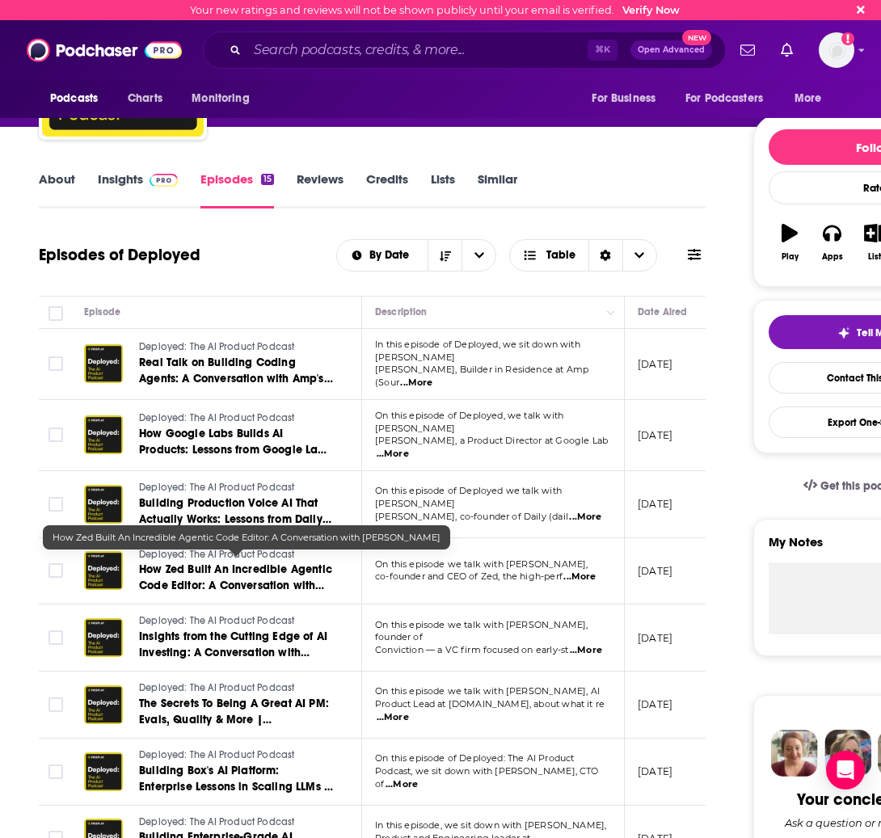
click at [276, 576] on span "How Zed Built An Incredible Agentic Code Editor: A Conversation with [PERSON_NA…" at bounding box center [235, 586] width 193 height 46
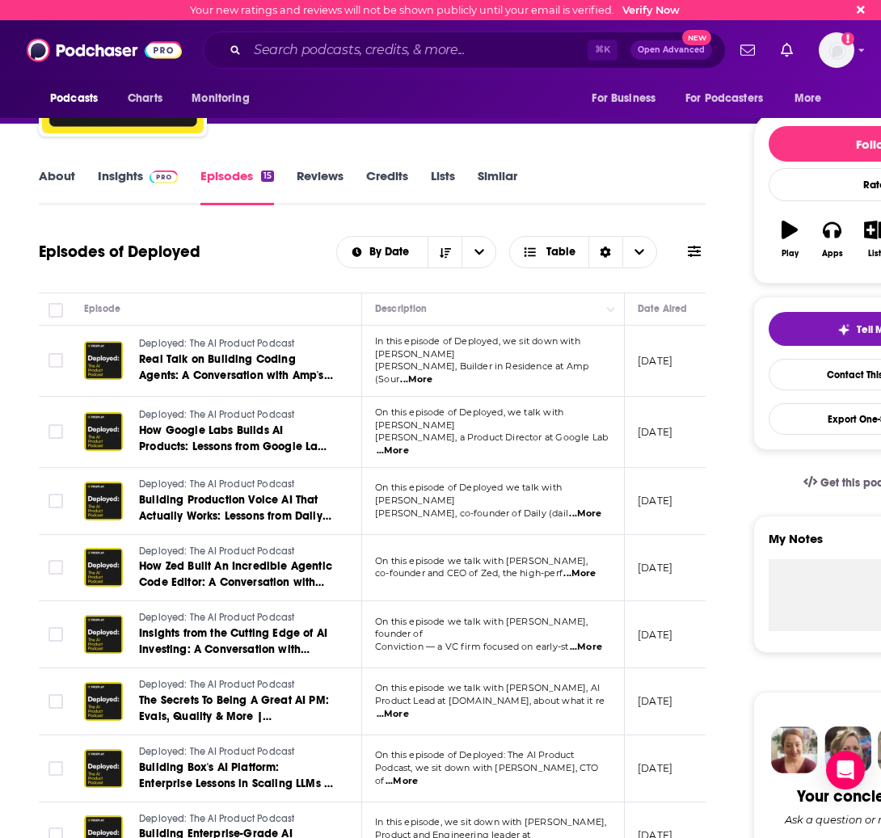
scroll to position [247, 0]
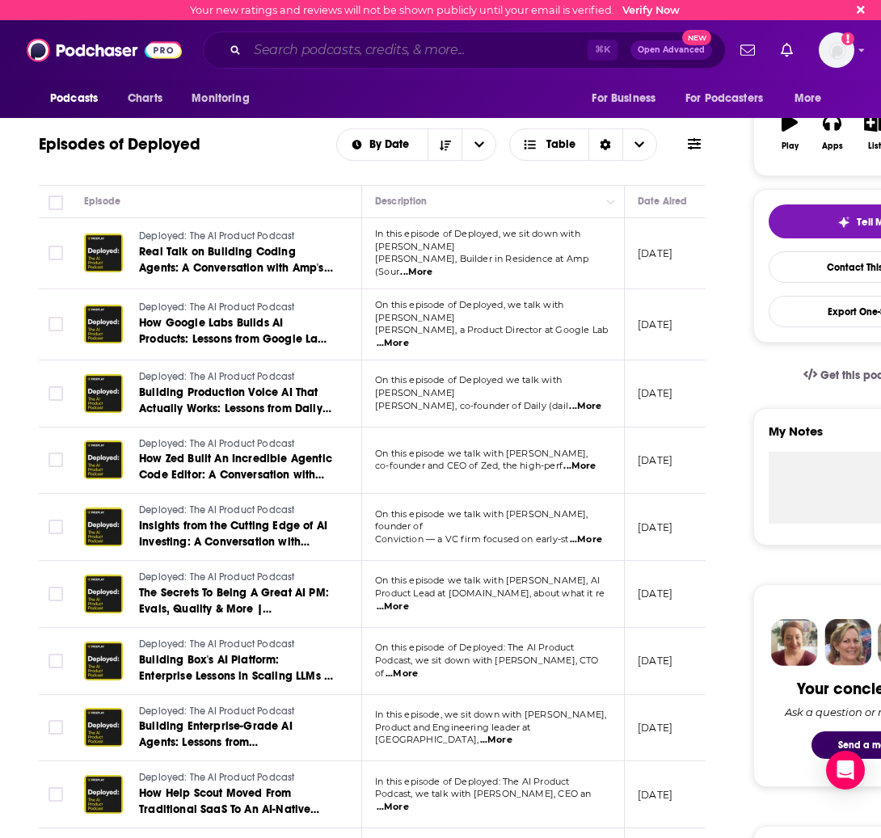
click at [372, 52] on input "Search podcasts, credits, & more..." at bounding box center [417, 50] width 340 height 26
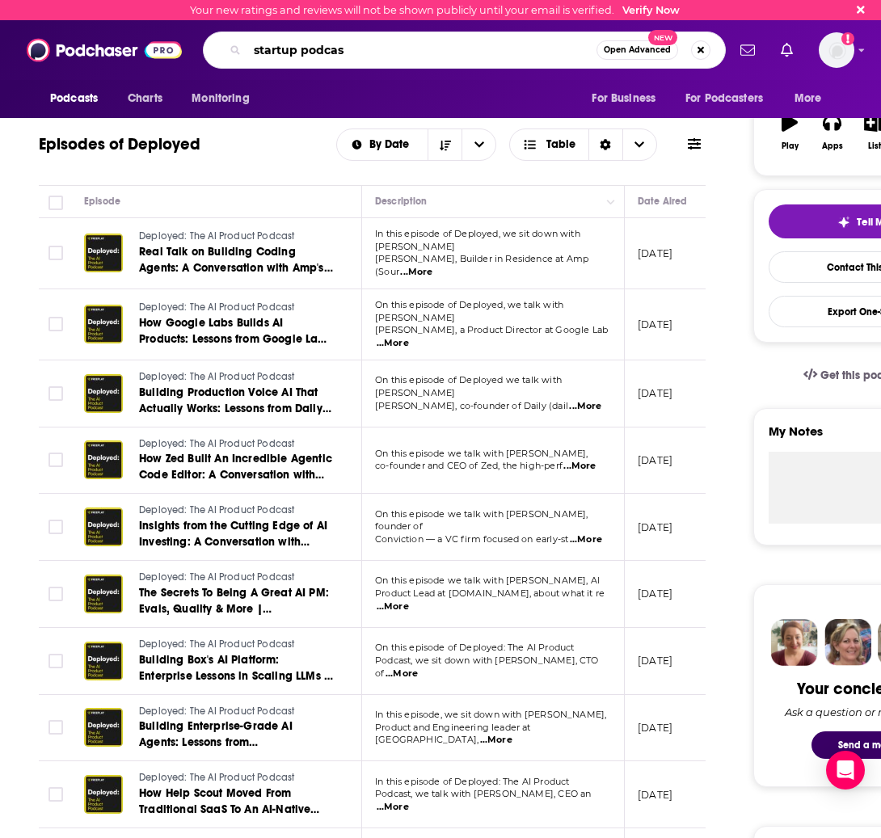
type input "startup podcast"
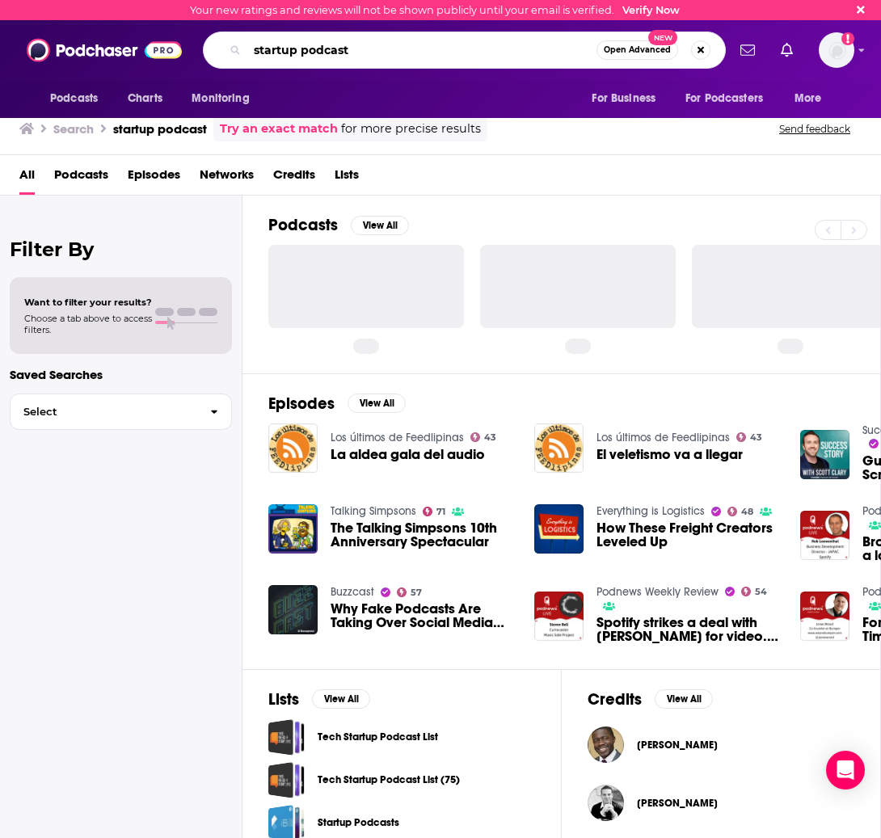
drag, startPoint x: 335, startPoint y: 53, endPoint x: 170, endPoint y: 55, distance: 164.9
click at [171, 55] on div "Podcasts Charts Monitoring startup podcast Open Advanced New For Business For P…" at bounding box center [440, 50] width 881 height 60
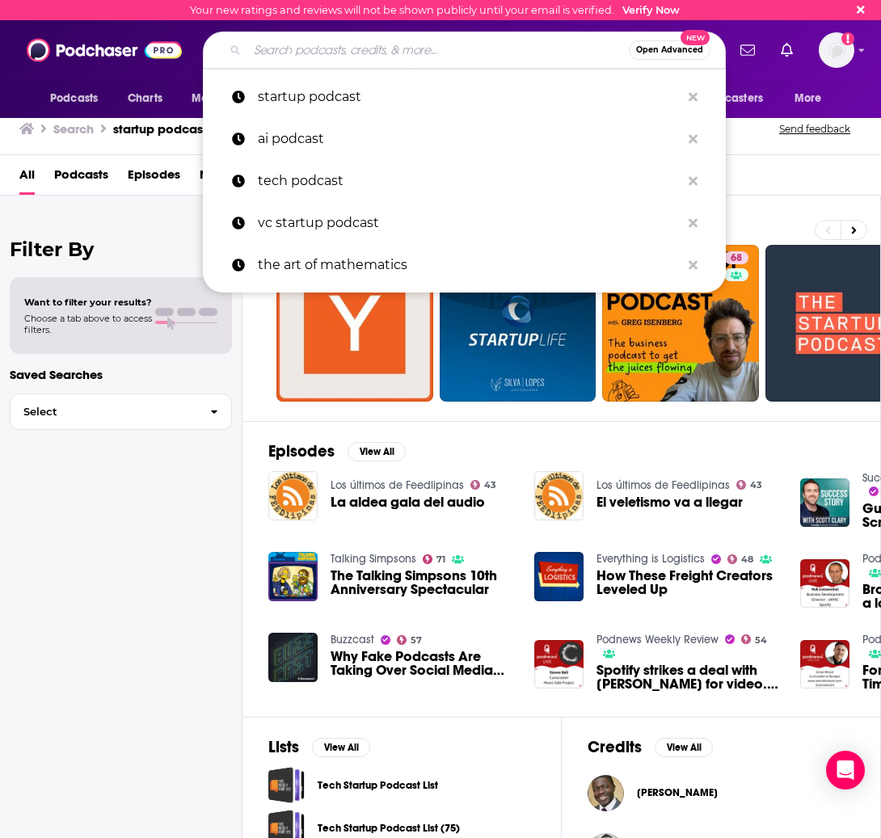
click at [185, 496] on div "Filter By Want to filter your results? Choose a tab above to access filters. Sa…" at bounding box center [121, 615] width 243 height 838
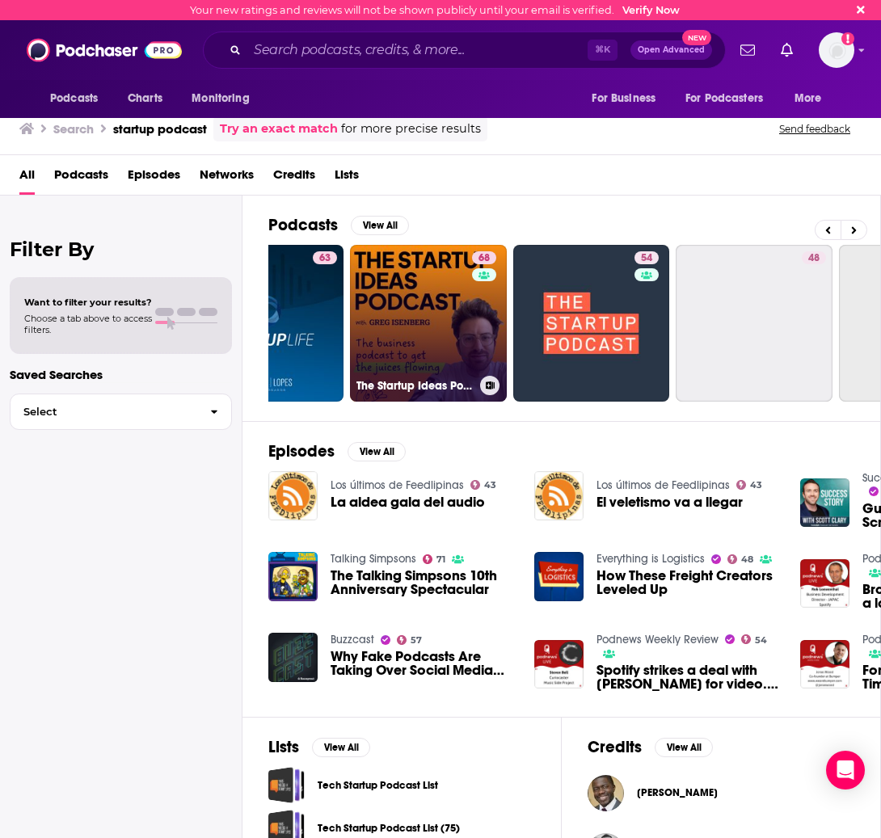
scroll to position [0, 285]
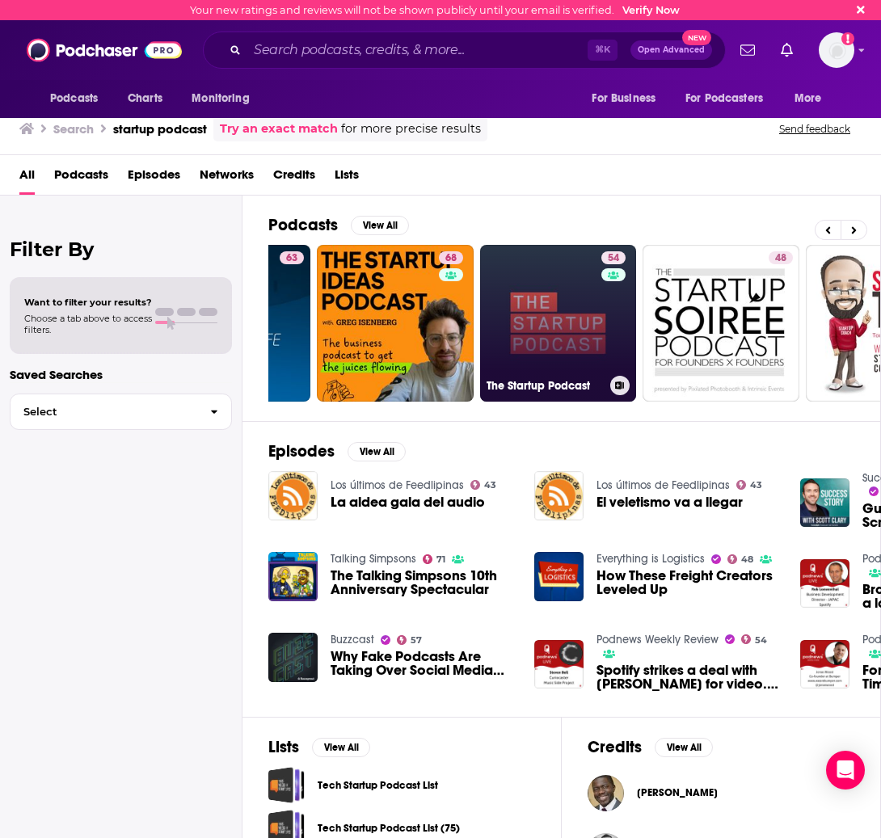
click at [597, 343] on link "54 The Startup Podcast" at bounding box center [558, 323] width 157 height 157
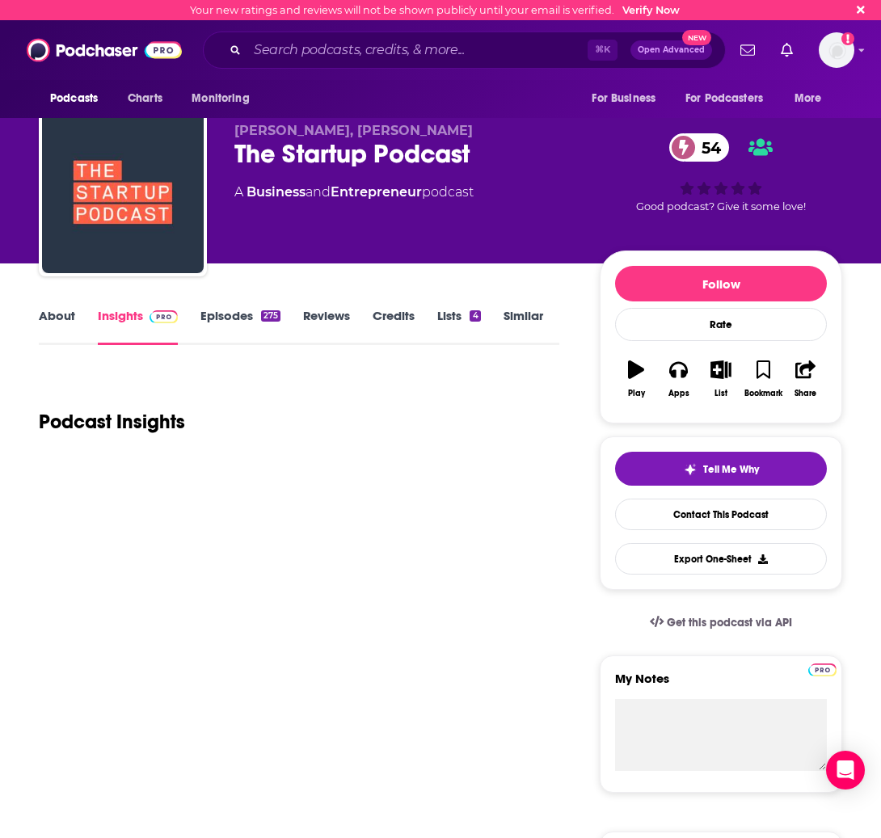
click at [47, 309] on link "About" at bounding box center [57, 326] width 36 height 37
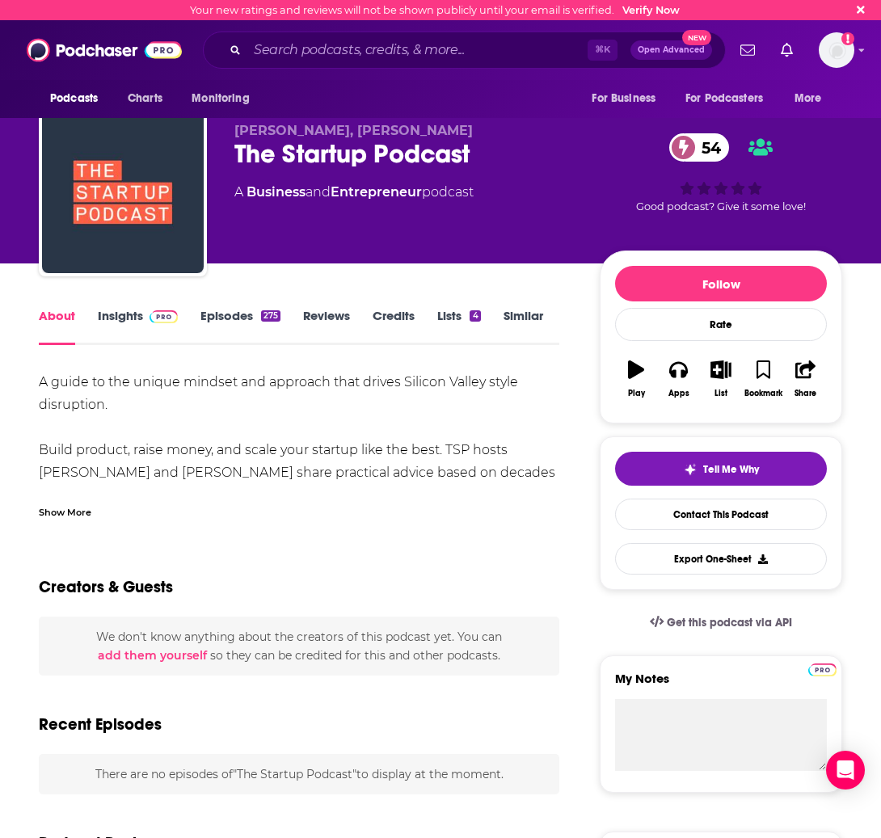
click at [108, 328] on link "Insights" at bounding box center [138, 326] width 80 height 37
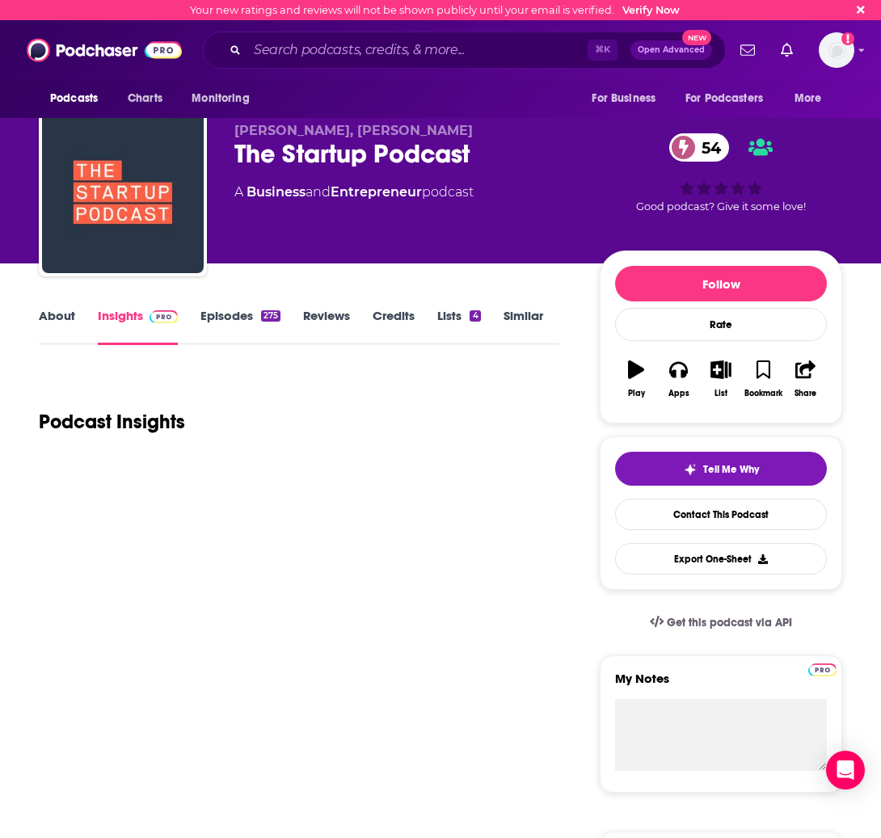
click at [130, 318] on link "Insights" at bounding box center [138, 326] width 80 height 37
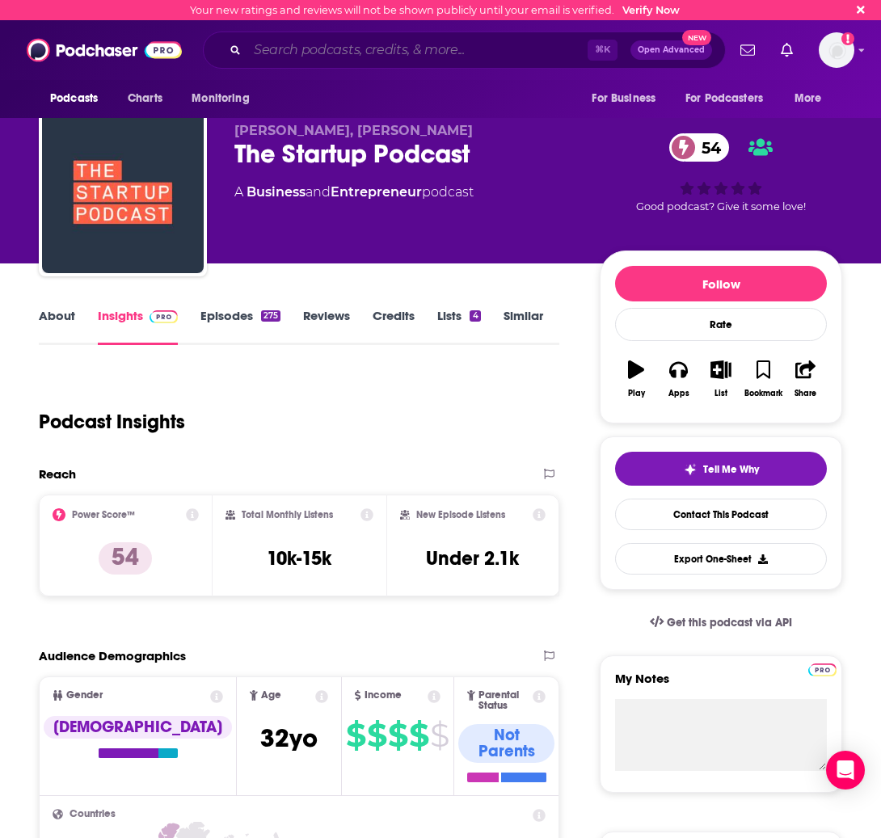
click at [325, 53] on input "Search podcasts, credits, & more..." at bounding box center [417, 50] width 340 height 26
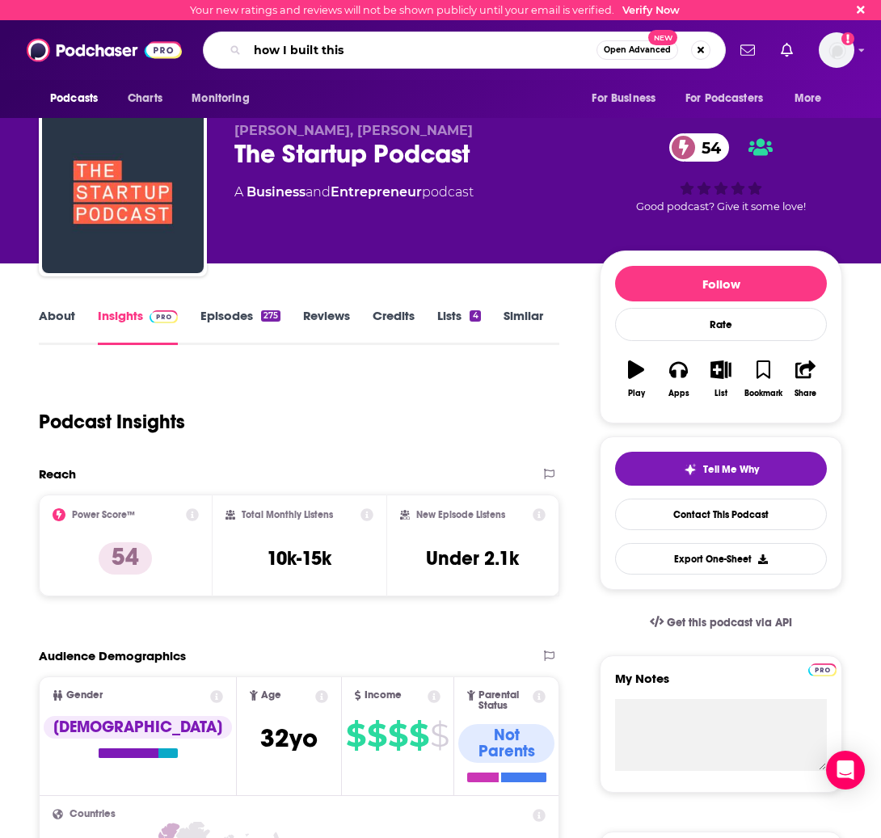
type input "how I built this"
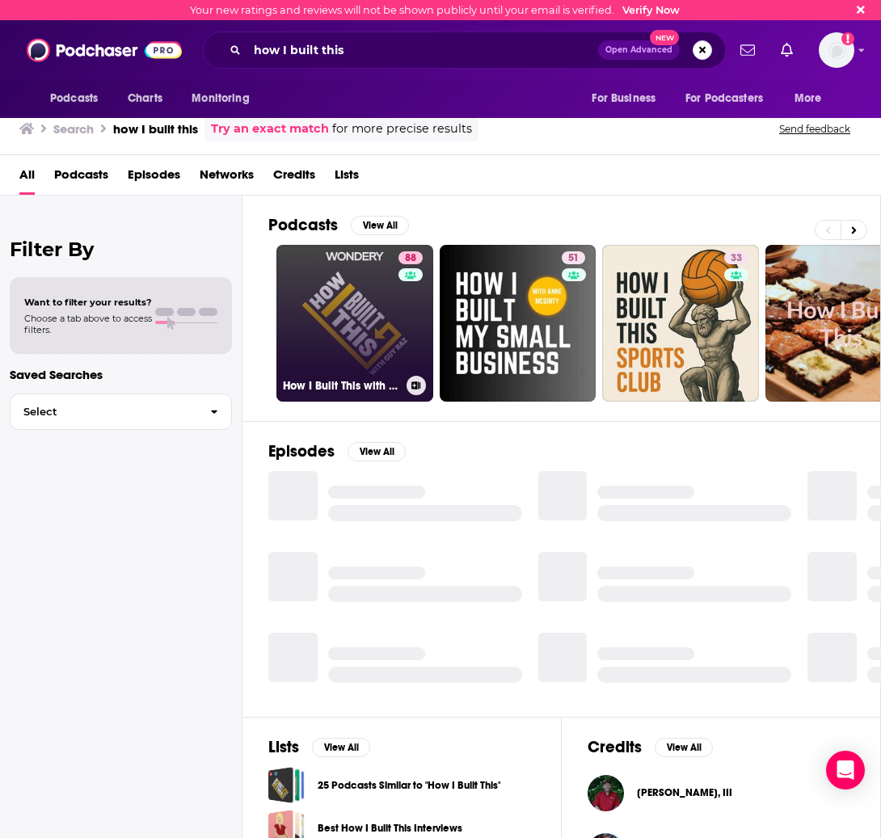
click at [381, 309] on link "88 How I Built This with Guy Raz" at bounding box center [354, 323] width 157 height 157
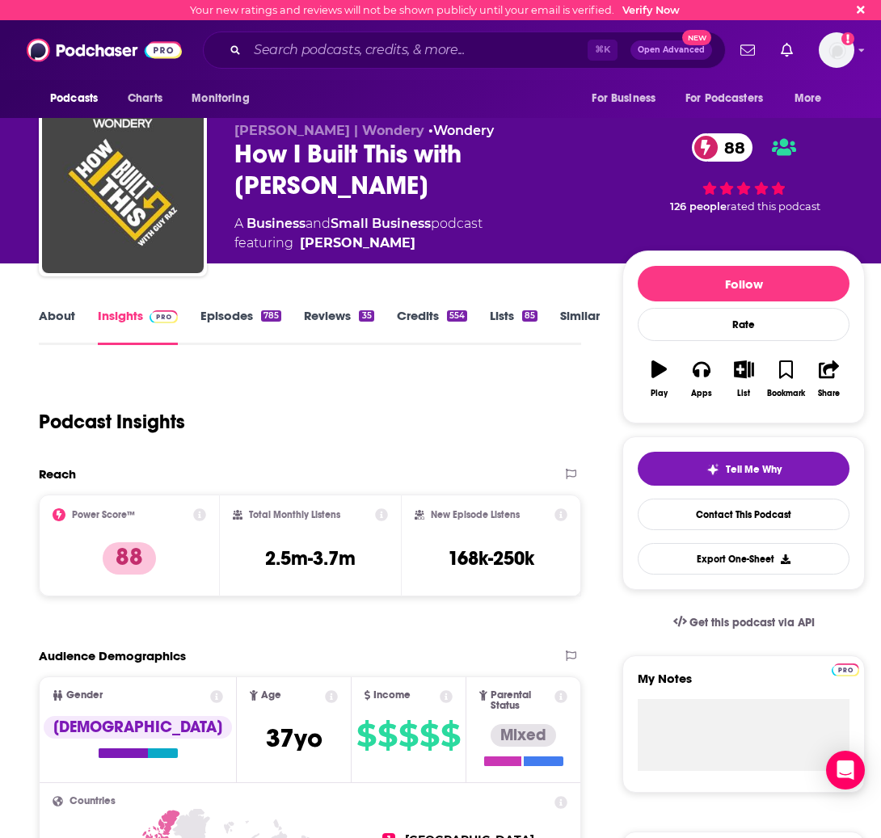
click at [65, 323] on link "About" at bounding box center [57, 326] width 36 height 37
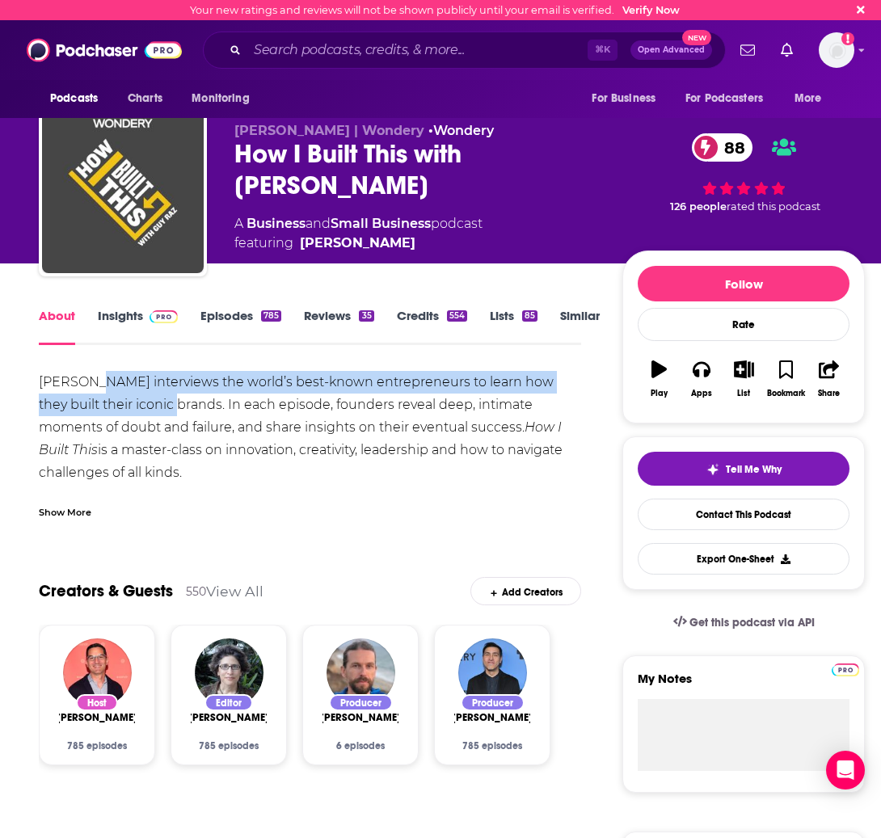
drag, startPoint x: 95, startPoint y: 385, endPoint x: 158, endPoint y: 413, distance: 69.1
click at [158, 413] on div "Guy Raz interviews the world’s best-known entrepreneurs to learn how they built…" at bounding box center [310, 507] width 542 height 272
copy div "interviews the world’s best-known entrepreneurs to learn how they built their i…"
click at [212, 314] on link "Episodes 785" at bounding box center [240, 326] width 81 height 37
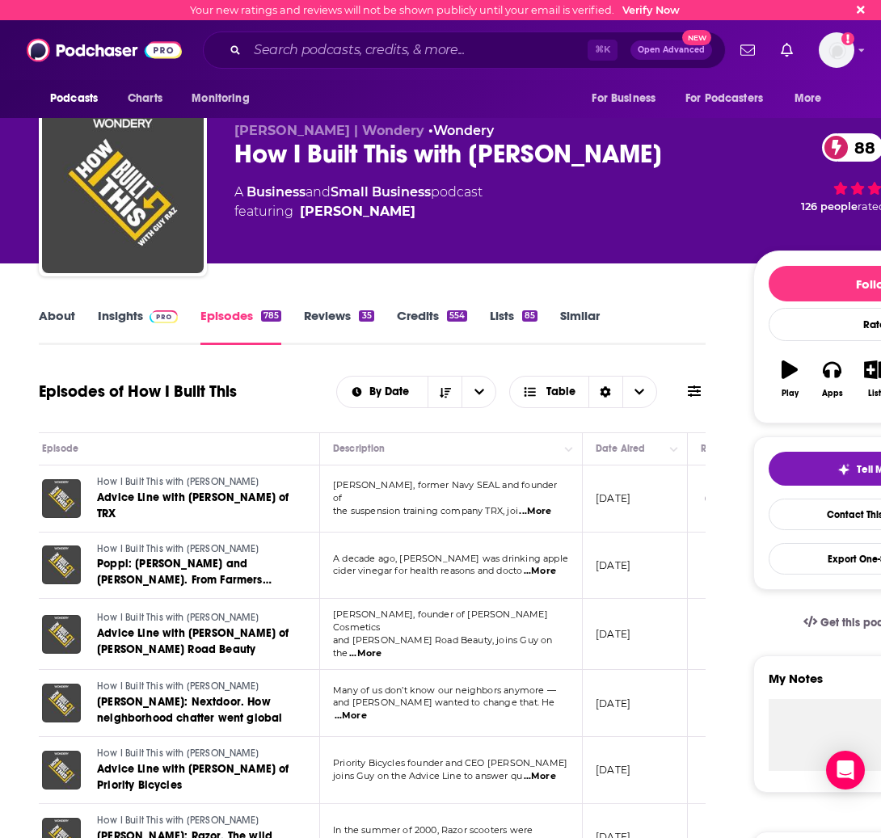
scroll to position [0, 47]
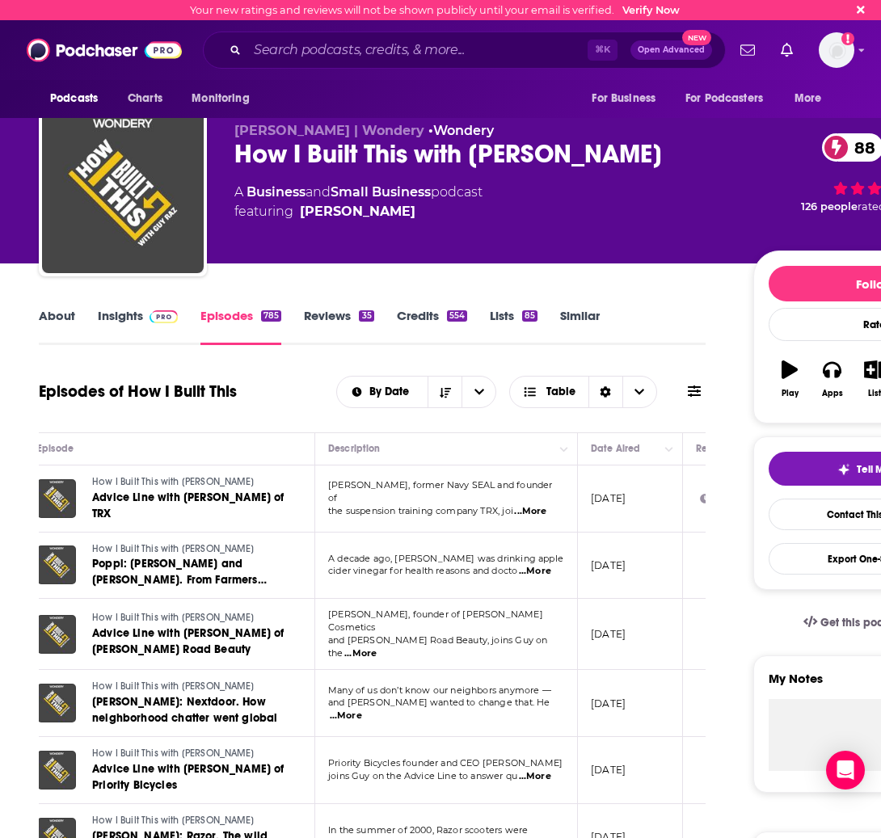
click at [528, 505] on span "...More" at bounding box center [530, 511] width 32 height 13
click at [305, 407] on div "Episodes of How I Built This By Date Table" at bounding box center [372, 392] width 667 height 42
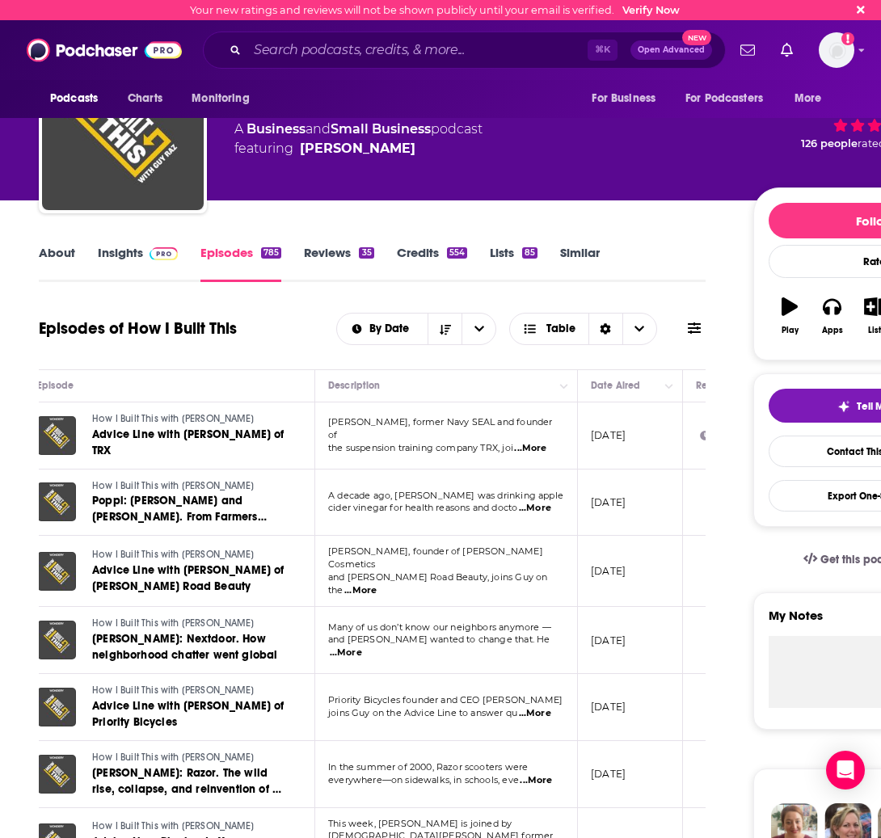
scroll to position [82, 0]
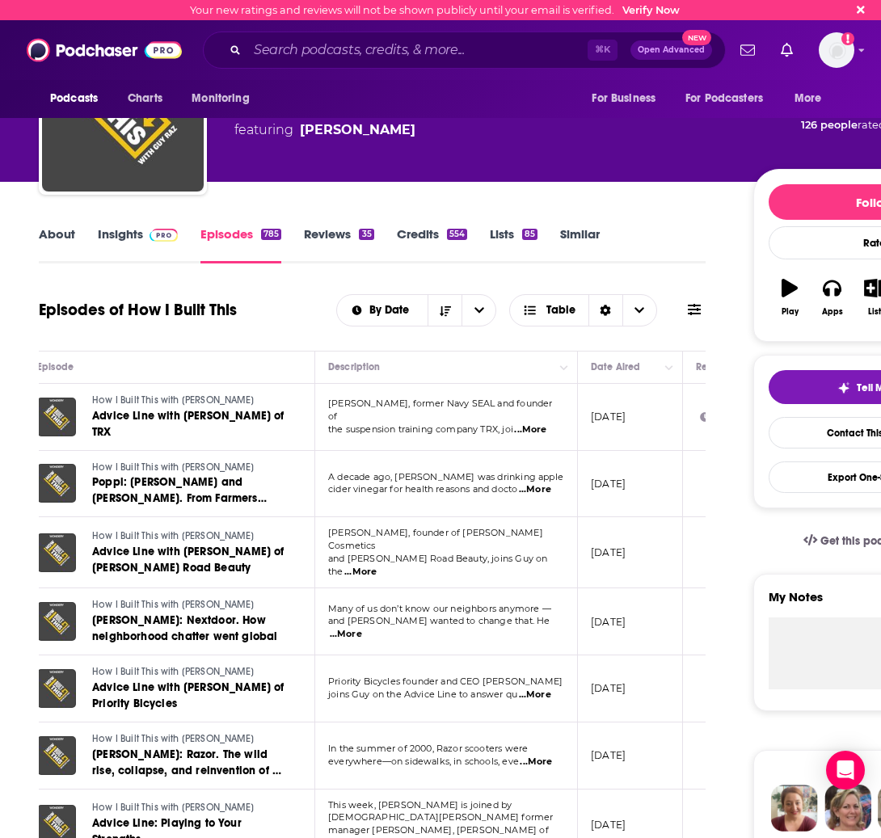
click at [517, 703] on td "Priority Bicycles founder and CEO Dave Weiner joins Guy on the Advice Line to a…" at bounding box center [446, 689] width 263 height 67
click at [542, 694] on span "...More" at bounding box center [535, 695] width 32 height 13
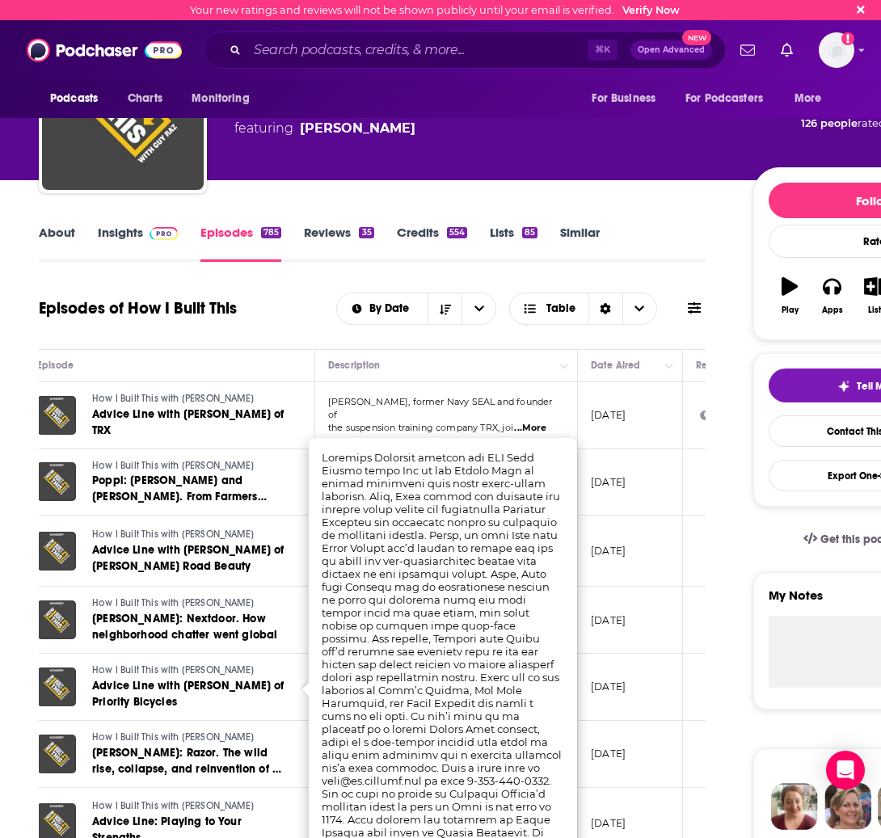
scroll to position [85, 0]
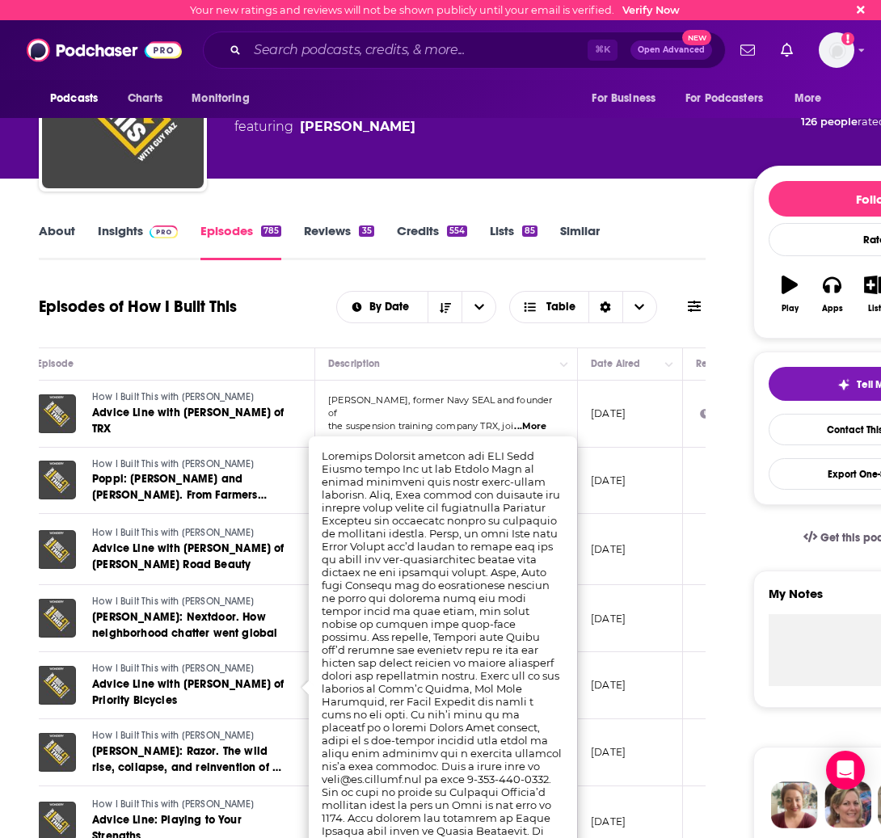
click at [304, 310] on div "Episodes of How I Built This By Date Table" at bounding box center [372, 307] width 667 height 42
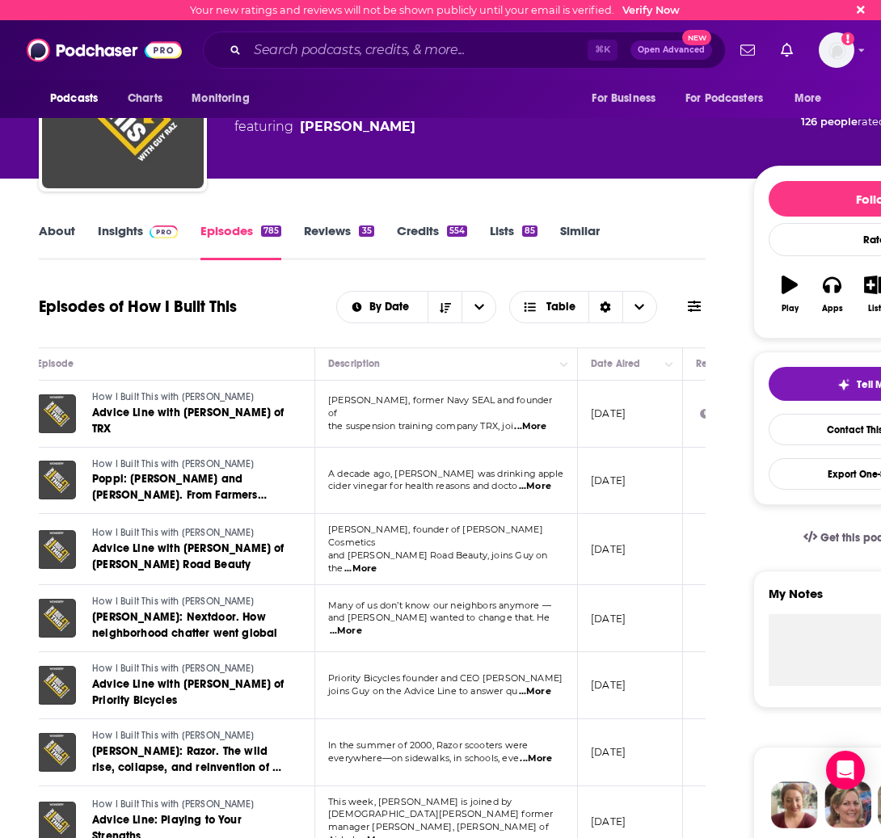
click at [572, 226] on link "Similar" at bounding box center [580, 241] width 40 height 37
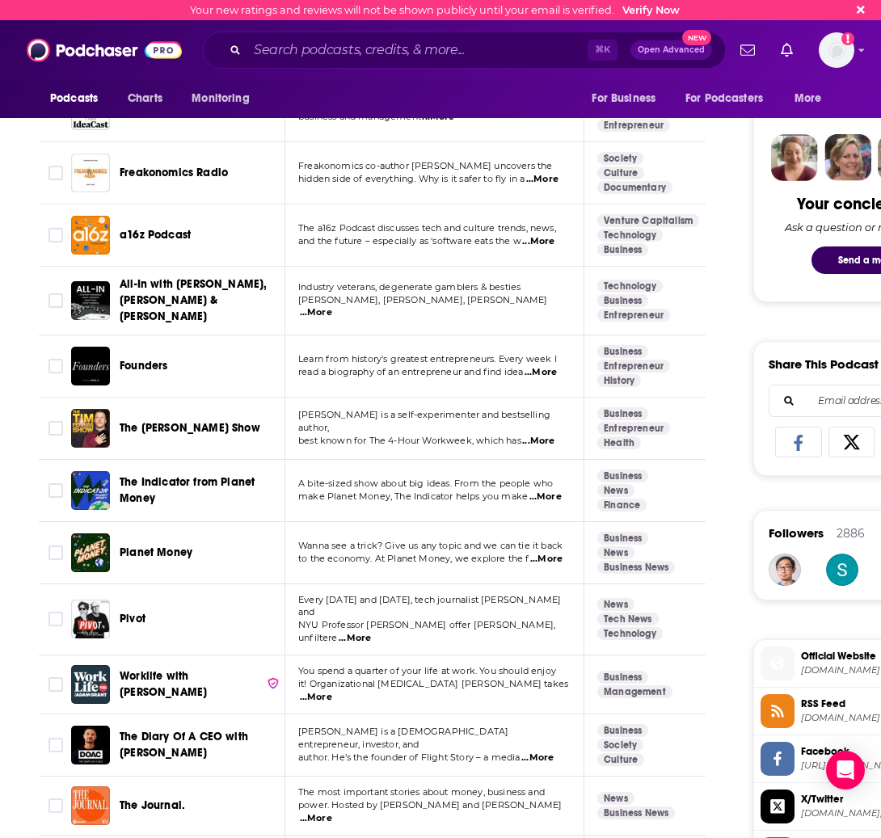
scroll to position [737, 0]
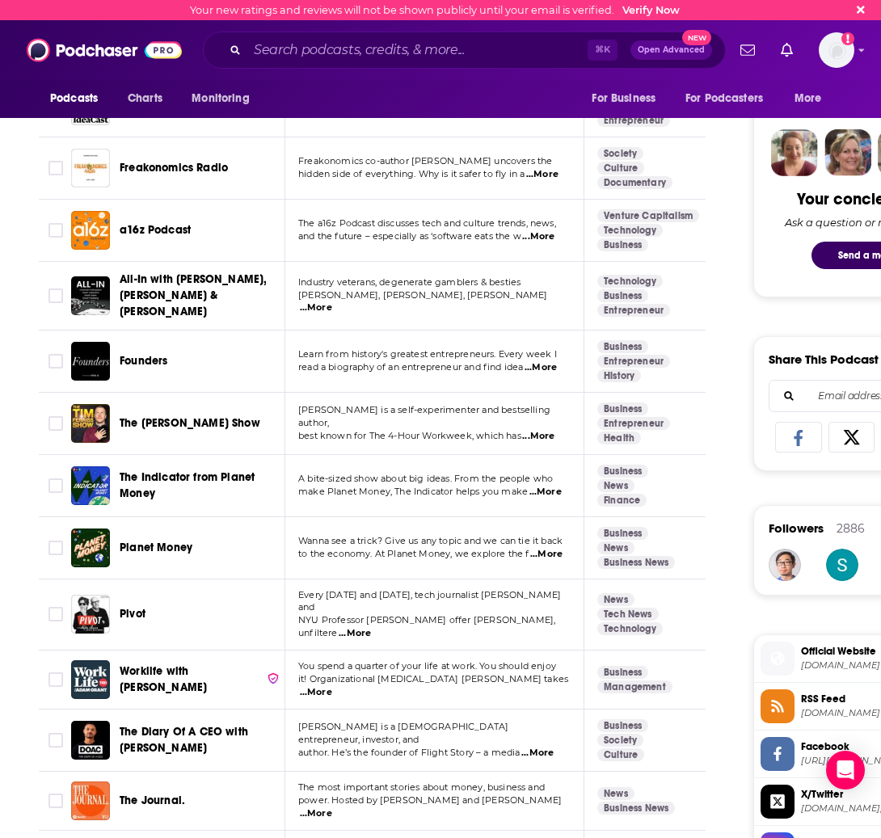
click at [486, 432] on td "Tim Ferriss is a self-experimenter and bestselling author, best known for The 4…" at bounding box center [434, 424] width 299 height 62
click at [539, 430] on span "...More" at bounding box center [538, 436] width 32 height 13
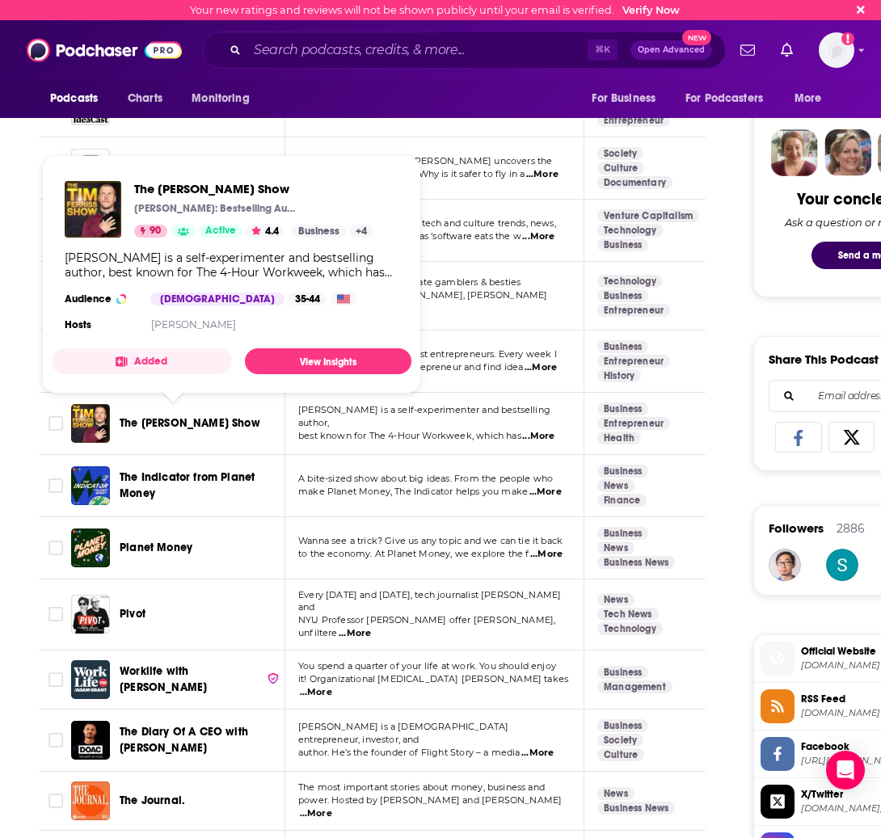
click at [171, 423] on span "The Tim Ferriss Show" at bounding box center [190, 423] width 141 height 14
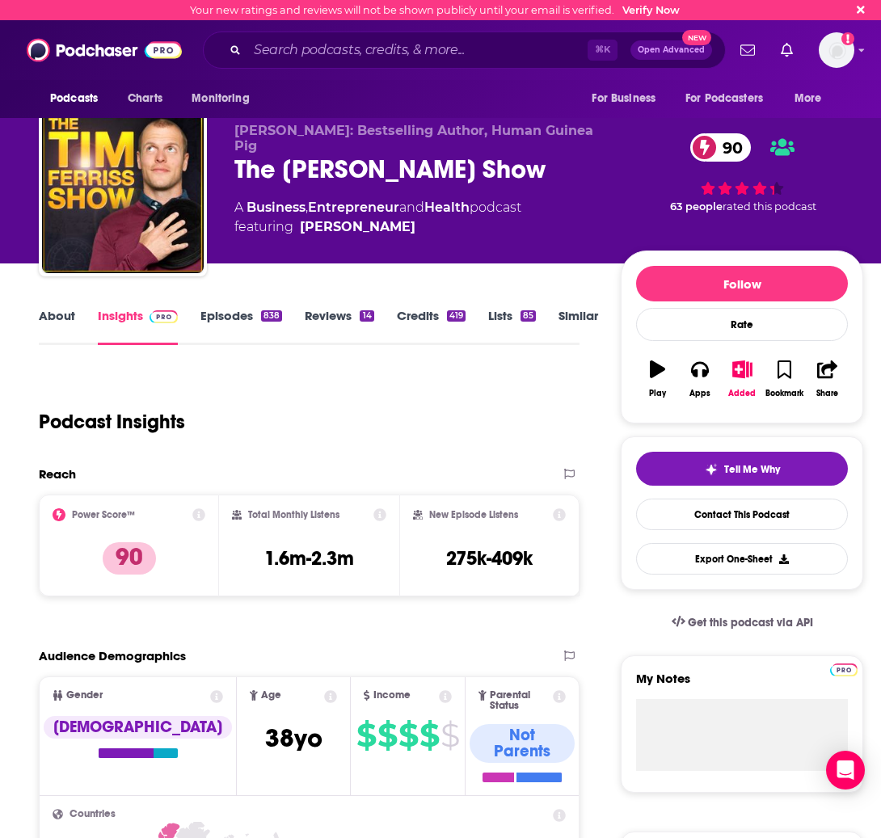
click at [67, 317] on link "About" at bounding box center [57, 326] width 36 height 37
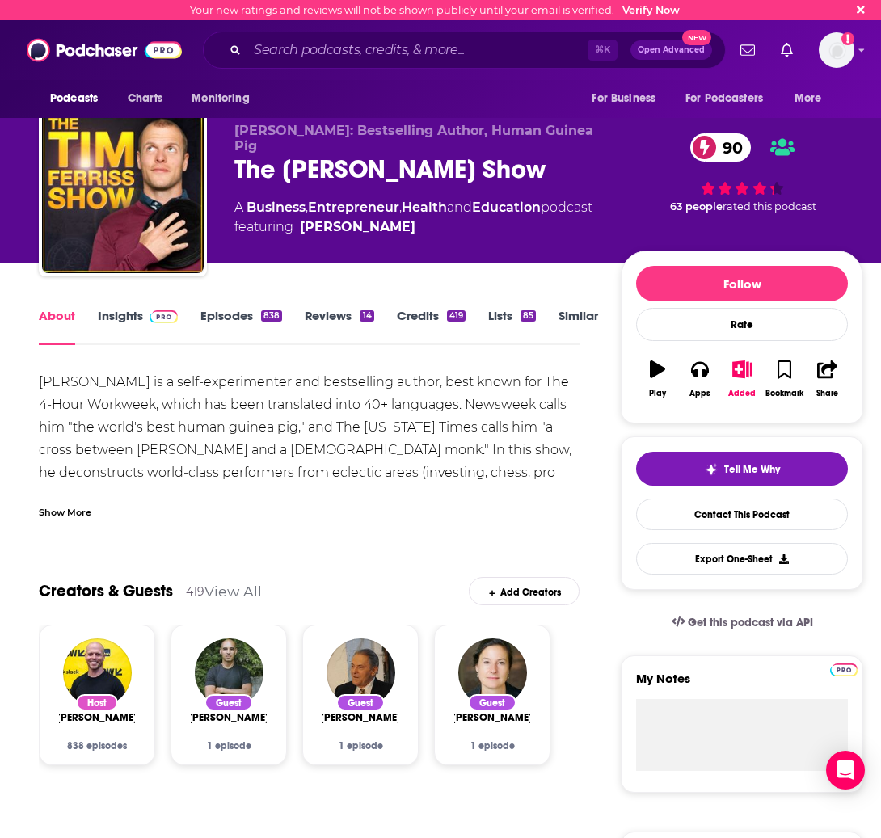
click at [222, 322] on link "Episodes 838" at bounding box center [241, 326] width 82 height 37
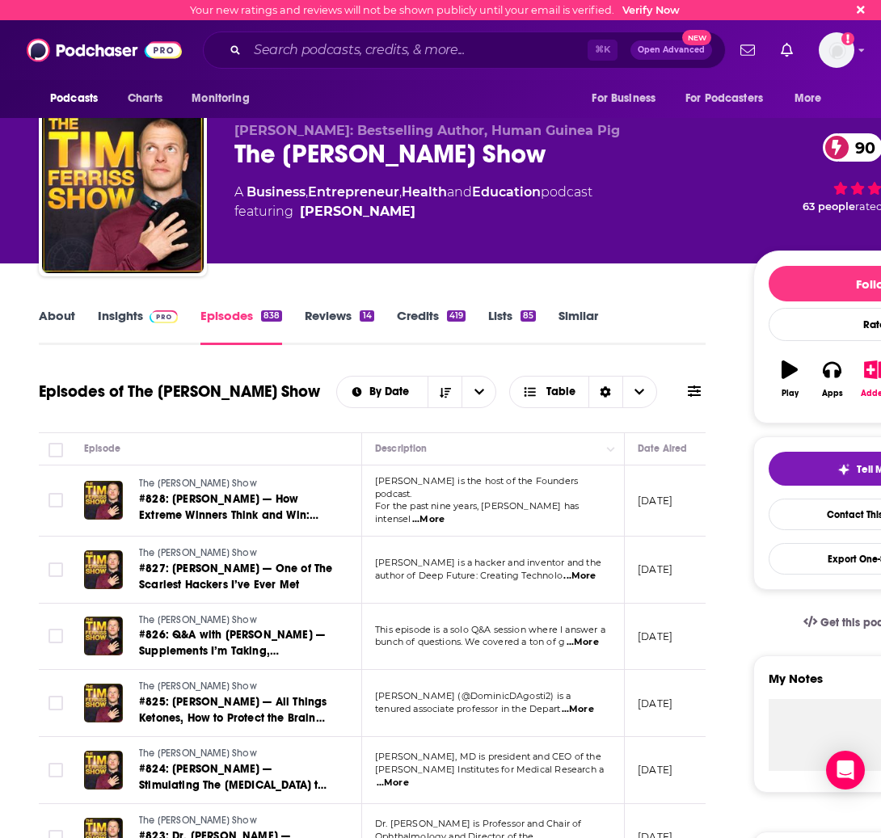
click at [65, 316] on link "About" at bounding box center [57, 326] width 36 height 37
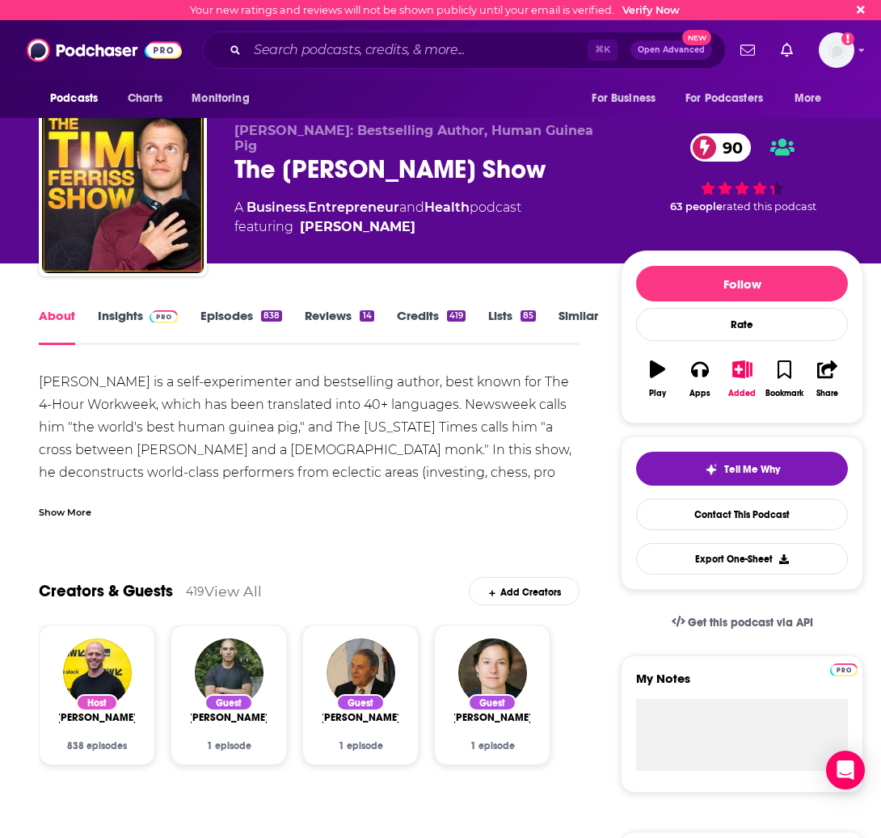
click at [224, 458] on div "Tim Ferriss is a self-experimenter and bestselling author, best known for The 4…" at bounding box center [309, 439] width 541 height 136
click at [405, 220] on span "featuring Tim Ferriss" at bounding box center [377, 226] width 287 height 19
drag, startPoint x: 298, startPoint y: 195, endPoint x: 384, endPoint y: 209, distance: 86.8
click at [384, 209] on div "A Business , Entrepreneur and Health podcast featuring Tim Ferriss" at bounding box center [377, 217] width 287 height 39
copy div "A Business , Entrepreneur and Health podcast featuring"
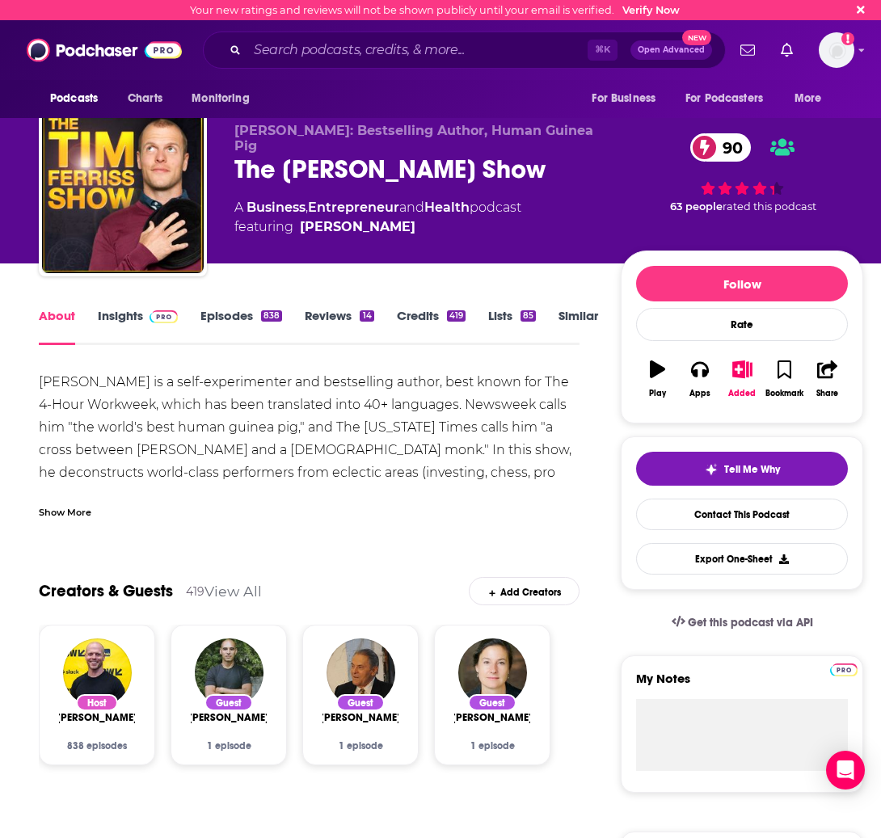
click at [214, 327] on link "Episodes 838" at bounding box center [241, 326] width 82 height 37
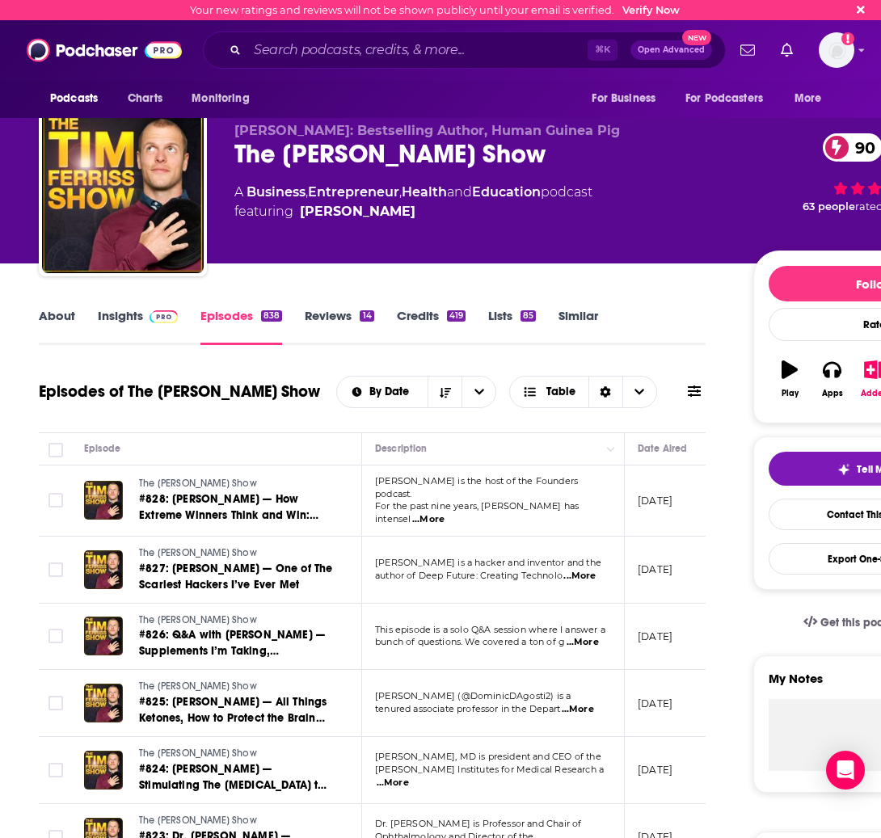
drag, startPoint x: 498, startPoint y: 499, endPoint x: 555, endPoint y: 503, distance: 57.5
click at [498, 500] on p "For the past nine years, David has intensel ...More" at bounding box center [492, 513] width 235 height 26
click at [445, 513] on span "...More" at bounding box center [428, 519] width 32 height 13
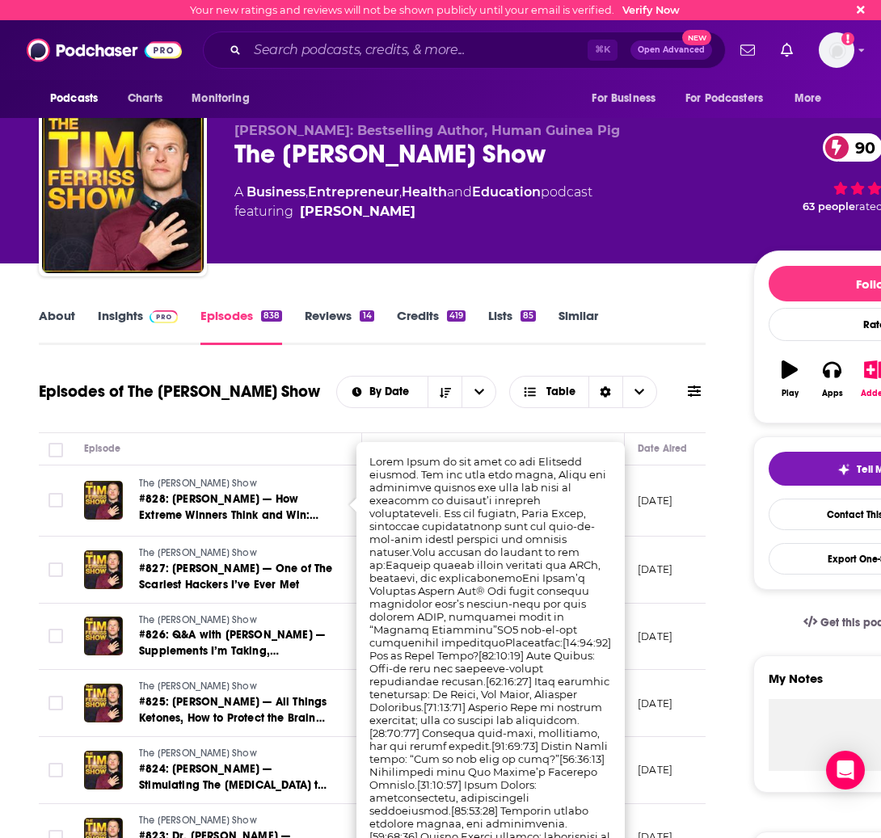
click at [673, 497] on p "September 24, 2025" at bounding box center [655, 501] width 35 height 14
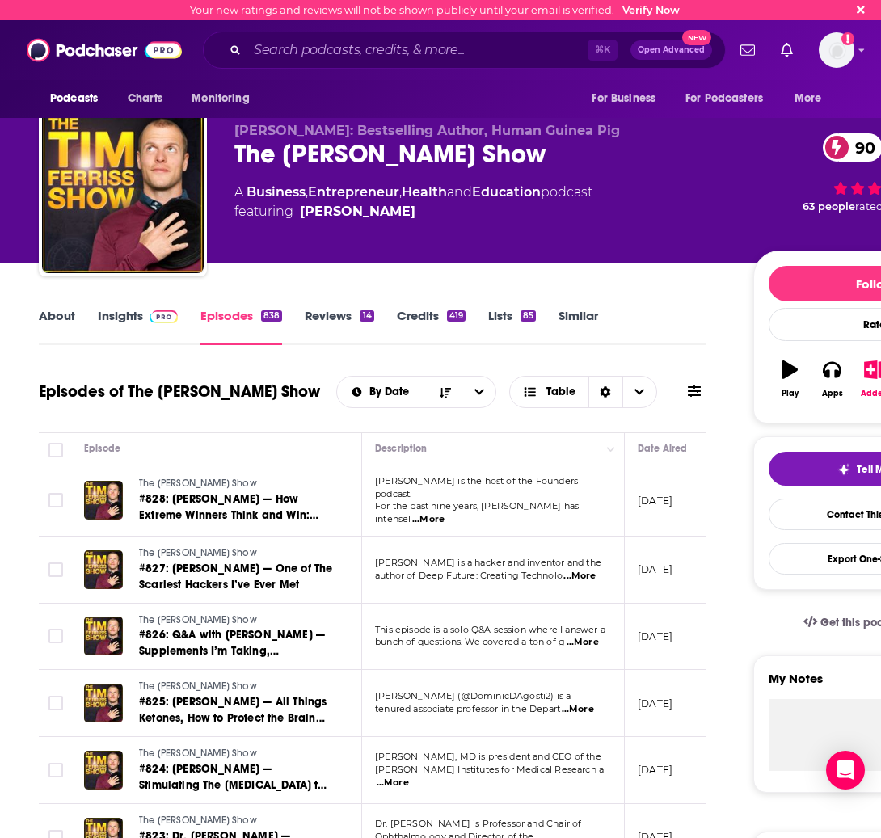
click at [579, 570] on span "...More" at bounding box center [579, 576] width 32 height 13
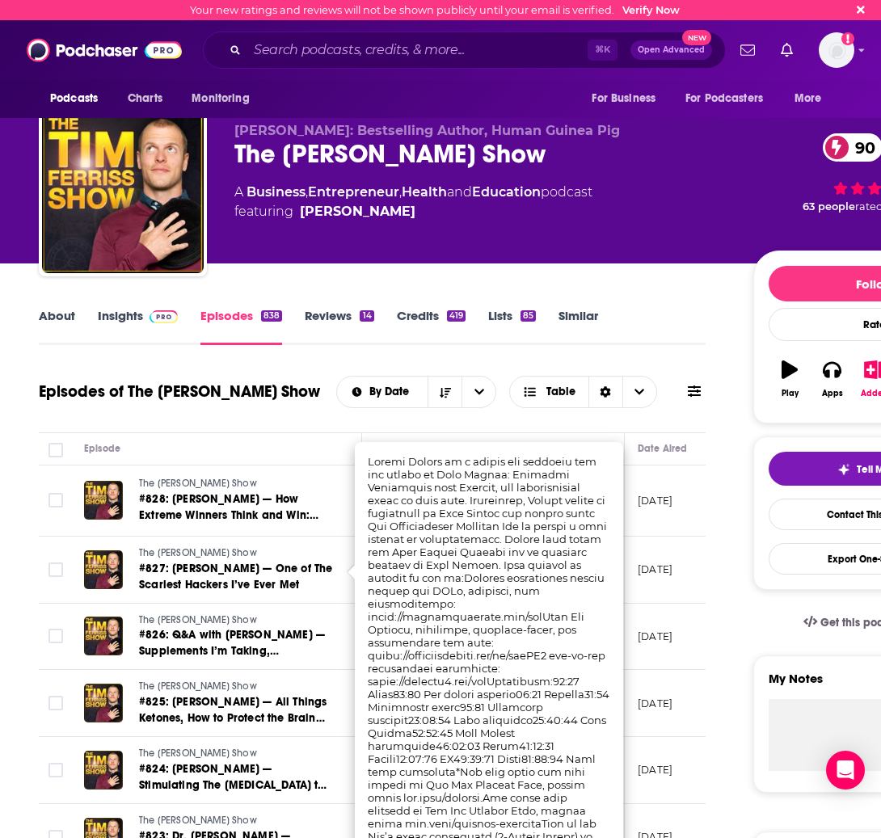
click at [297, 537] on td "The Tim Ferriss Show #827: Pablos Holman — One of The Scariest Hackers I’ve Eve…" at bounding box center [216, 570] width 291 height 67
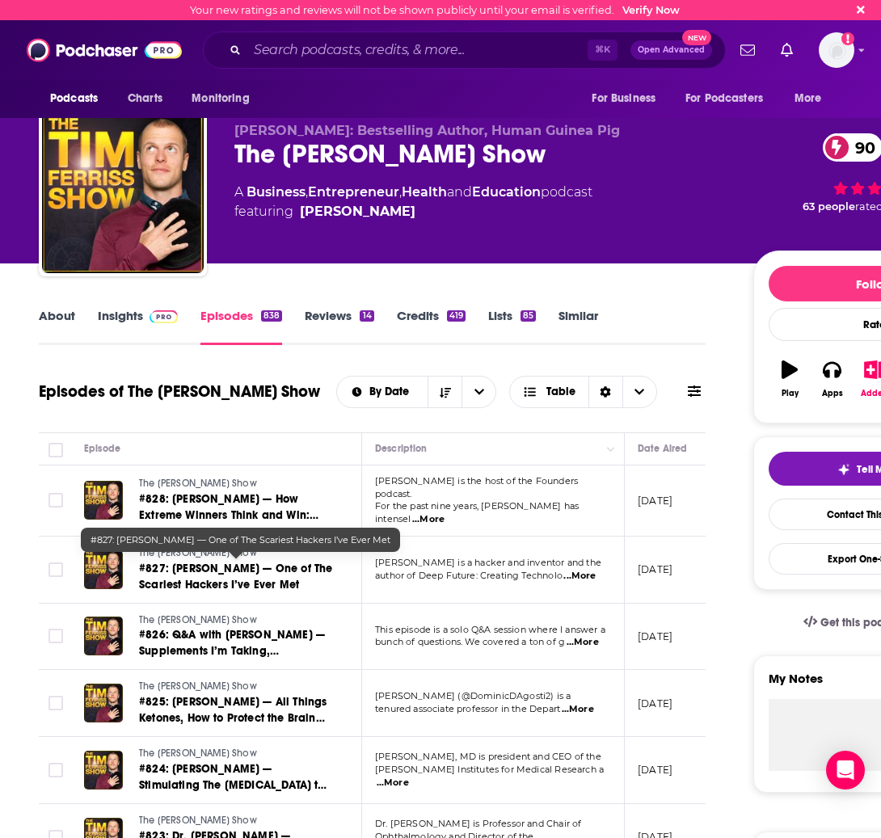
click at [228, 575] on span "#827: Pablos Holman — One of The Scariest Hackers I’ve Ever Met" at bounding box center [235, 577] width 193 height 30
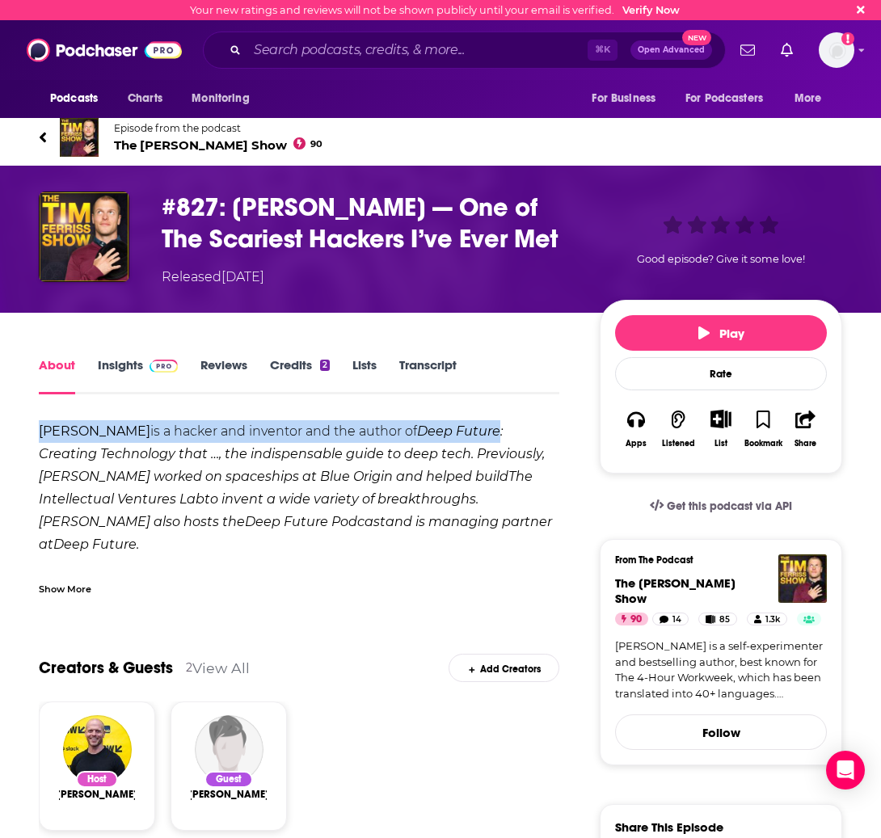
drag, startPoint x: 42, startPoint y: 432, endPoint x: 492, endPoint y: 436, distance: 450.3
copy div "Pablos Holman is a hacker and inventor and the author of Deep Future"
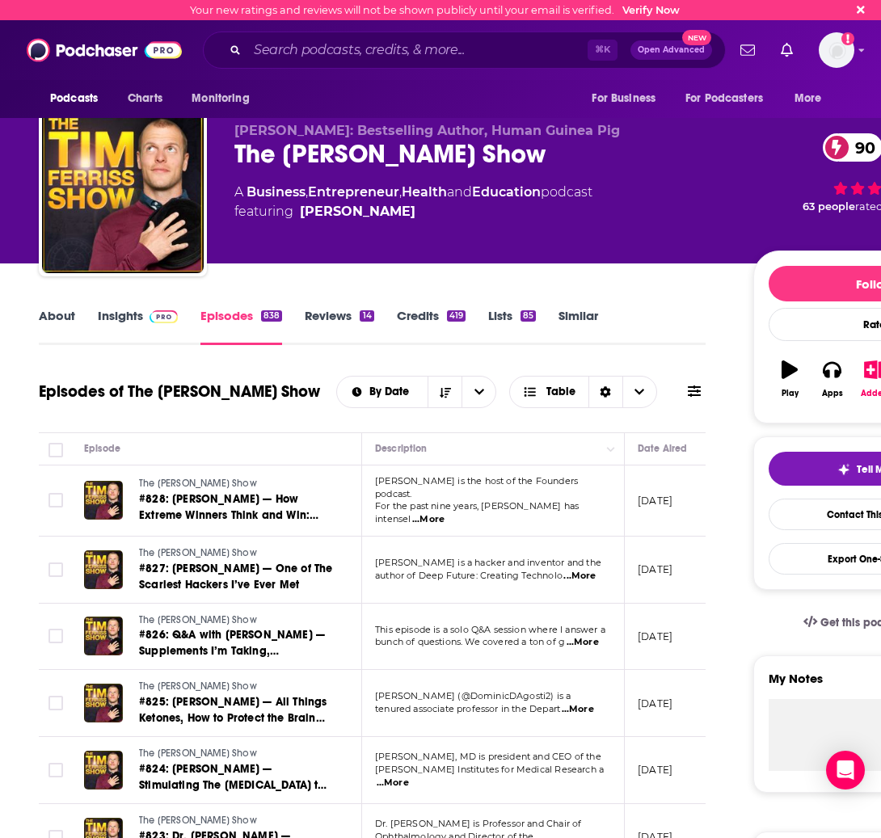
click at [472, 624] on span "This episode is a solo Q&A session where I answer a" at bounding box center [490, 629] width 230 height 11
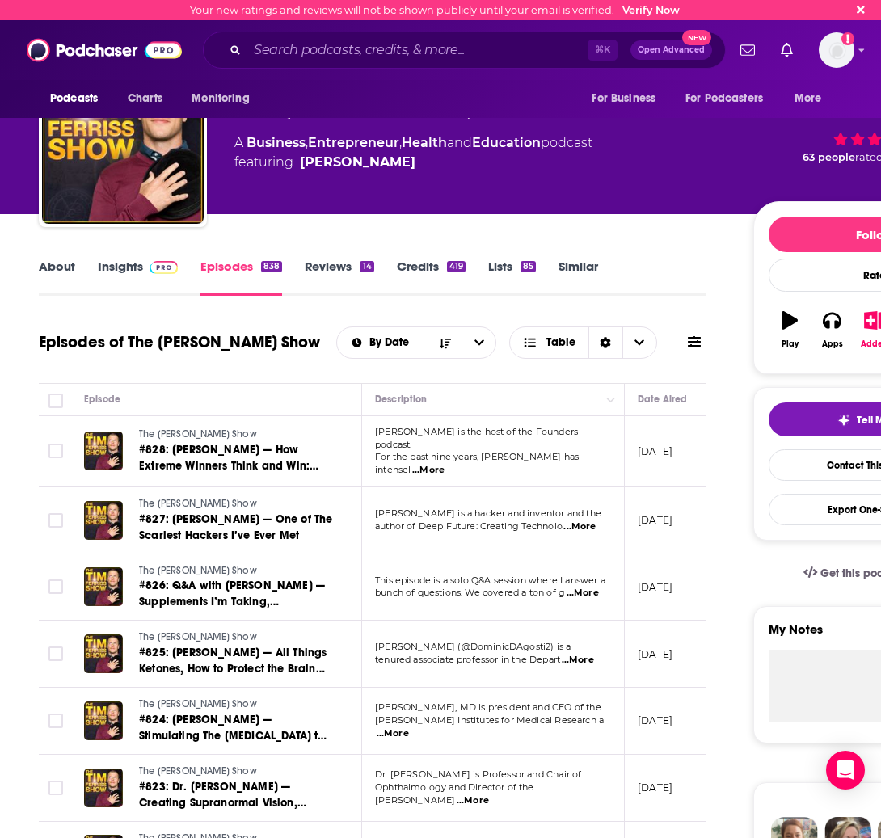
scroll to position [63, 0]
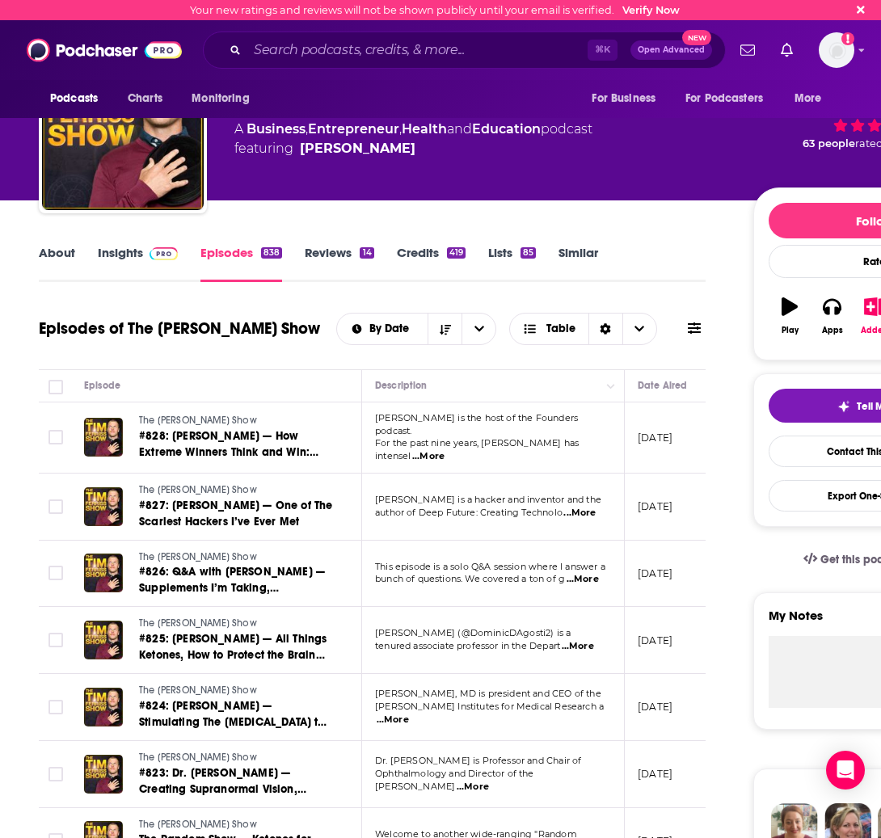
click at [446, 642] on span "tenured associate professor in the Depart" at bounding box center [467, 645] width 185 height 11
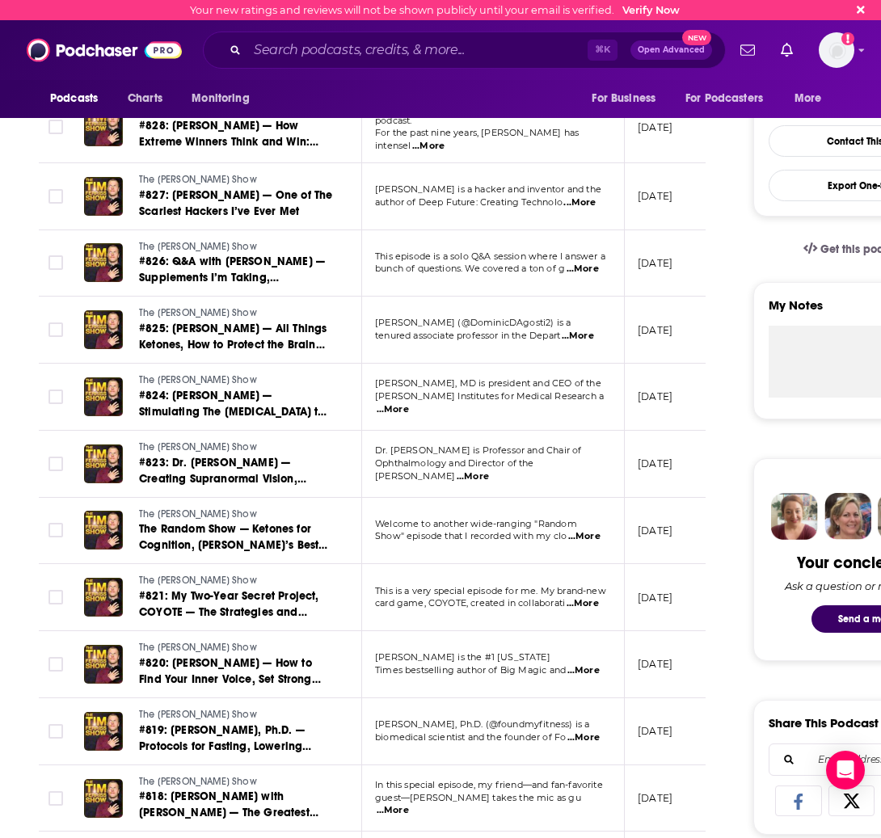
scroll to position [0, 0]
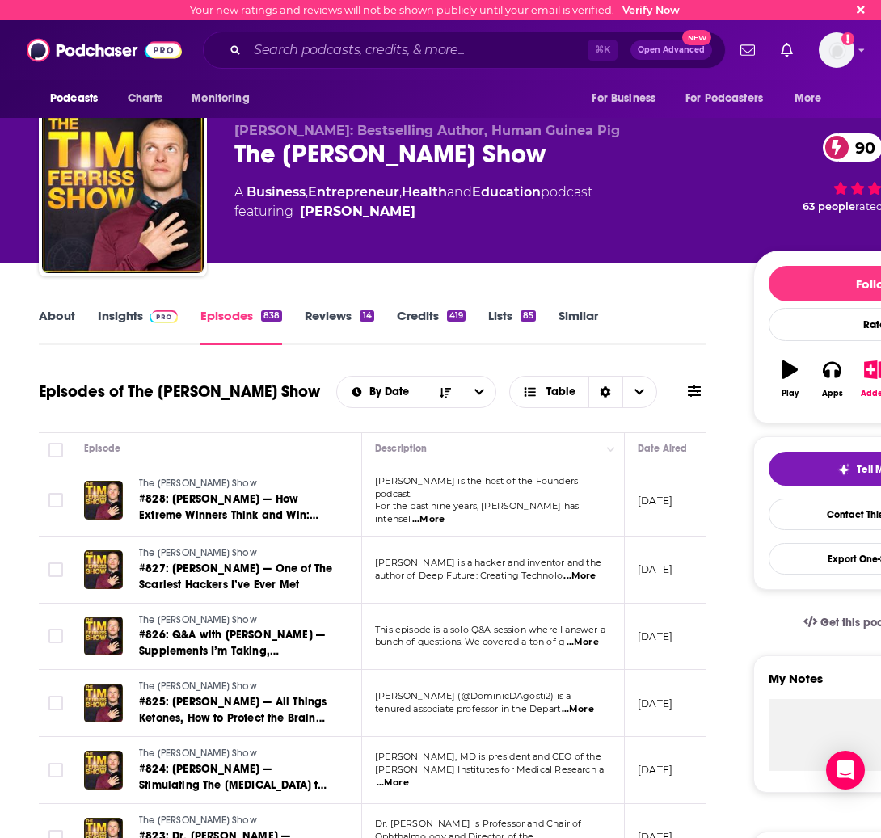
click at [559, 309] on link "Similar" at bounding box center [579, 326] width 40 height 37
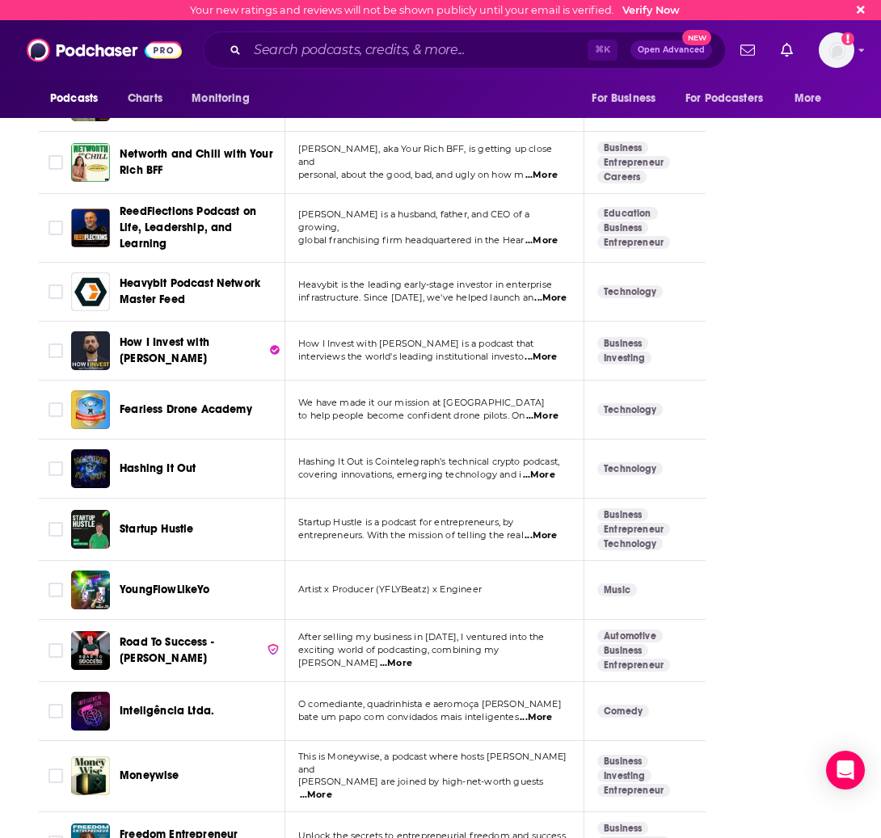
scroll to position [4528, 0]
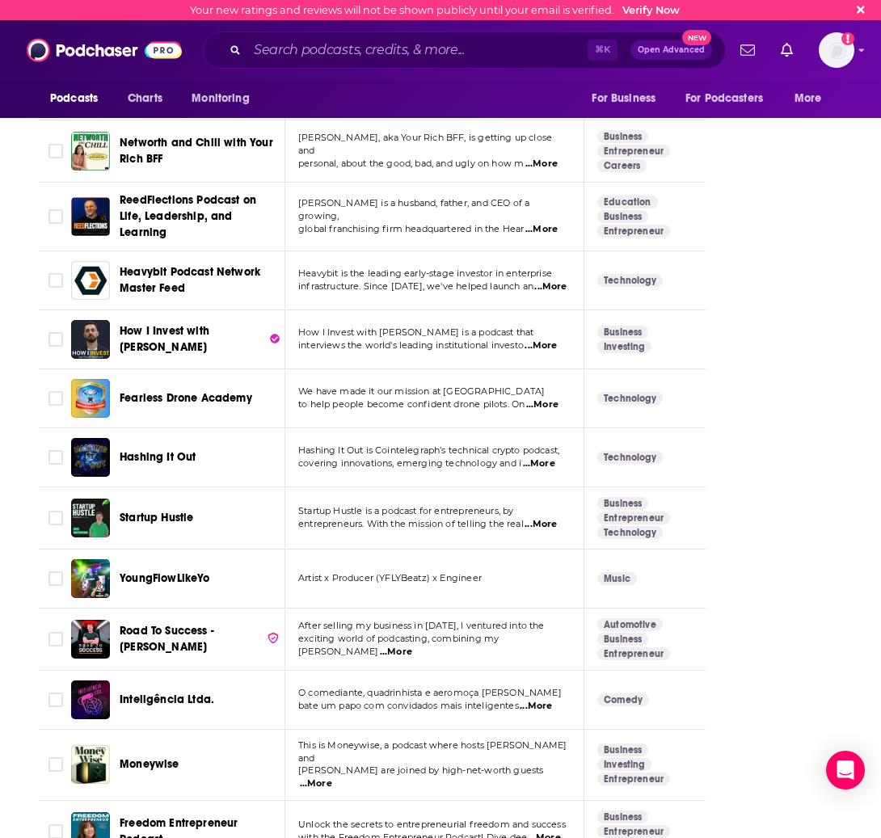
click at [444, 487] on td "Startup Hustle is a podcast for entrepreneurs, by entrepreneurs. With the missi…" at bounding box center [434, 518] width 299 height 62
click at [542, 518] on span "...More" at bounding box center [541, 524] width 32 height 13
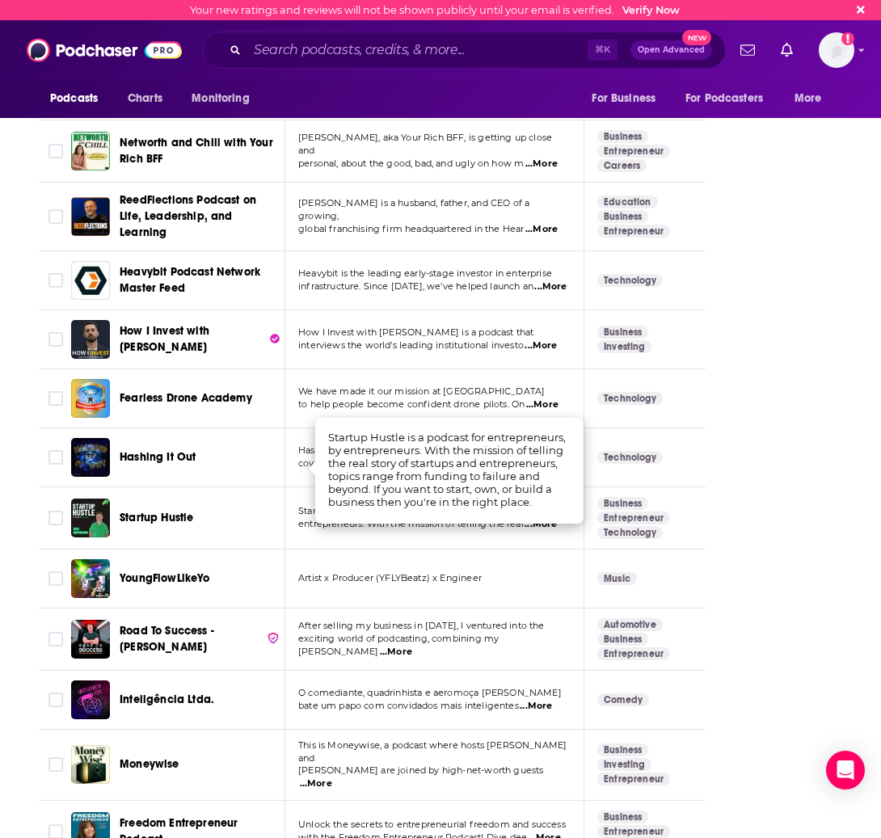
click at [157, 511] on span "Startup Hustle" at bounding box center [157, 518] width 74 height 14
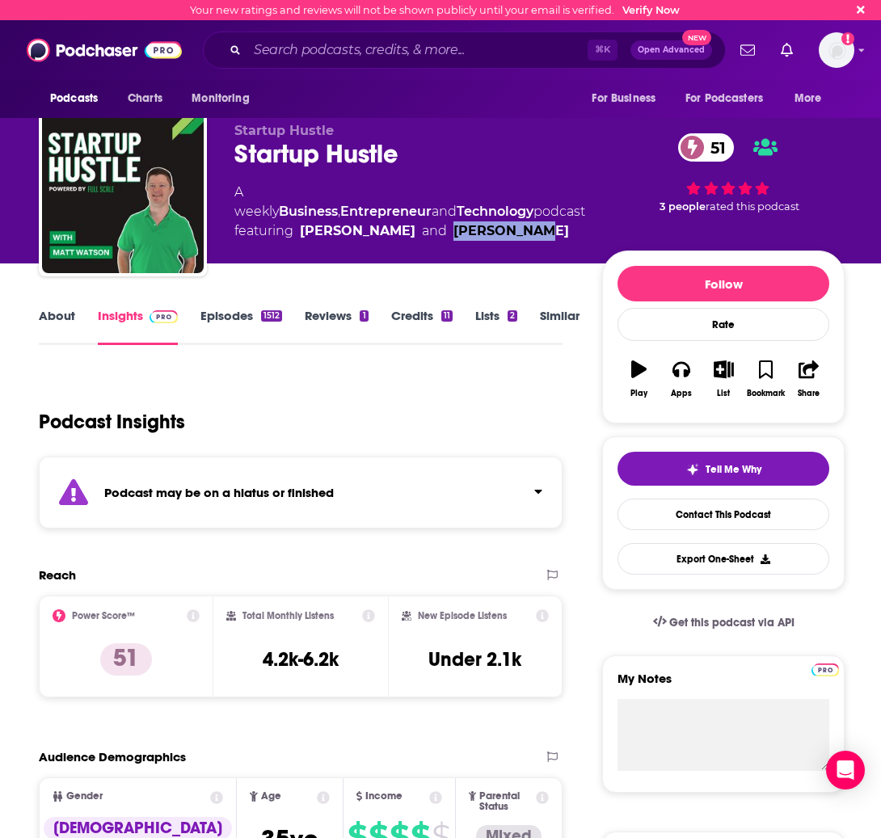
drag, startPoint x: 450, startPoint y: 235, endPoint x: 534, endPoint y: 223, distance: 84.9
click at [532, 224] on div "Matt Watson" at bounding box center [511, 230] width 116 height 19
copy div "Matt Watson"
click at [73, 311] on link "About" at bounding box center [57, 326] width 36 height 37
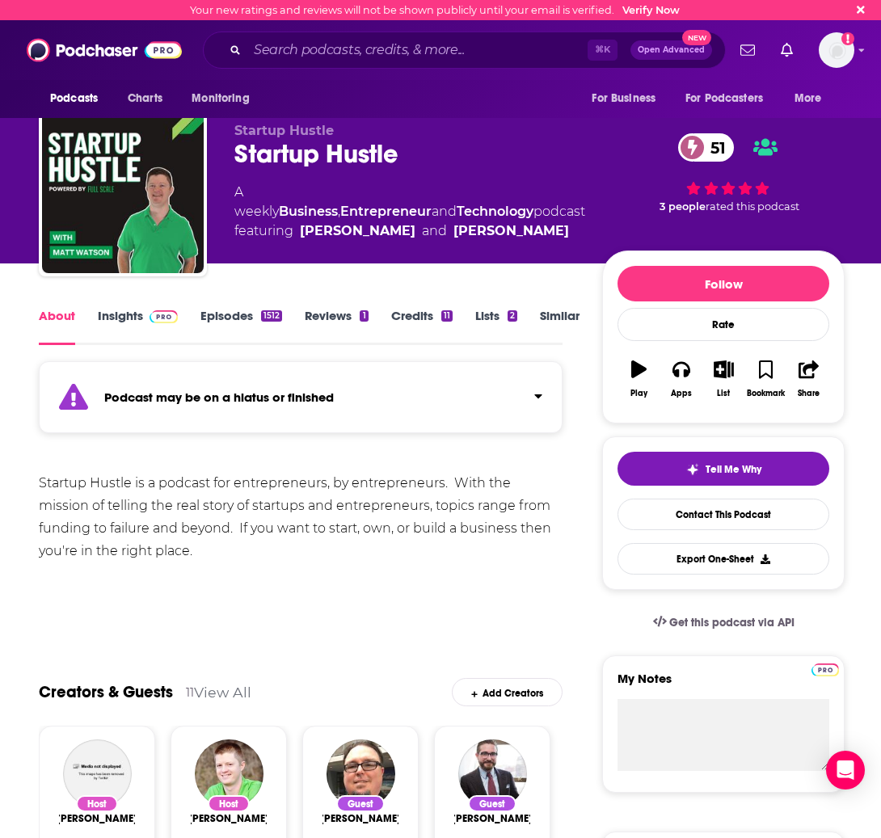
click at [230, 309] on link "Episodes 1512" at bounding box center [241, 326] width 82 height 37
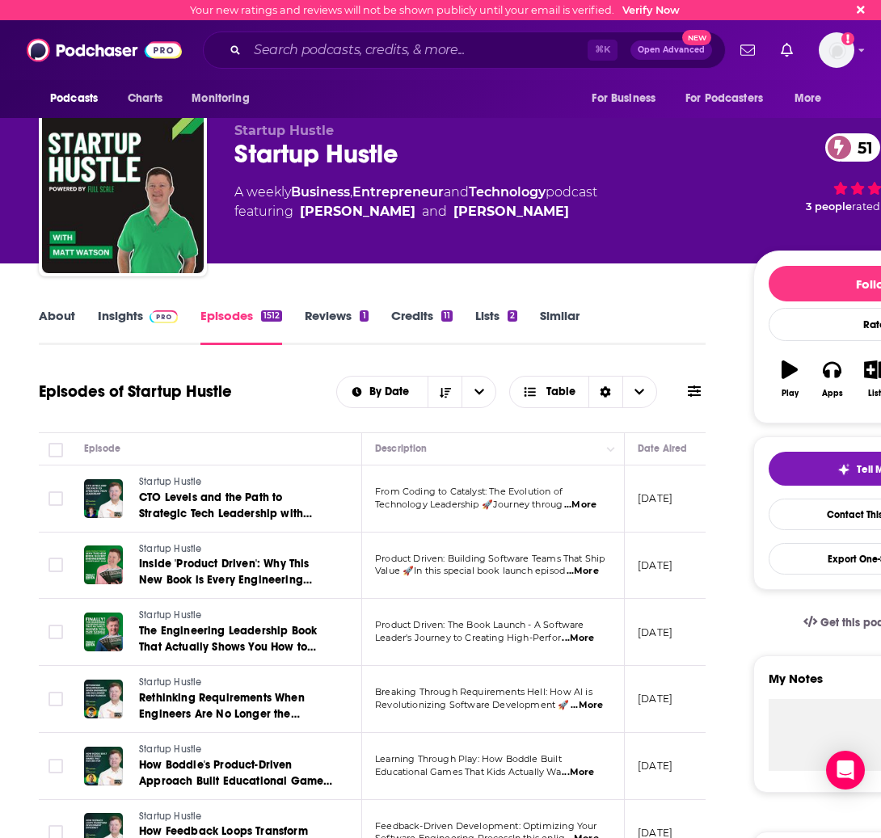
click at [71, 317] on link "About" at bounding box center [57, 326] width 36 height 37
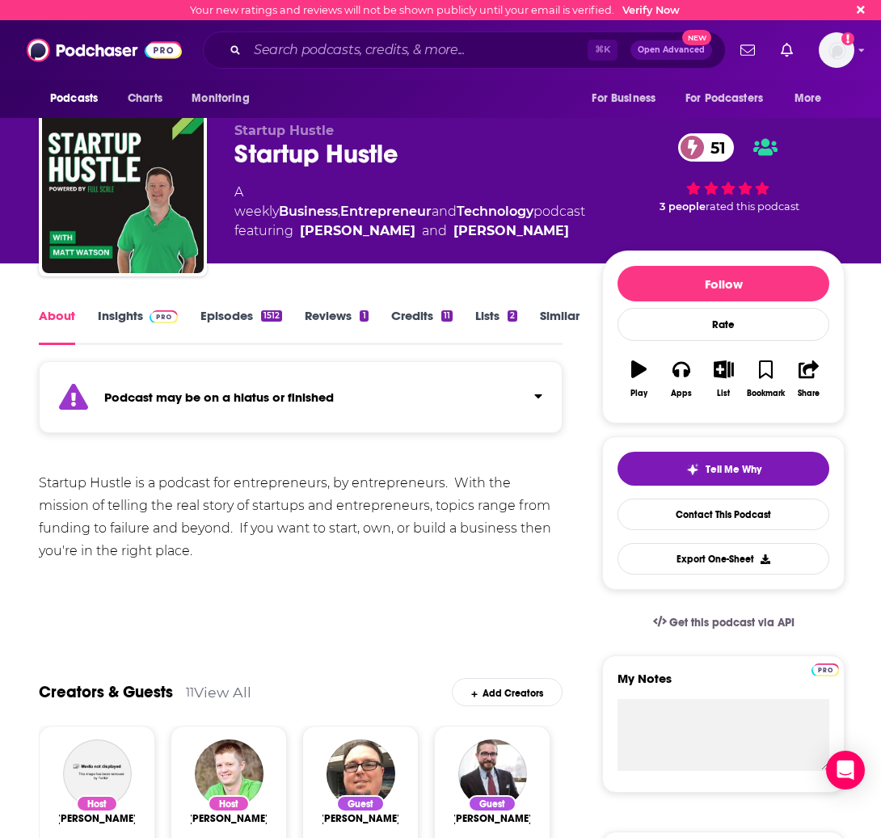
click at [207, 525] on div "Startup Hustle is a podcast for entrepreneurs, by entrepreneurs. With the missi…" at bounding box center [301, 517] width 524 height 91
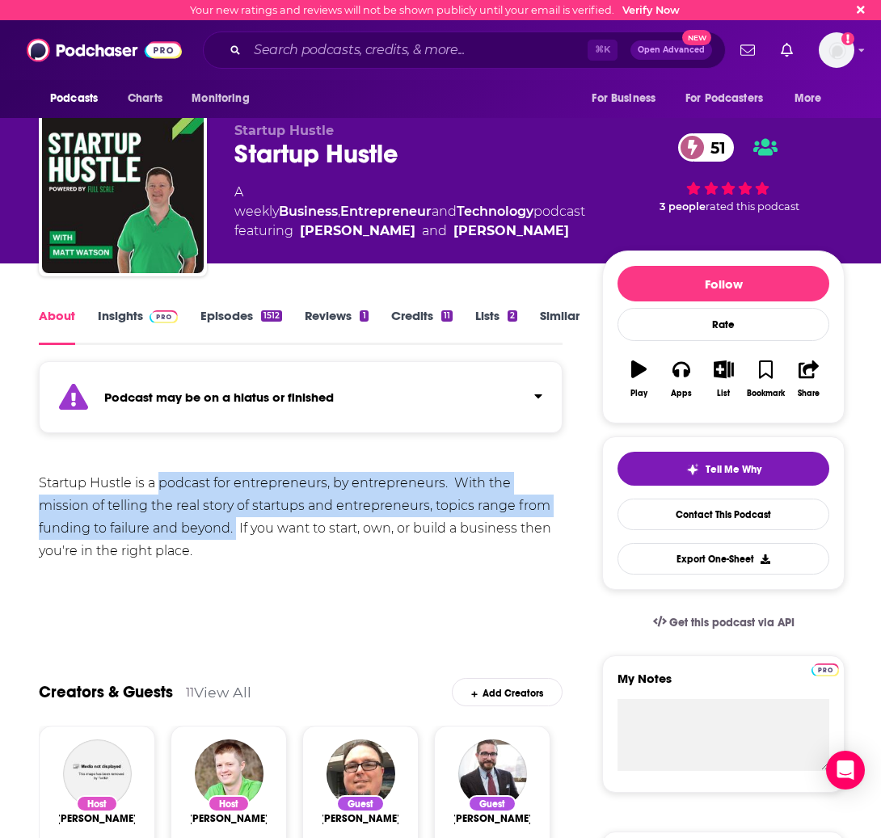
drag, startPoint x: 158, startPoint y: 487, endPoint x: 179, endPoint y: 525, distance: 43.8
click at [179, 525] on div "Startup Hustle is a podcast for entrepreneurs, by entrepreneurs. With the missi…" at bounding box center [301, 517] width 524 height 91
copy div "podcast for entrepreneurs, by entrepreneurs. With the mission of telling the re…"
click at [225, 315] on link "Episodes 1512" at bounding box center [241, 326] width 82 height 37
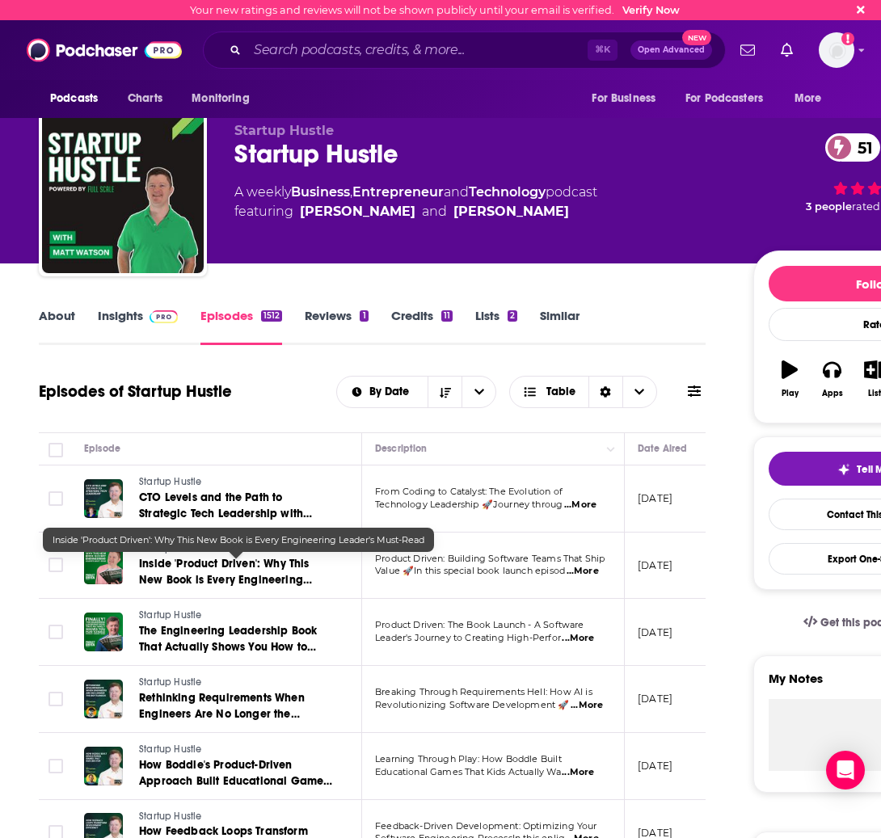
click at [215, 561] on span "Inside 'Product Driven': Why This New Book is Every Engineering Leader's Must-R…" at bounding box center [225, 580] width 173 height 46
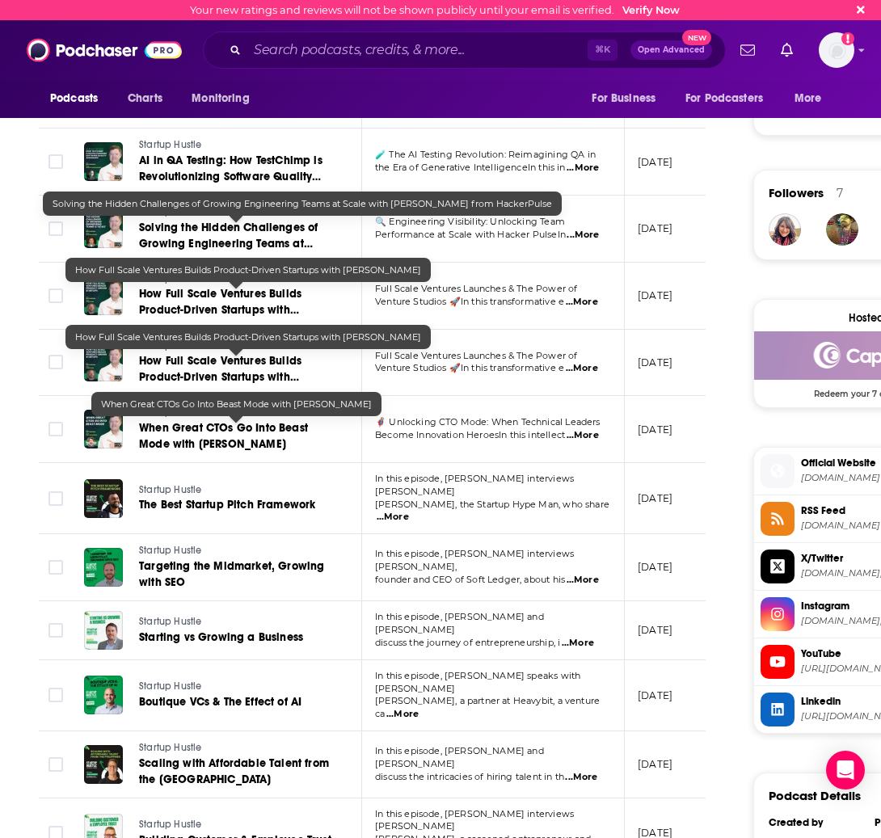
scroll to position [1102, 0]
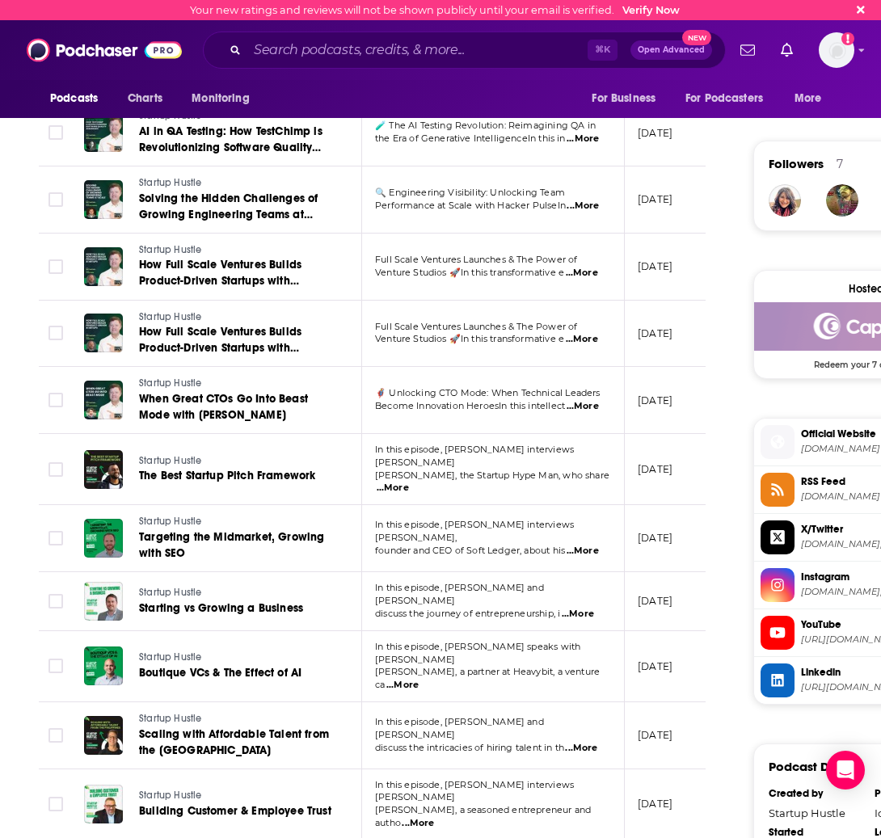
click at [525, 646] on span "In this episode, Matt Watson speaks with Joseph" at bounding box center [477, 653] width 205 height 24
click at [419, 679] on span "...More" at bounding box center [402, 685] width 32 height 13
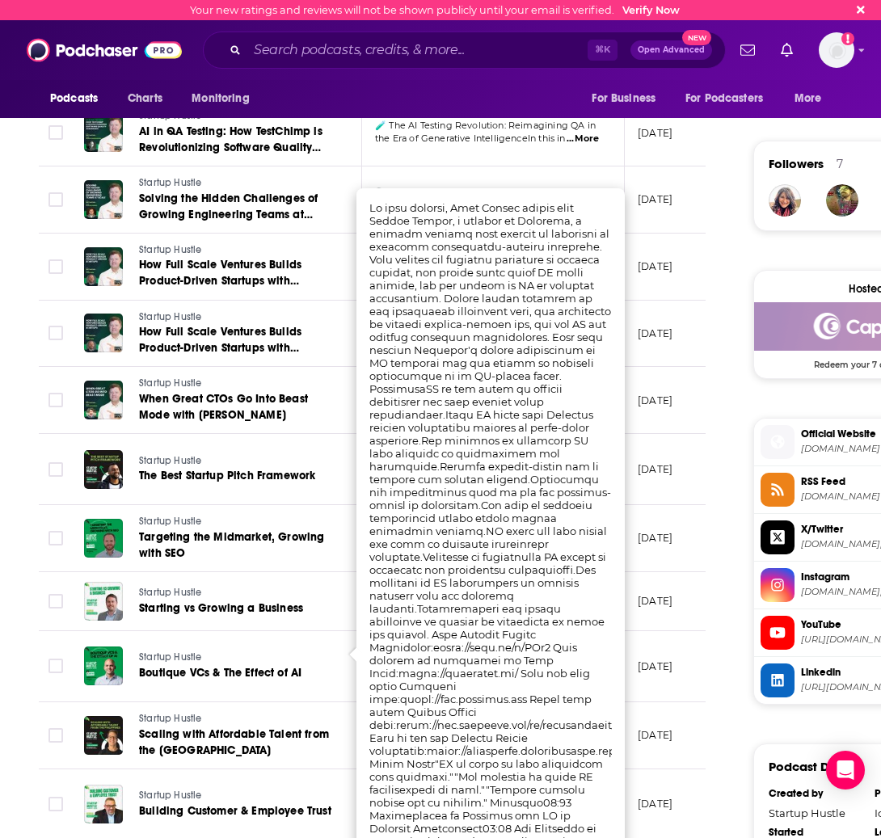
click at [714, 322] on div "About Insights Episodes 1512 Reviews 1 Credits 11 Lists 2 Similar Episodes of S…" at bounding box center [383, 265] width 740 height 2122
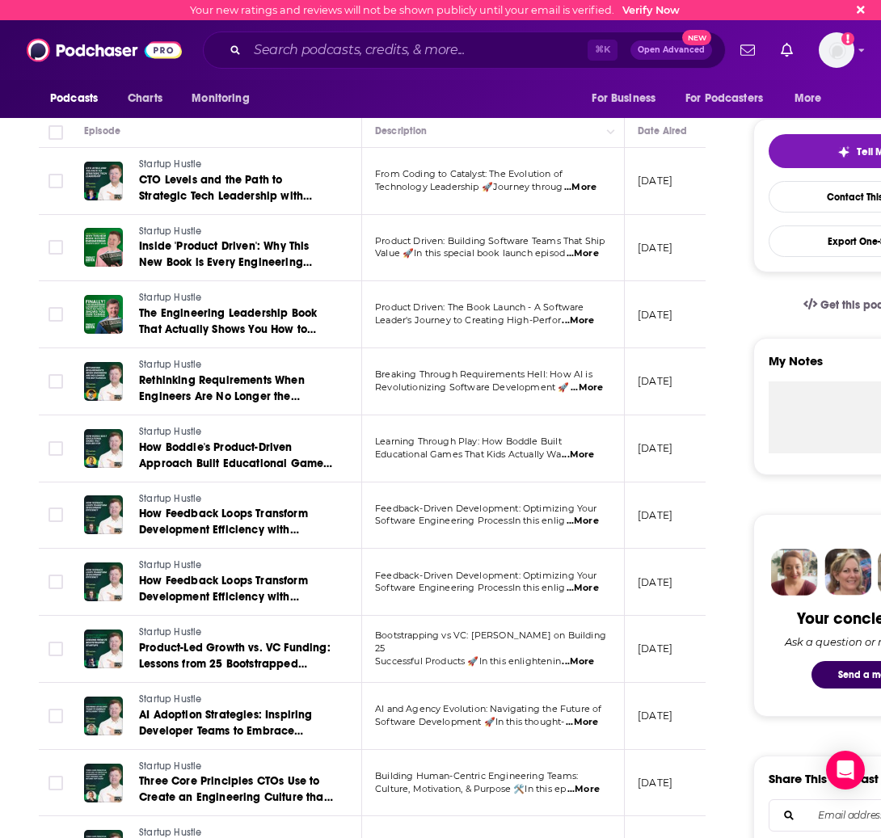
scroll to position [485, 0]
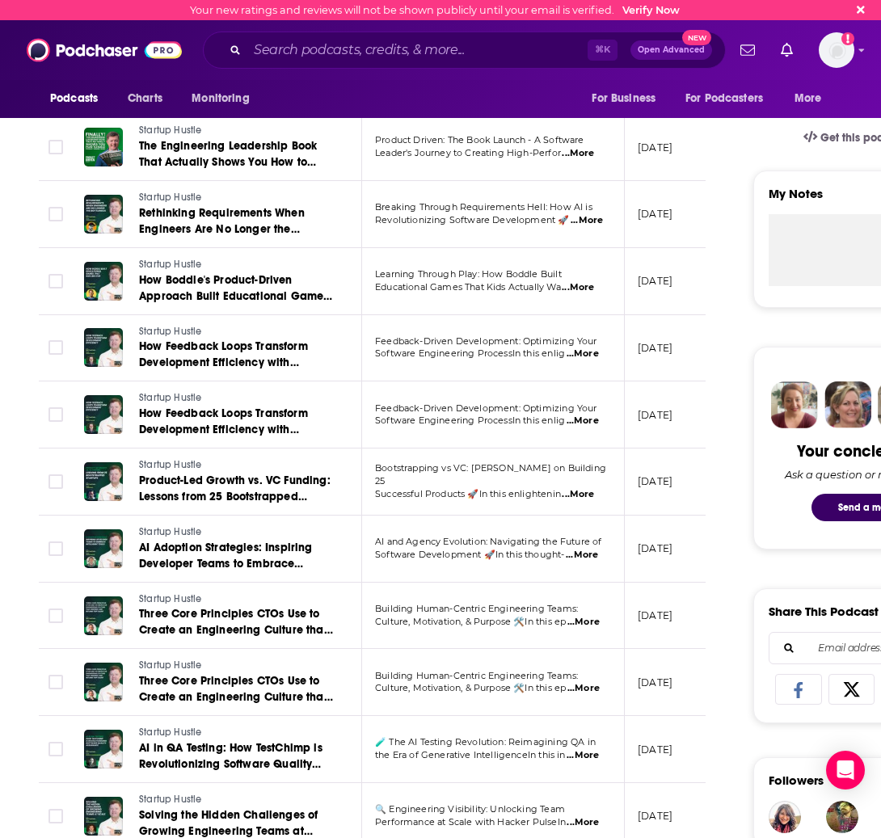
click at [582, 488] on span "...More" at bounding box center [578, 494] width 32 height 13
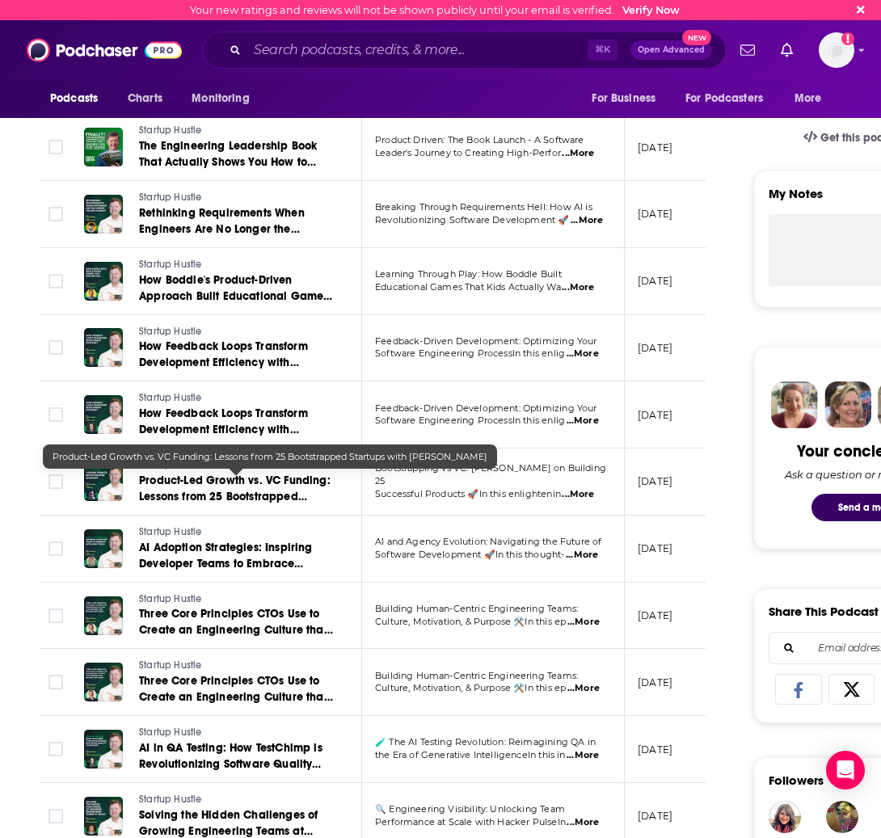
click at [268, 490] on link "Product-Led Growth vs. VC Funding: Lessons from 25 Bootstrapped Startups with J…" at bounding box center [236, 489] width 194 height 32
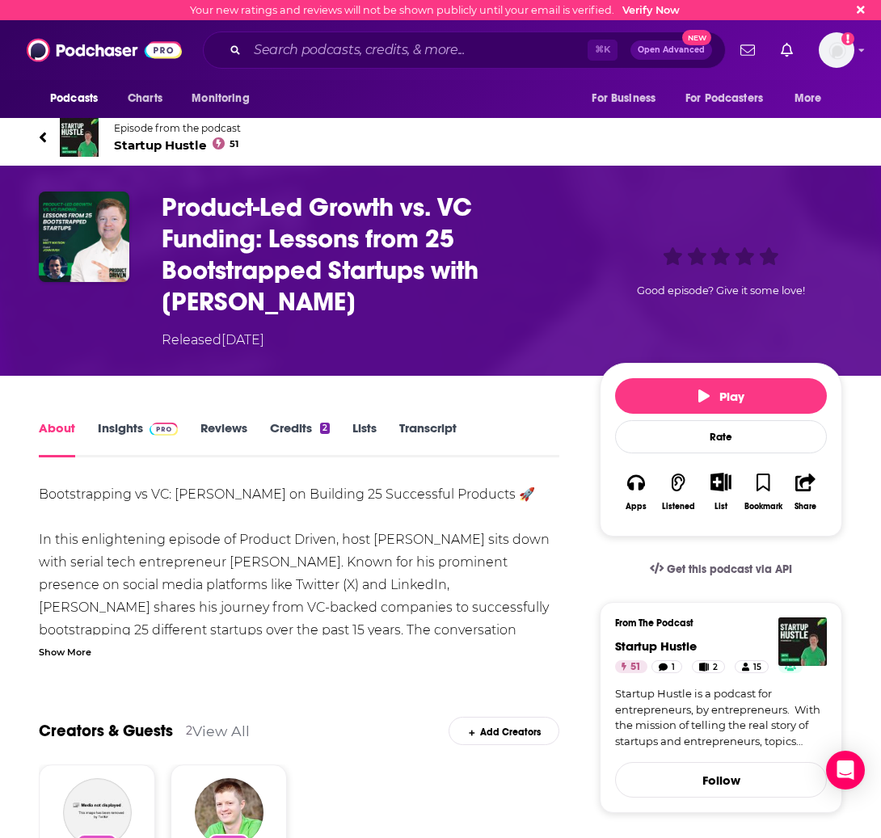
scroll to position [86, 0]
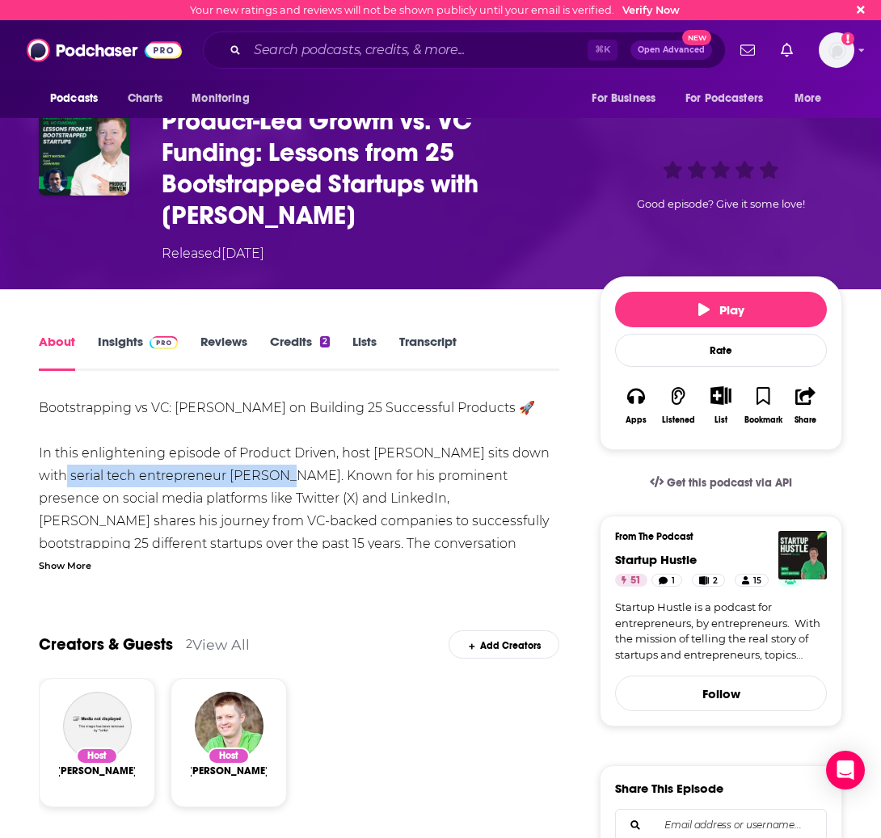
drag, startPoint x: 38, startPoint y: 478, endPoint x: 260, endPoint y: 480, distance: 222.3
copy div "serial tech entrepreneur John Rush"
